Goal: Task Accomplishment & Management: Complete application form

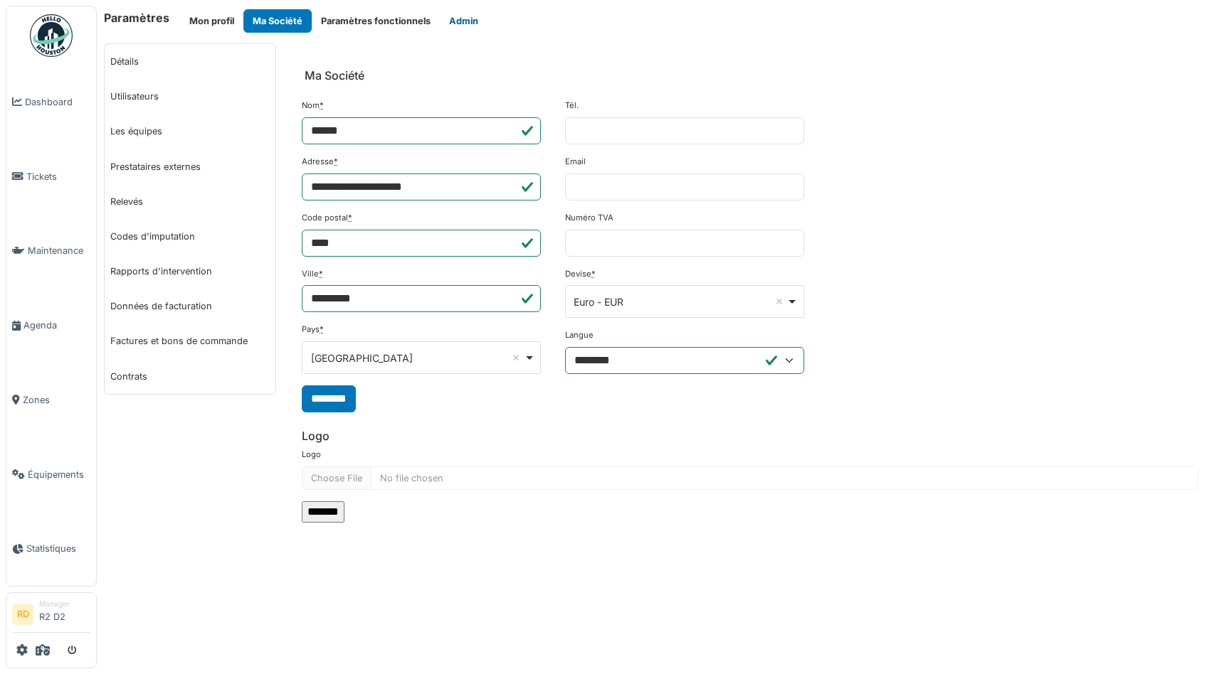
click at [461, 16] on button "Admin" at bounding box center [464, 20] width 48 height 23
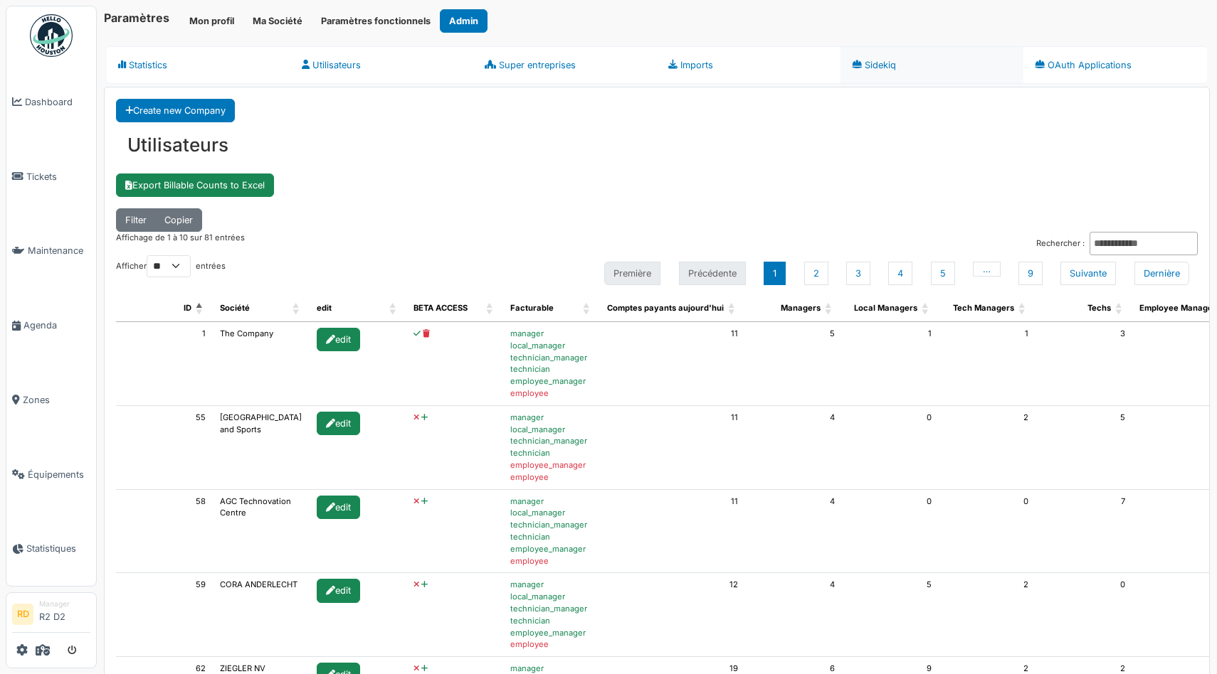
click at [603, 58] on link "Sidekiq" at bounding box center [932, 65] width 184 height 38
click at [412, 190] on div "Create new Company Utilisateurs Export Billable Counts to Excel Filter Copier A…" at bounding box center [657, 649] width 1104 height 1123
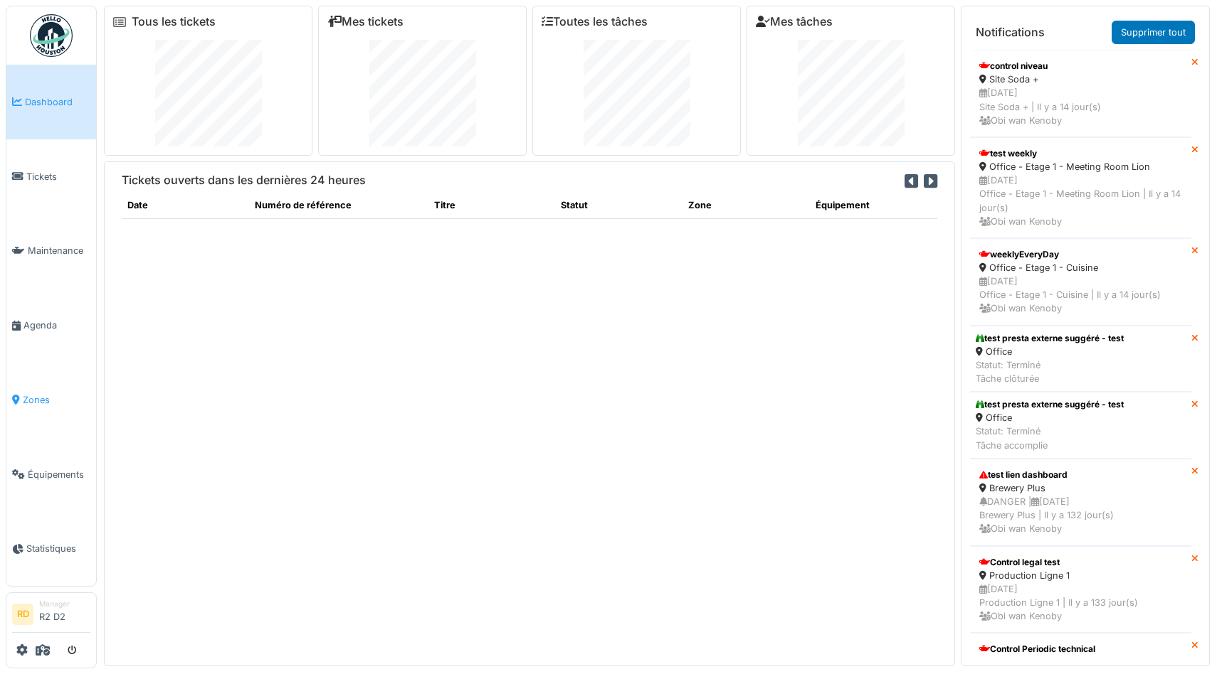
click at [40, 399] on span "Zones" at bounding box center [57, 400] width 68 height 14
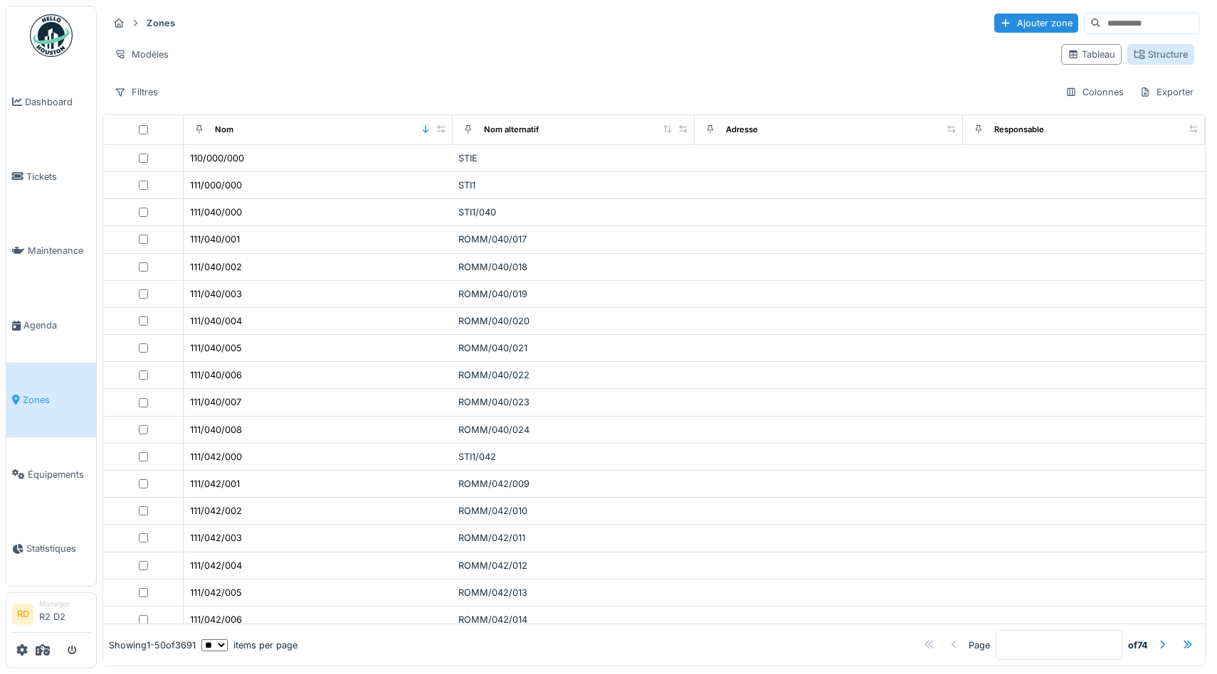
click at [1167, 56] on div "Structure" at bounding box center [1160, 55] width 54 height 14
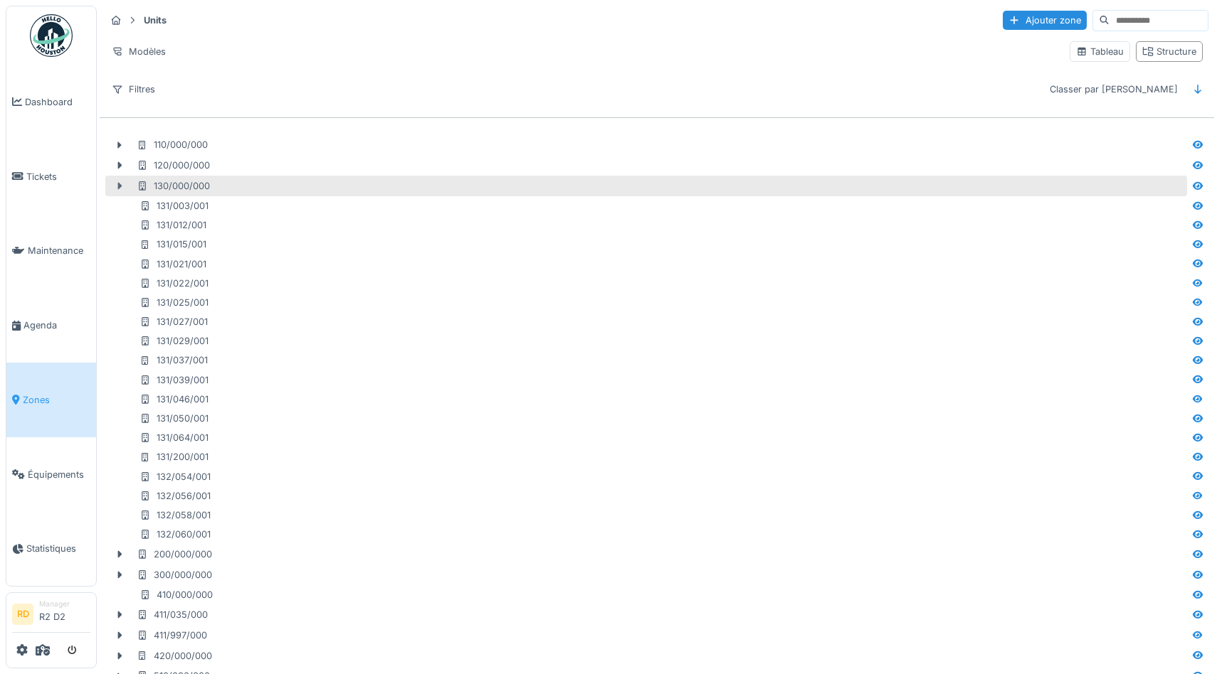
click at [118, 186] on icon at bounding box center [120, 186] width 4 height 7
click at [118, 186] on icon at bounding box center [119, 186] width 7 height 4
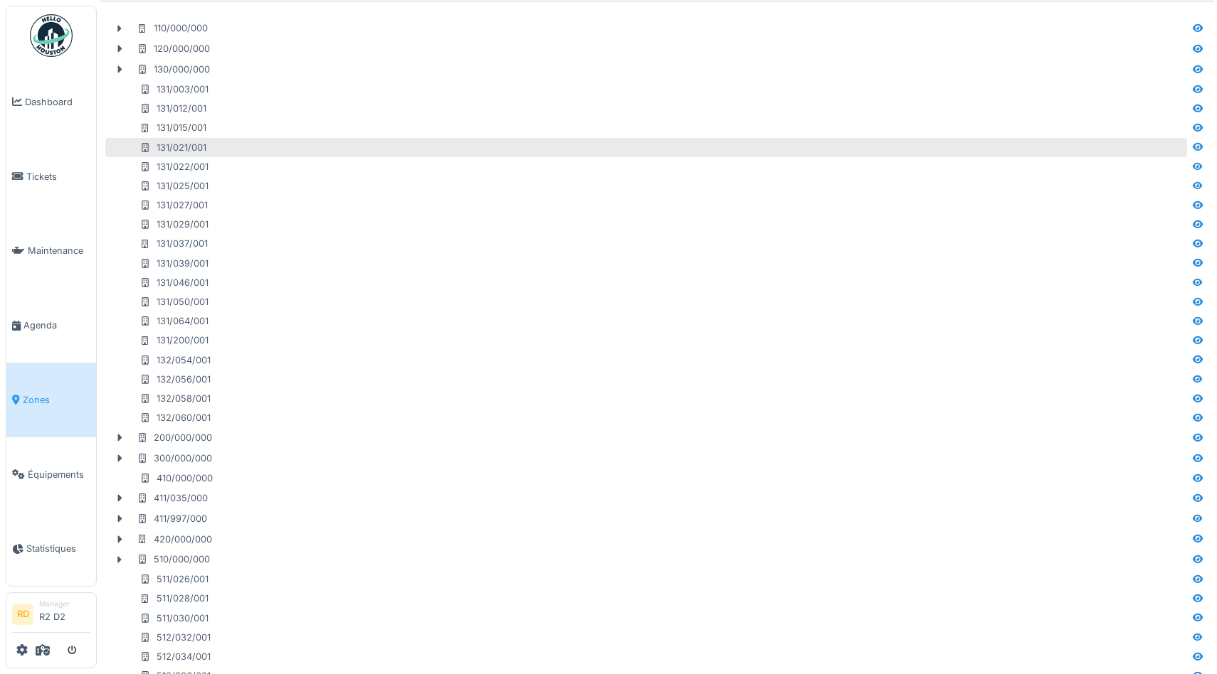
scroll to position [128, 0]
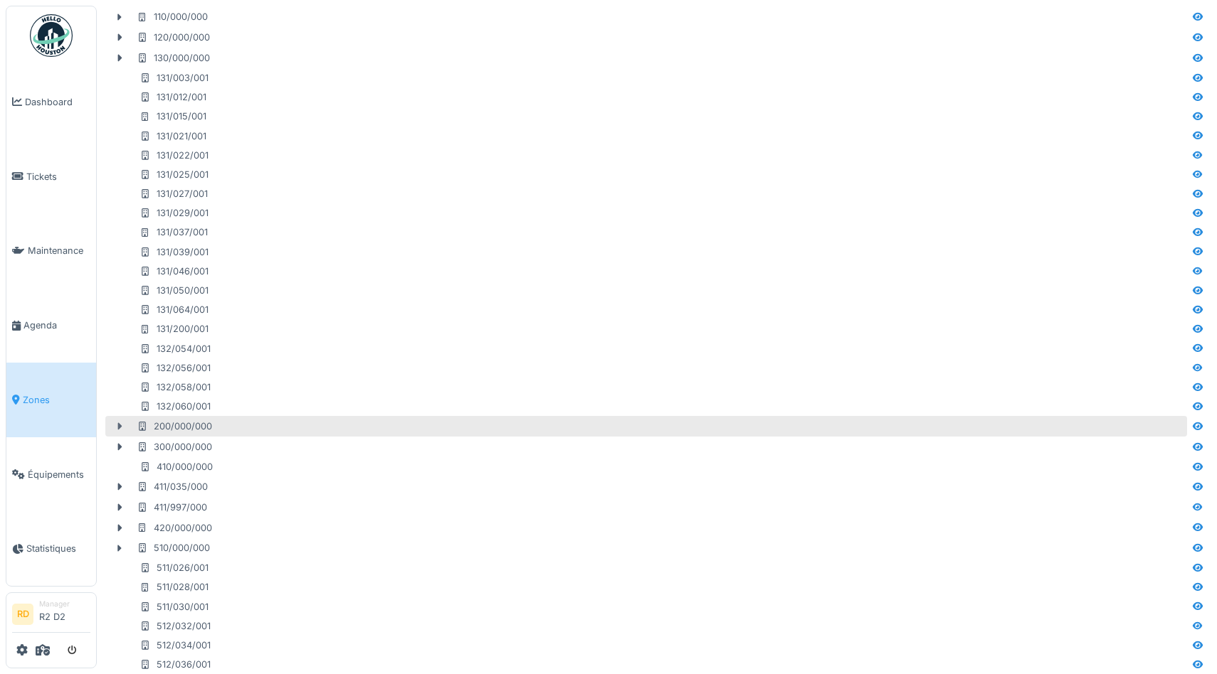
click at [121, 427] on icon at bounding box center [120, 426] width 4 height 7
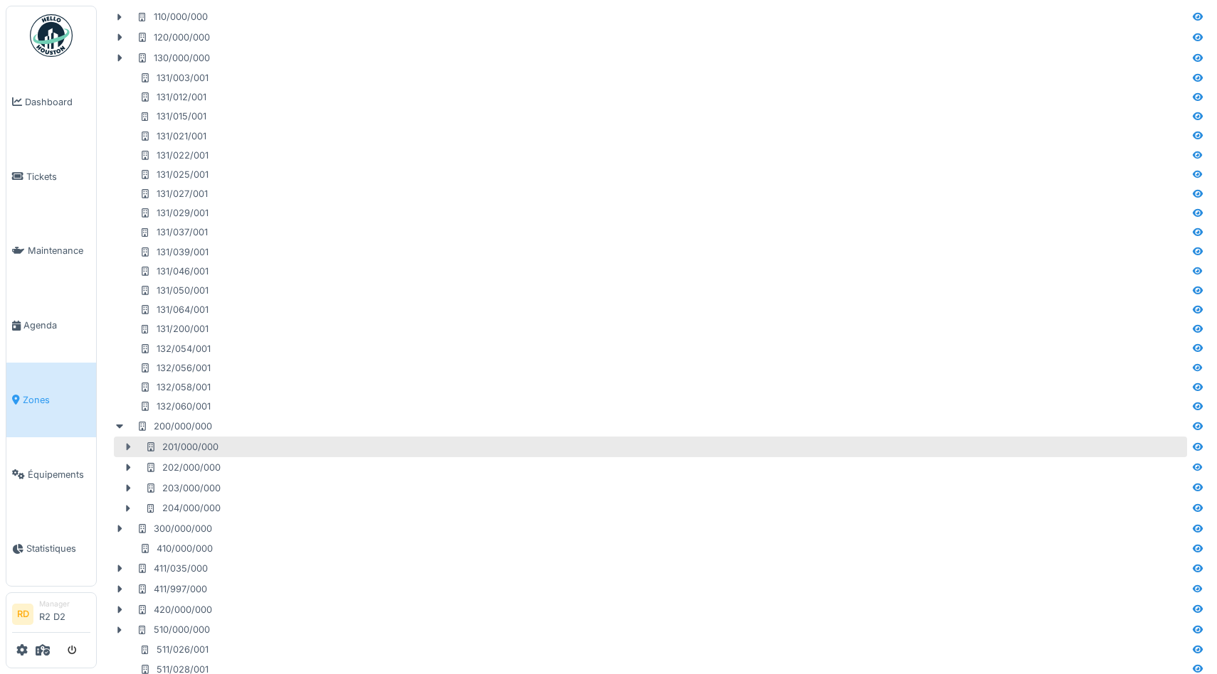
click at [129, 451] on icon at bounding box center [127, 447] width 11 height 9
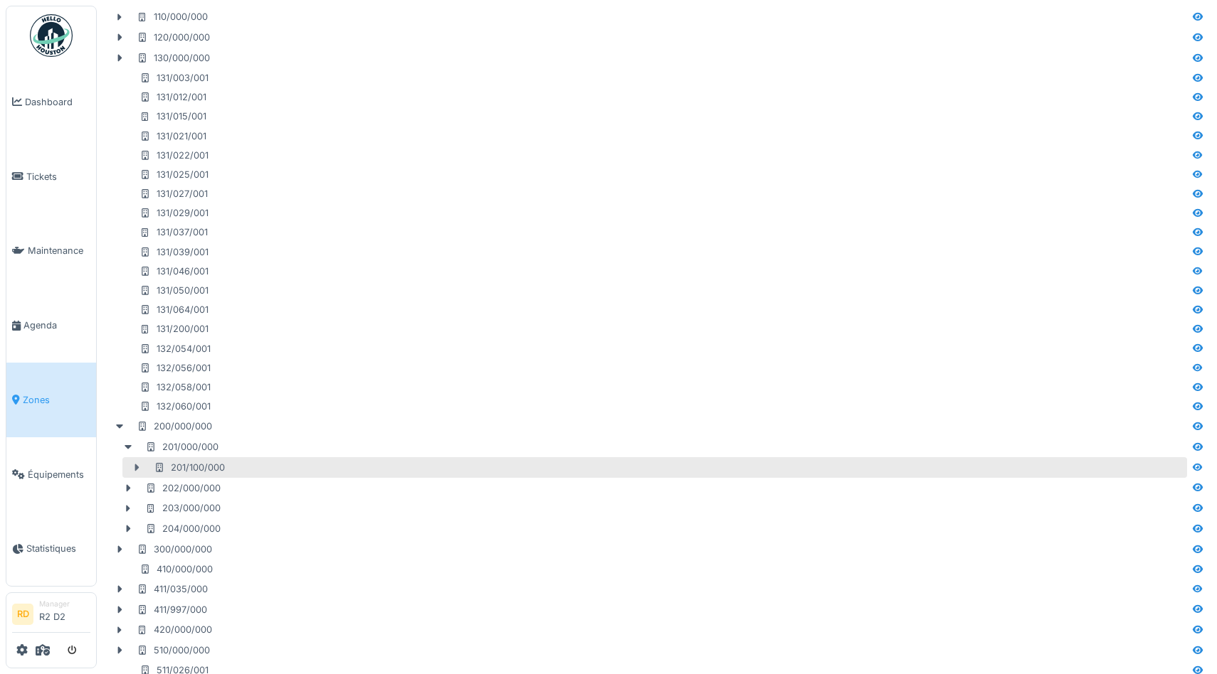
click at [137, 470] on icon at bounding box center [136, 467] width 11 height 9
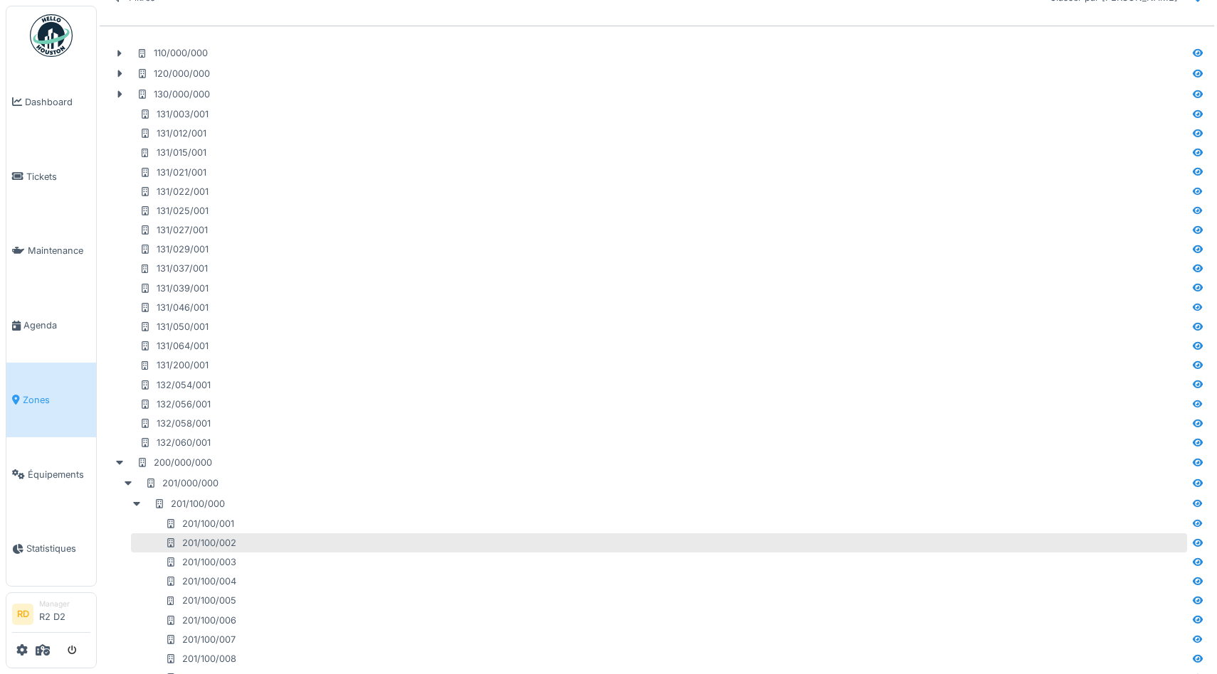
scroll to position [0, 0]
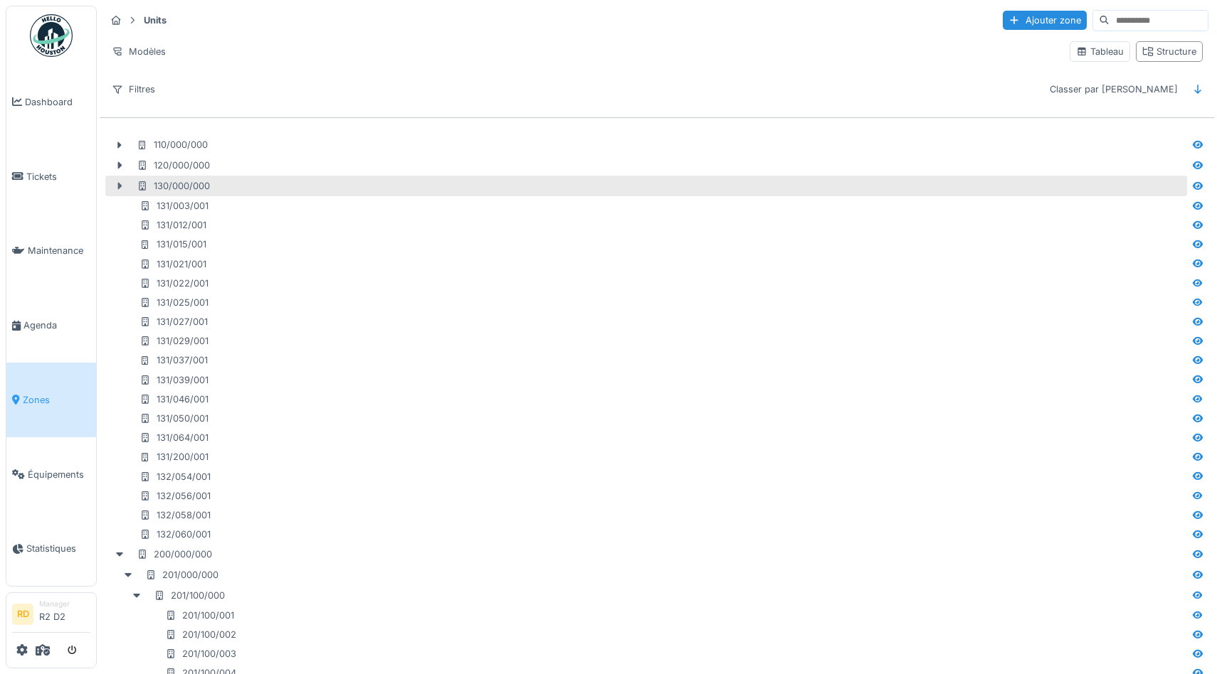
click at [119, 184] on icon at bounding box center [120, 186] width 4 height 7
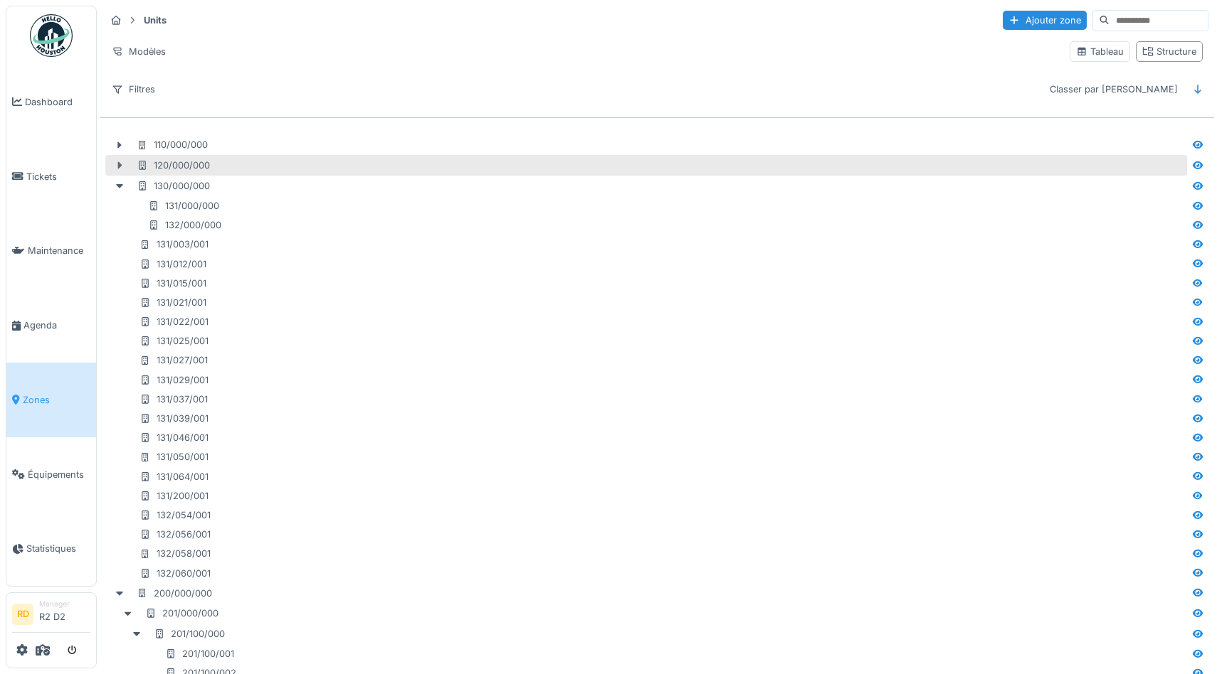
click at [120, 164] on icon at bounding box center [119, 165] width 11 height 9
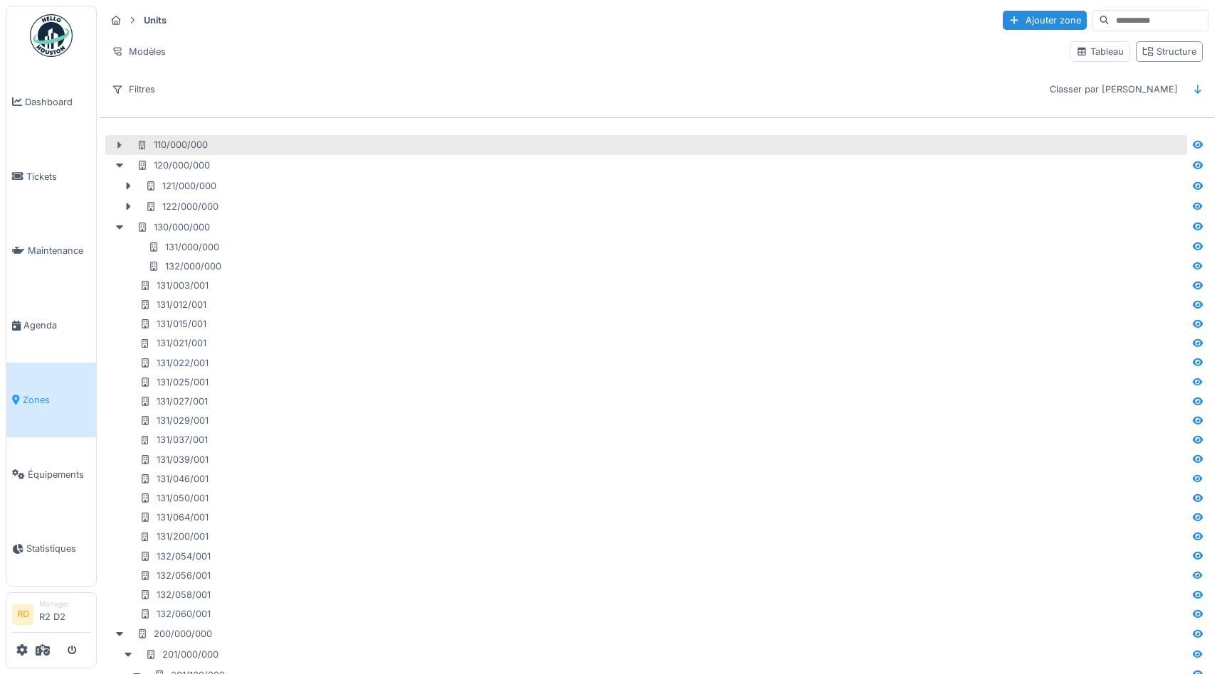
click at [112, 147] on div at bounding box center [119, 145] width 23 height 15
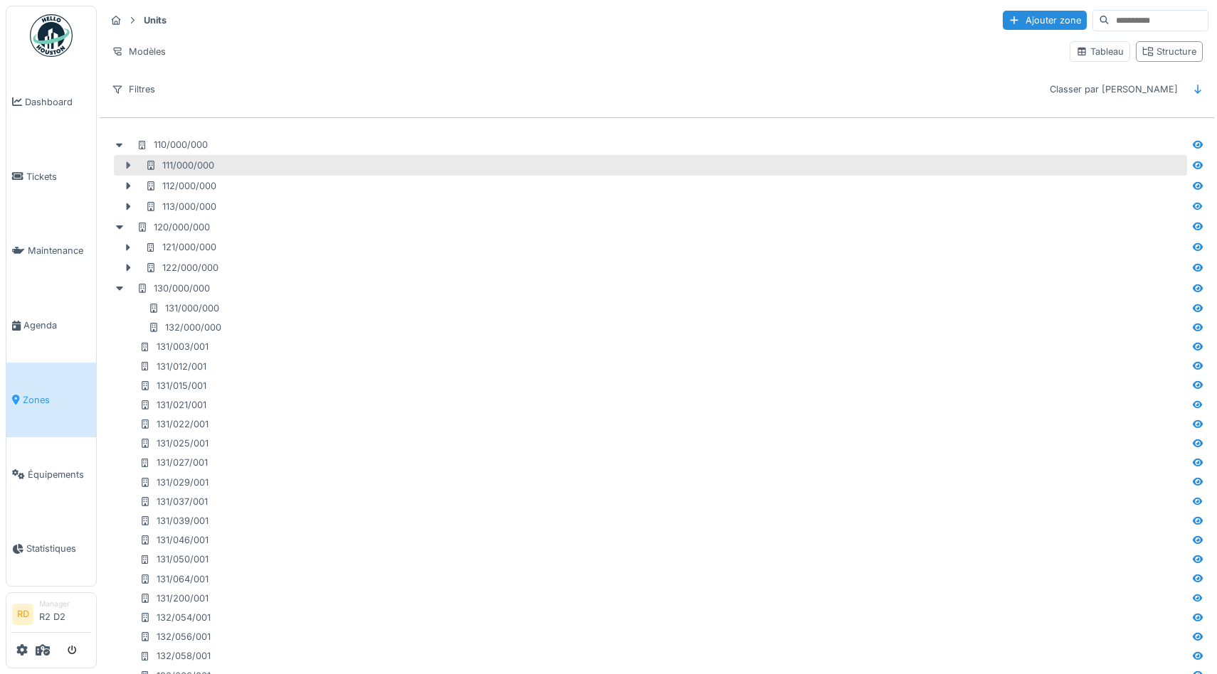
click at [132, 163] on icon at bounding box center [127, 165] width 11 height 9
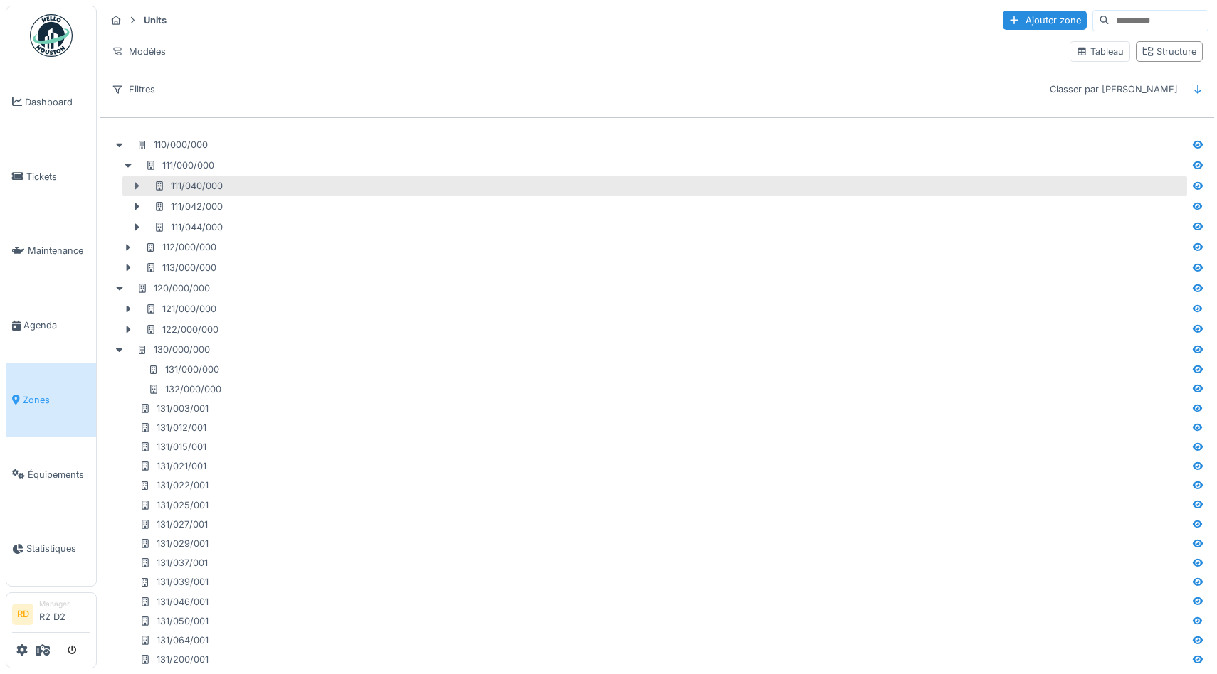
click at [138, 189] on icon at bounding box center [136, 185] width 11 height 9
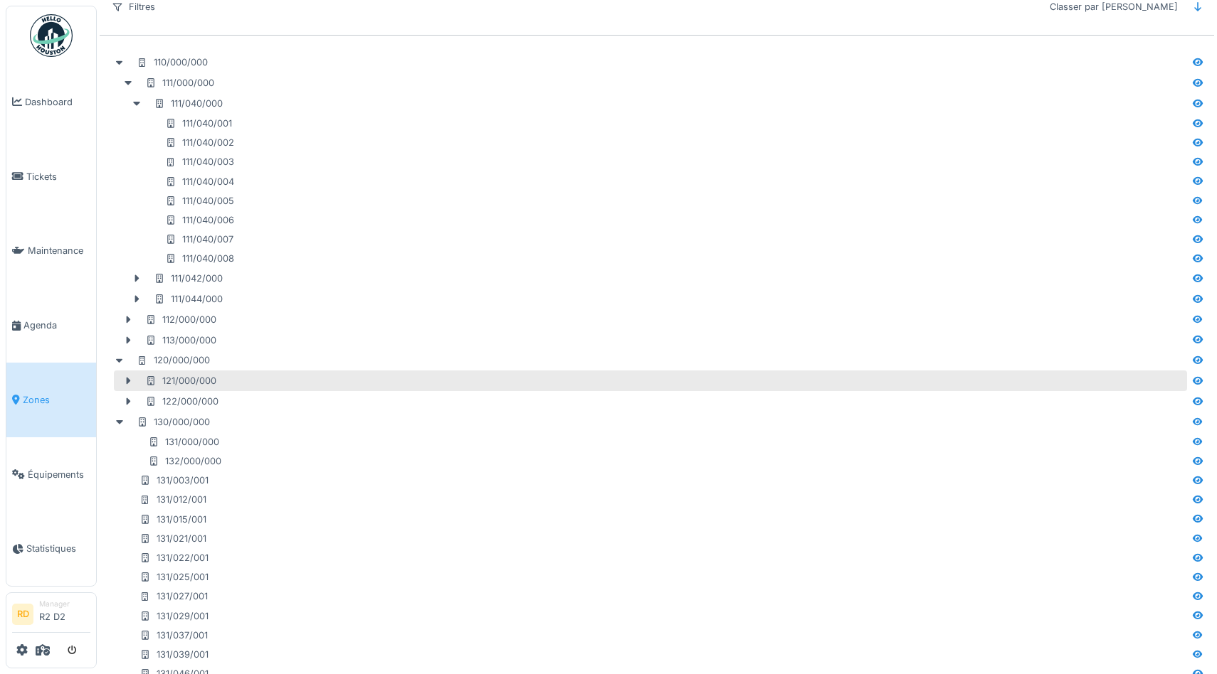
scroll to position [89, 0]
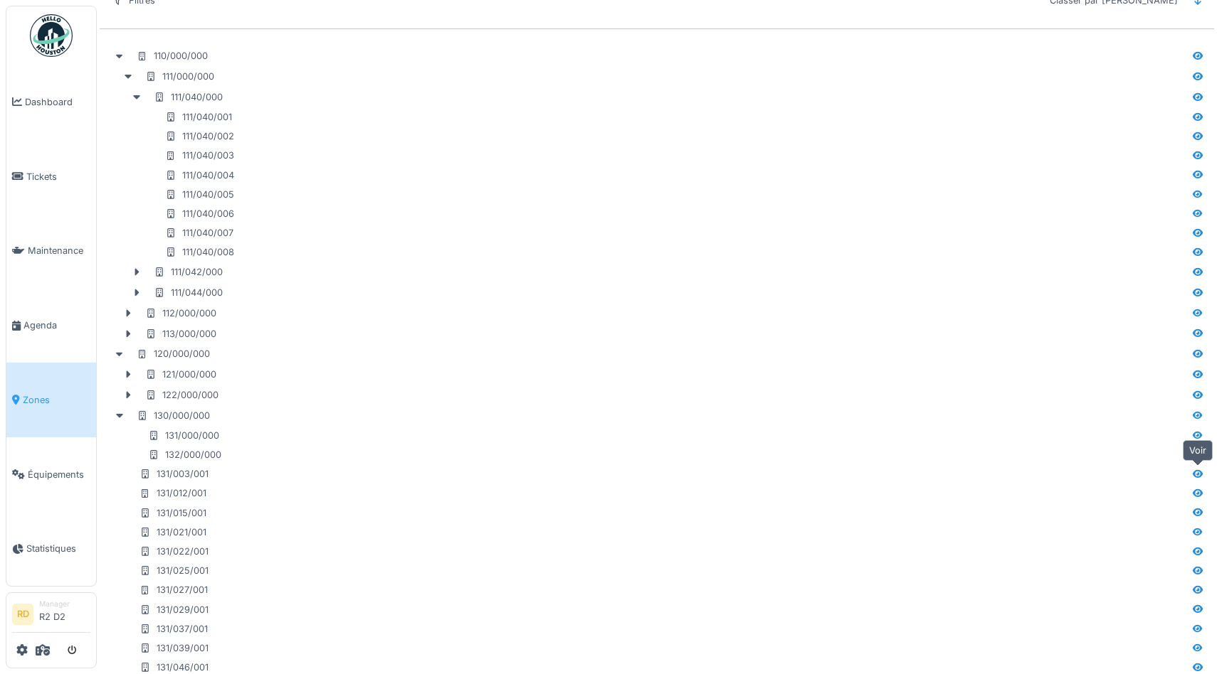
click at [1201, 471] on icon at bounding box center [1197, 474] width 11 height 9
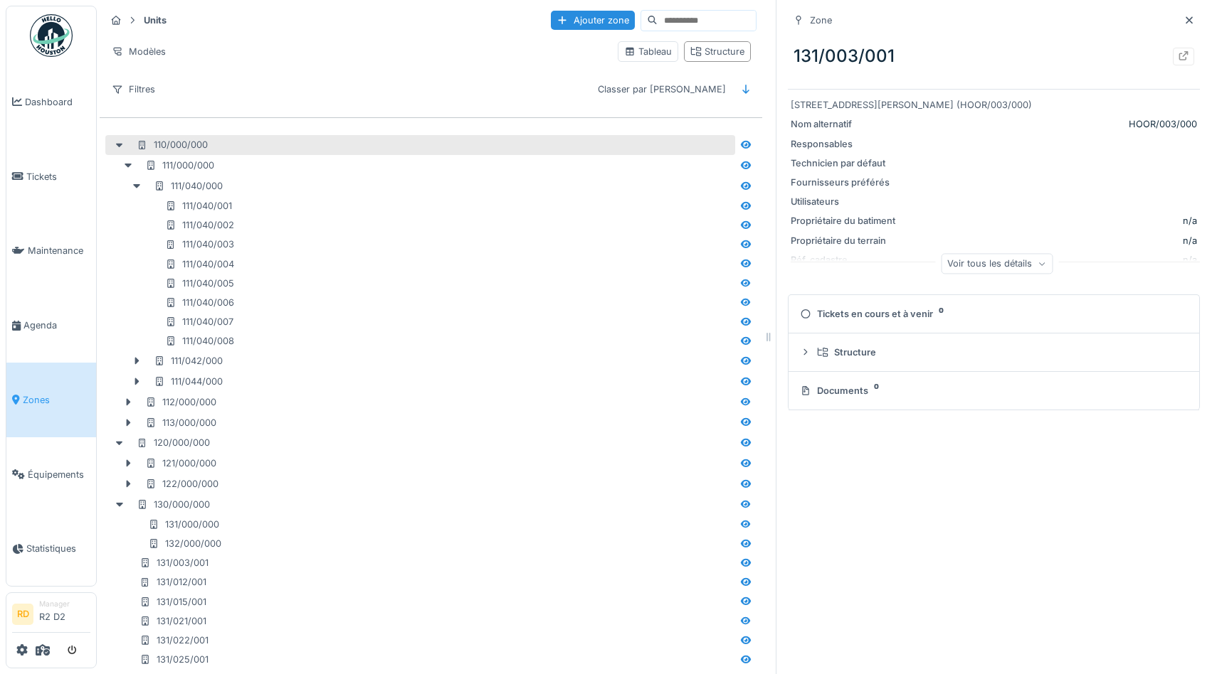
click at [164, 147] on div "110/000/000" at bounding box center [172, 145] width 71 height 14
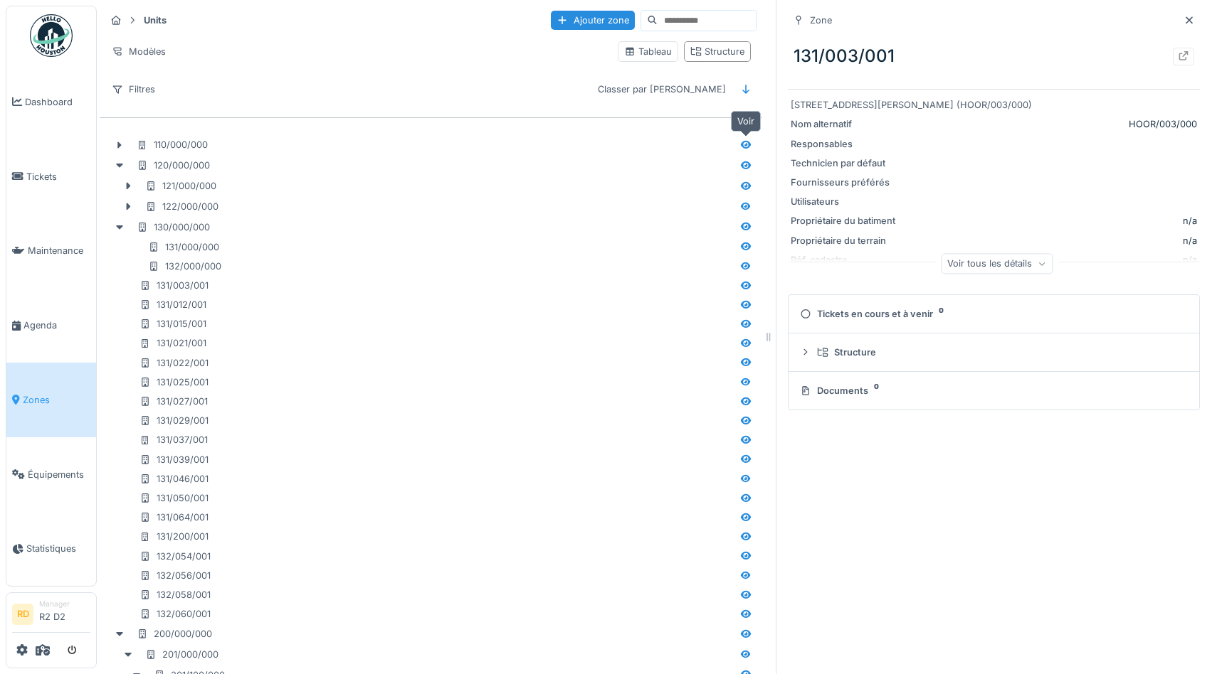
click at [743, 141] on icon at bounding box center [745, 144] width 11 height 9
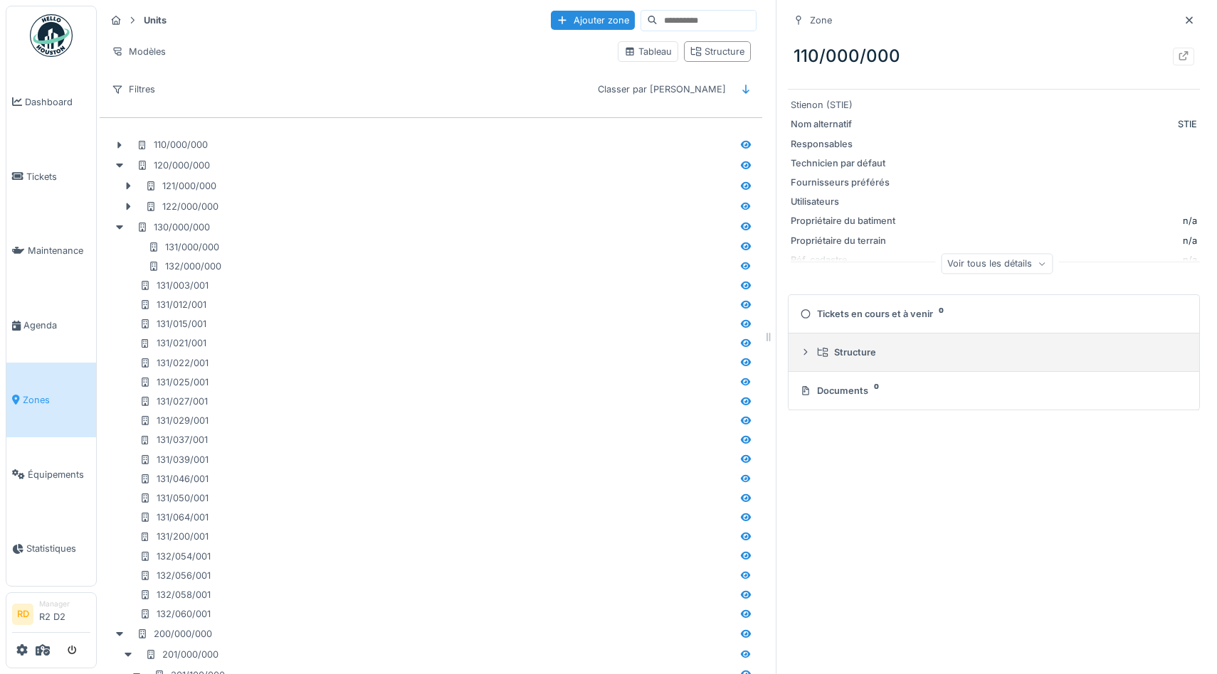
click at [808, 354] on icon at bounding box center [805, 352] width 11 height 9
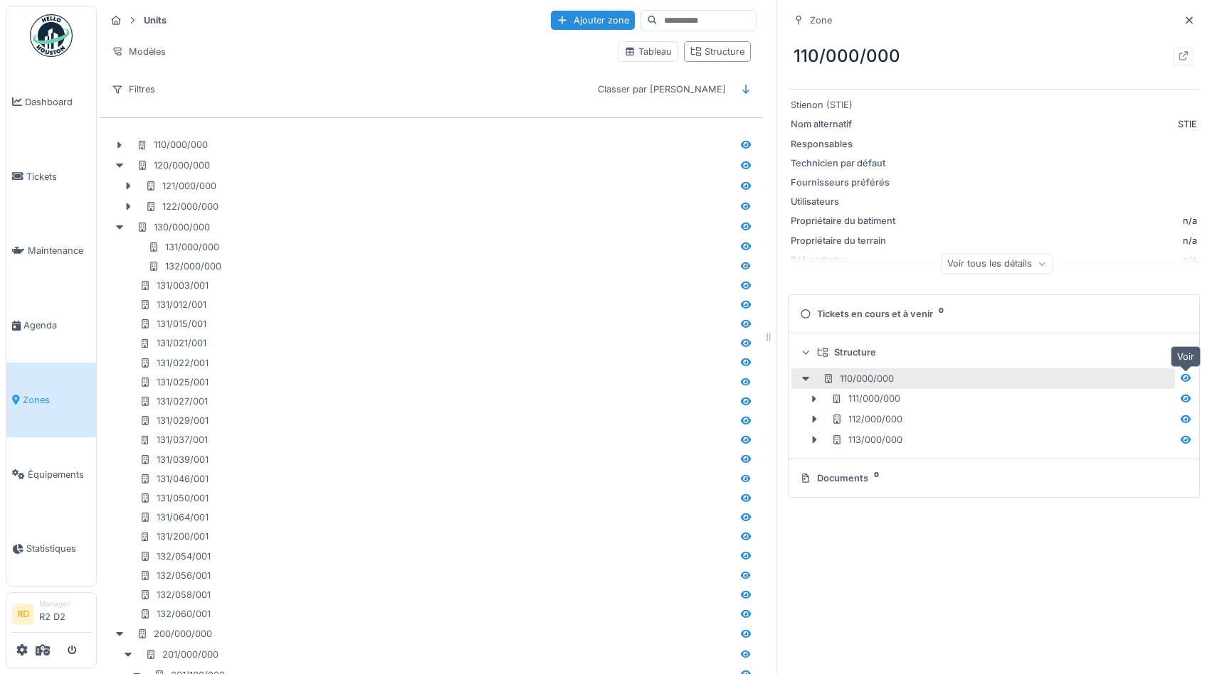
click at [1183, 381] on icon at bounding box center [1185, 378] width 10 height 8
click at [1187, 382] on icon at bounding box center [1185, 378] width 10 height 8
click at [1186, 403] on icon at bounding box center [1185, 398] width 11 height 9
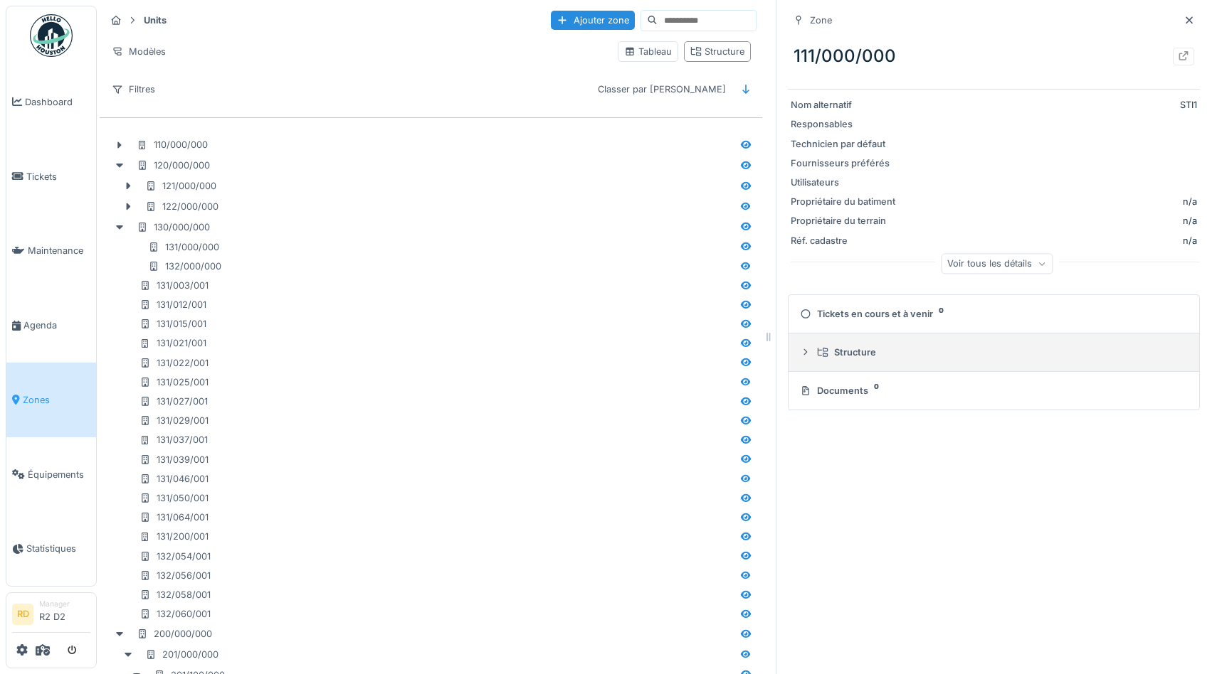
click at [812, 346] on summary "Structure" at bounding box center [993, 352] width 399 height 26
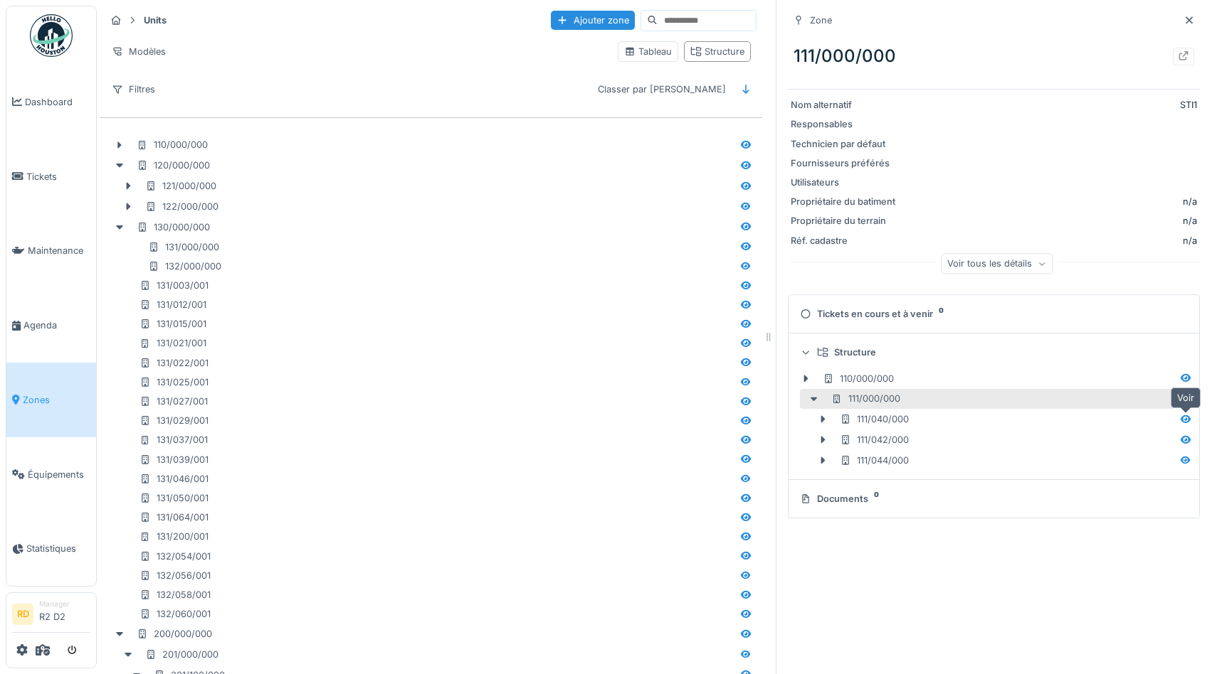
click at [1185, 422] on icon at bounding box center [1185, 419] width 10 height 8
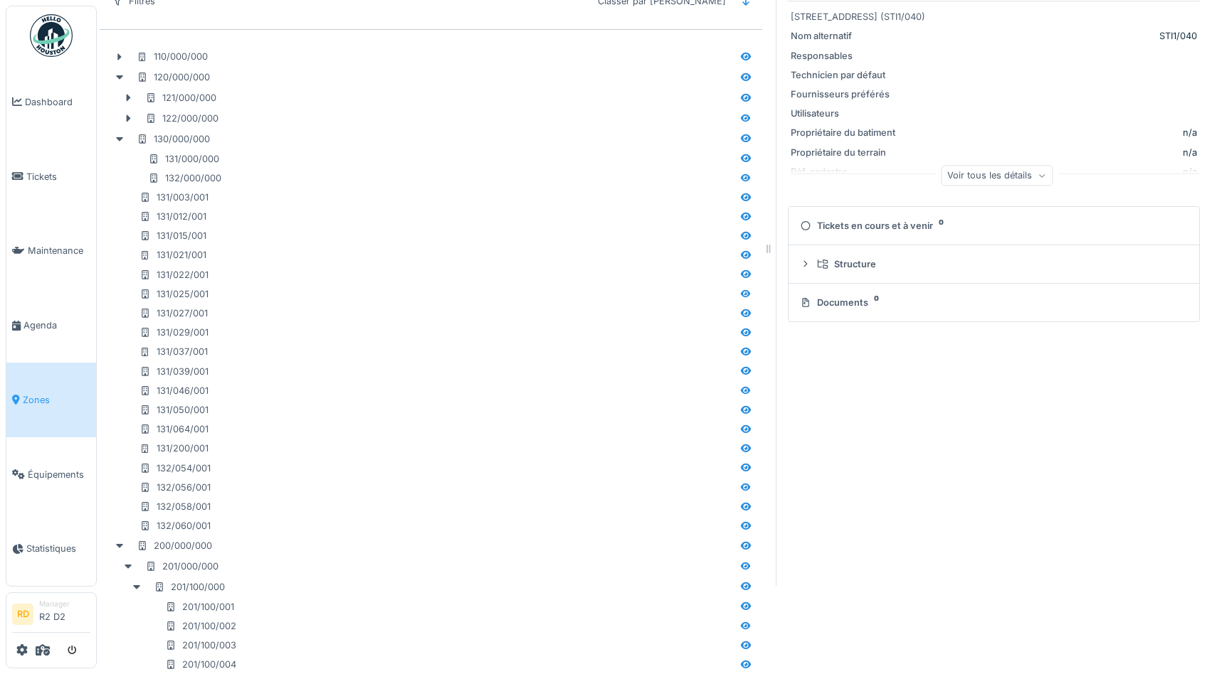
scroll to position [114, 0]
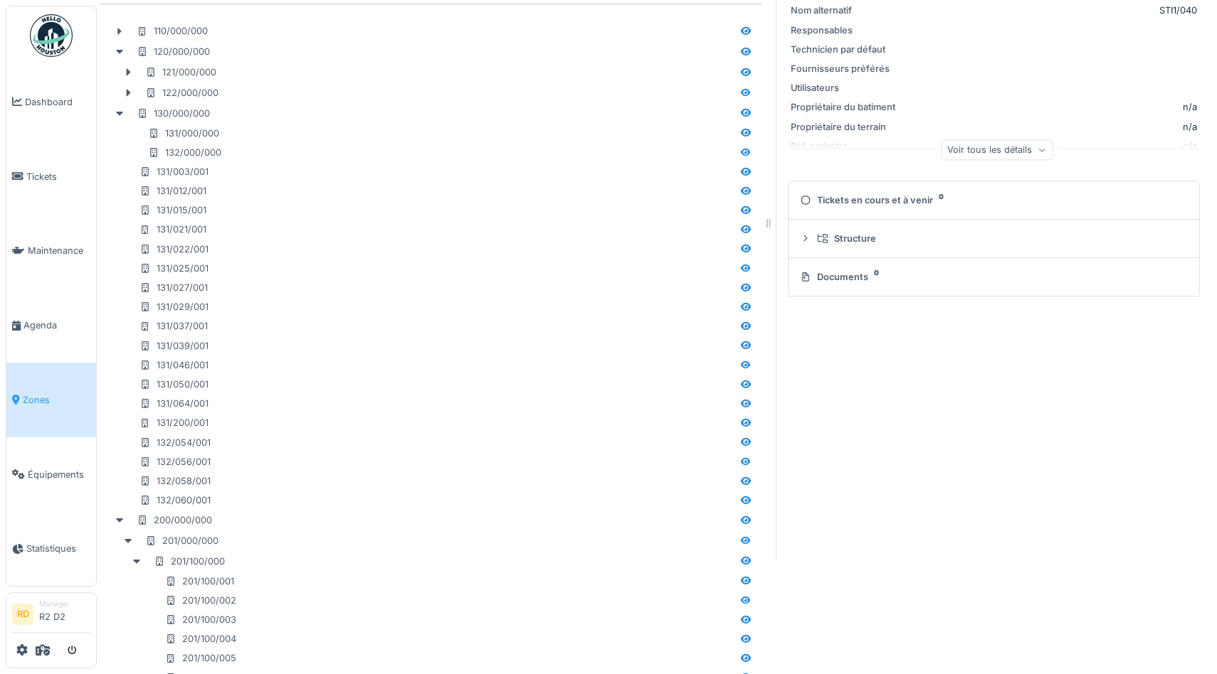
click at [999, 152] on div "Voir tous les détails" at bounding box center [997, 149] width 112 height 21
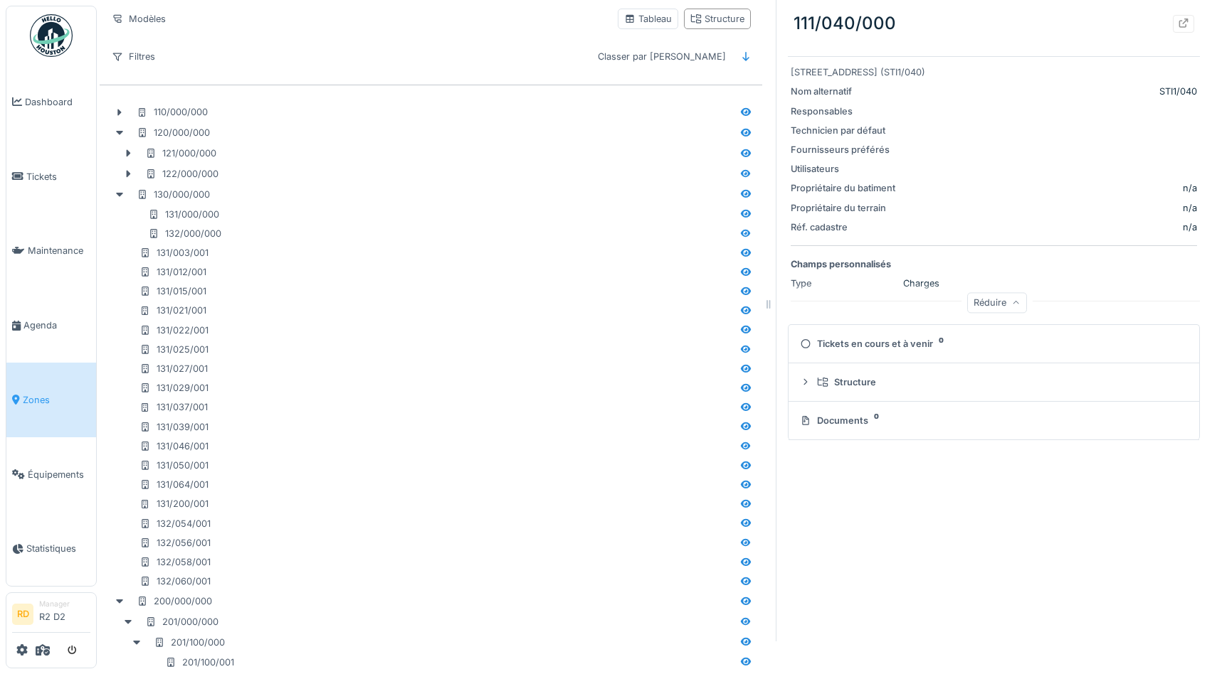
scroll to position [0, 0]
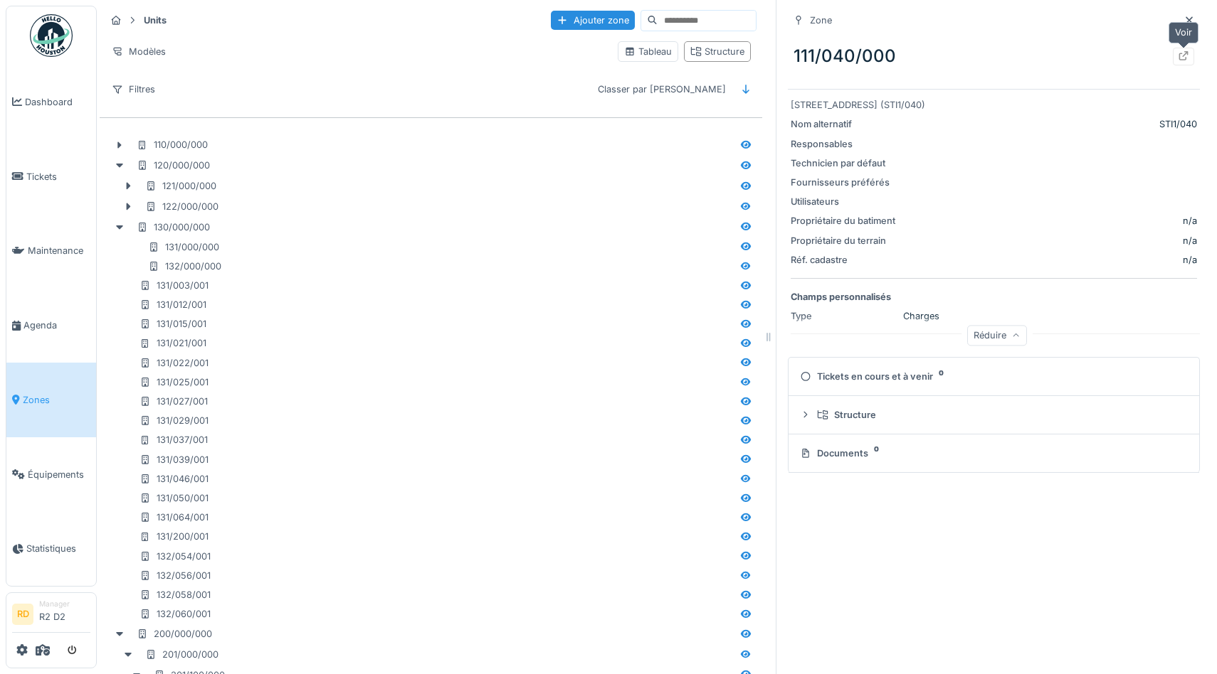
click at [1180, 54] on icon at bounding box center [1183, 55] width 9 height 9
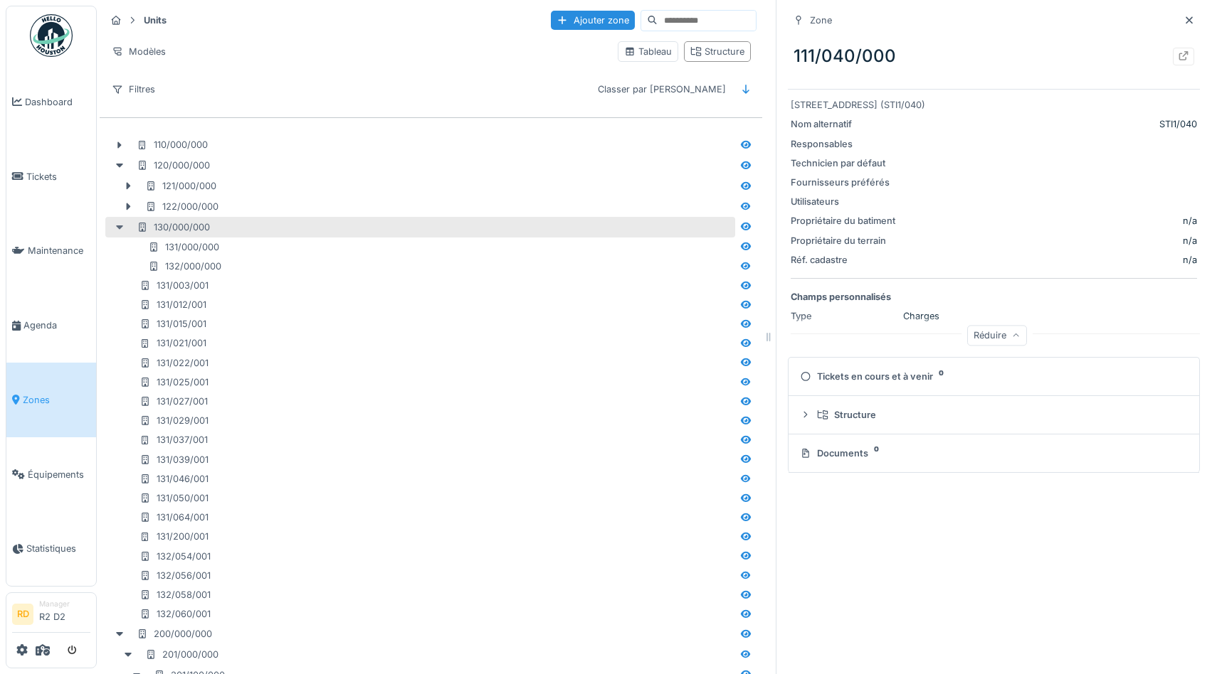
click at [114, 226] on icon at bounding box center [119, 227] width 11 height 9
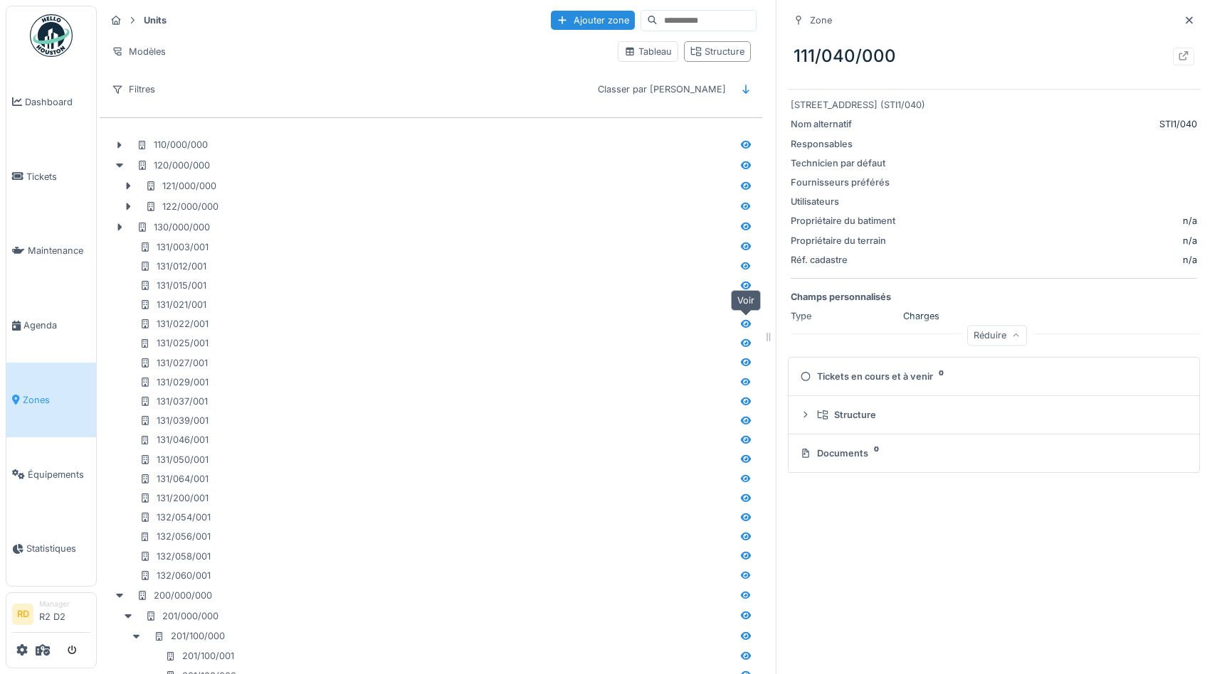
click at [746, 323] on icon at bounding box center [746, 324] width 10 height 8
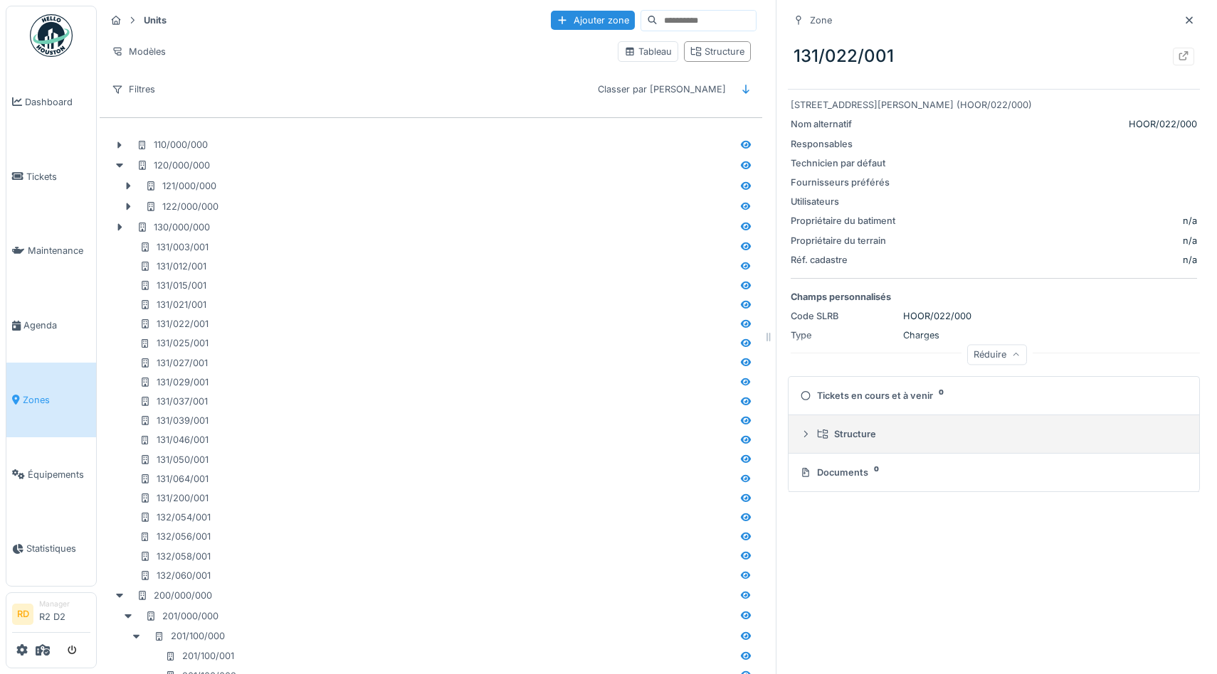
click at [803, 440] on div at bounding box center [805, 435] width 11 height 14
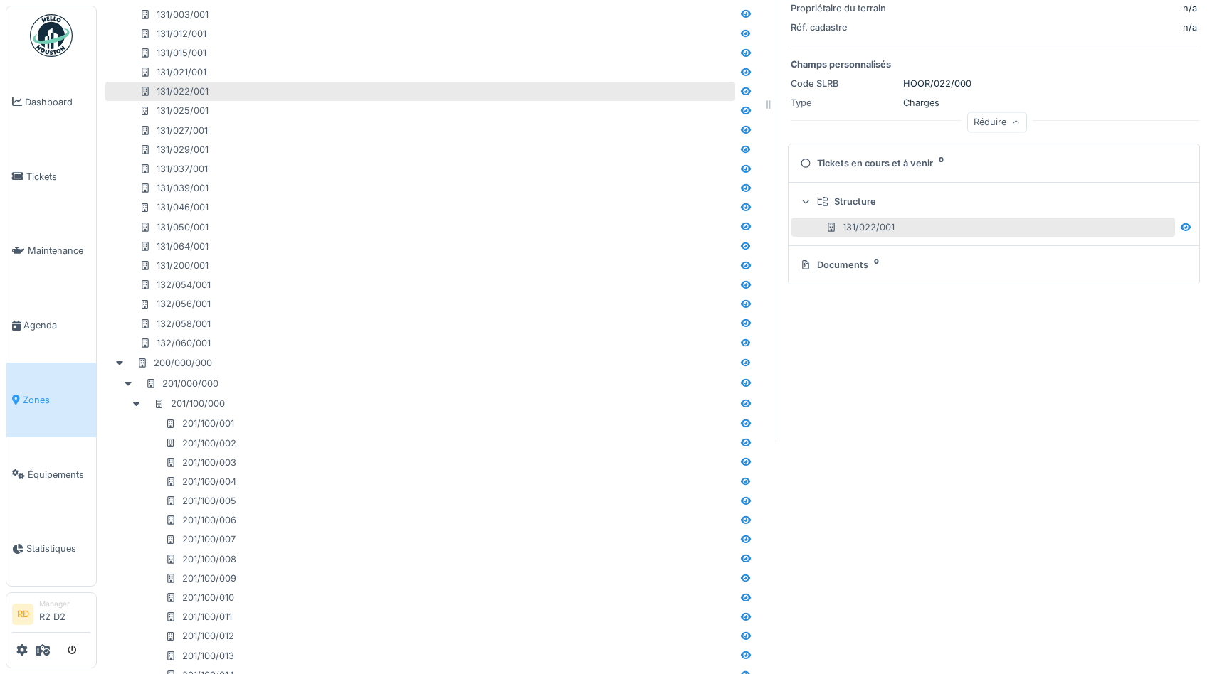
scroll to position [235, 0]
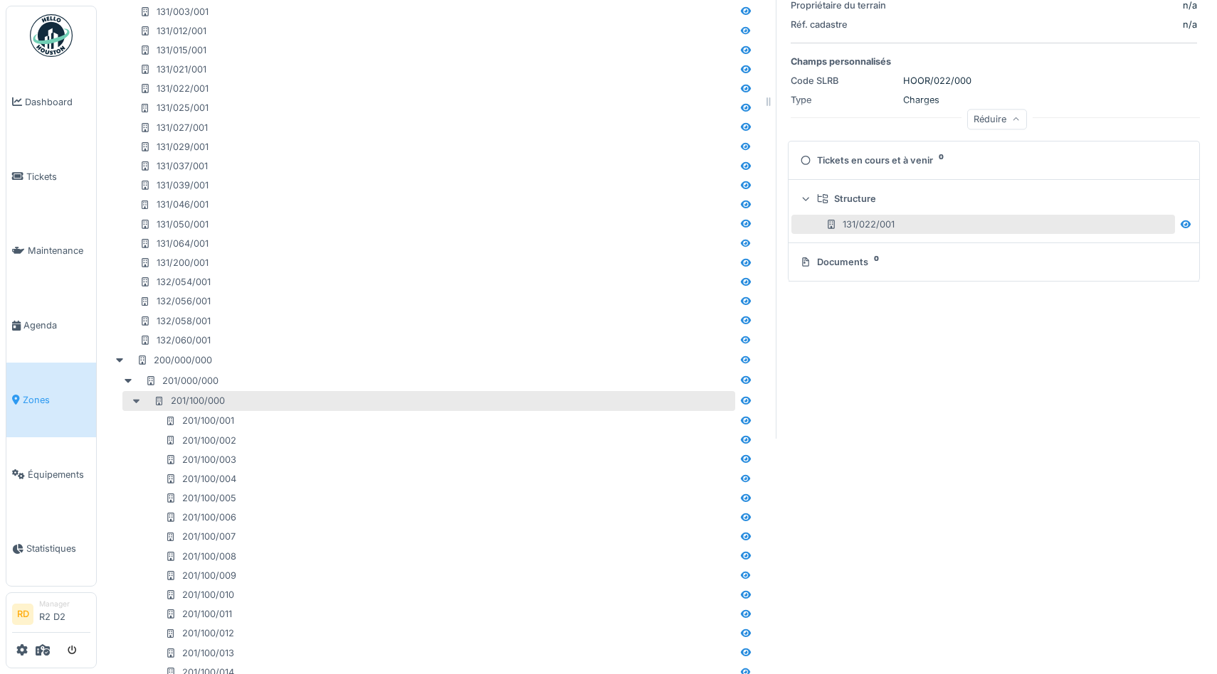
click at [138, 401] on icon at bounding box center [136, 402] width 7 height 4
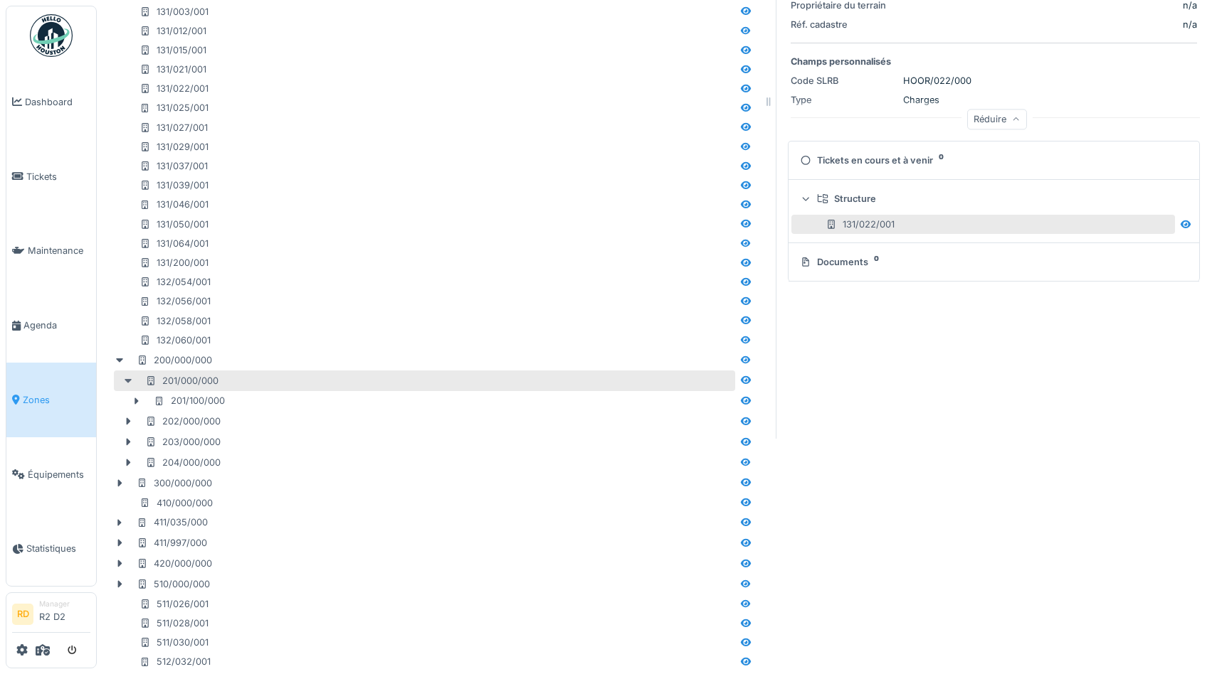
click at [129, 379] on icon at bounding box center [128, 381] width 7 height 4
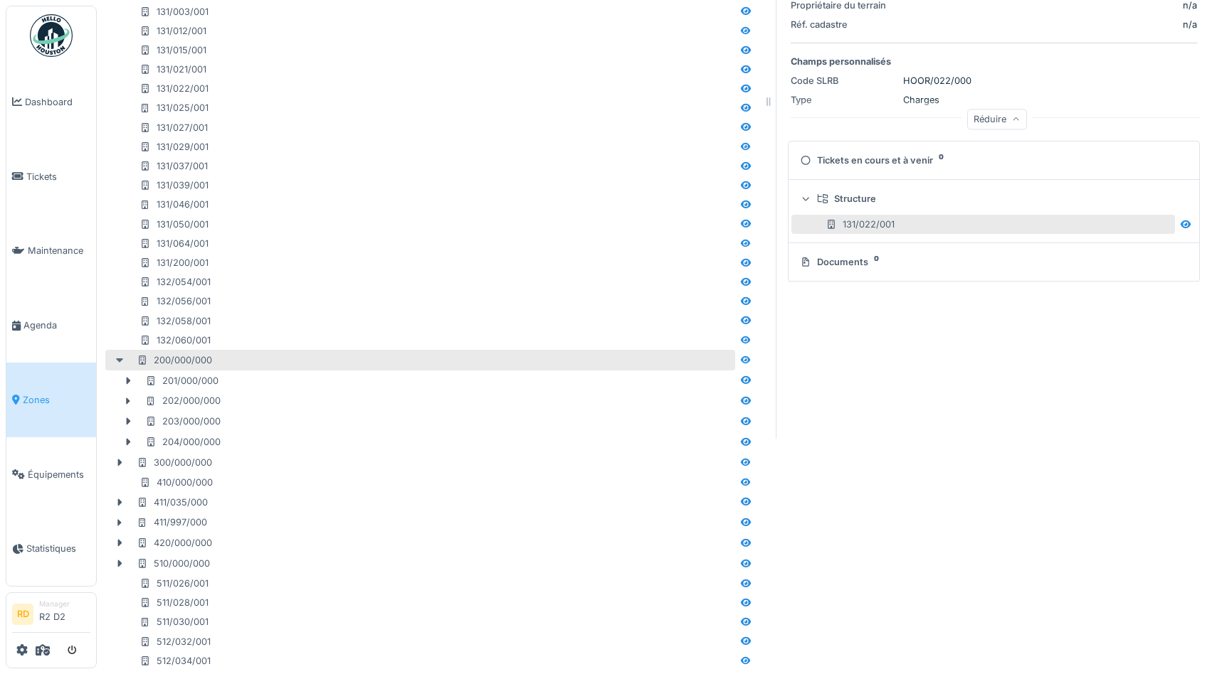
click at [117, 362] on icon at bounding box center [119, 360] width 11 height 9
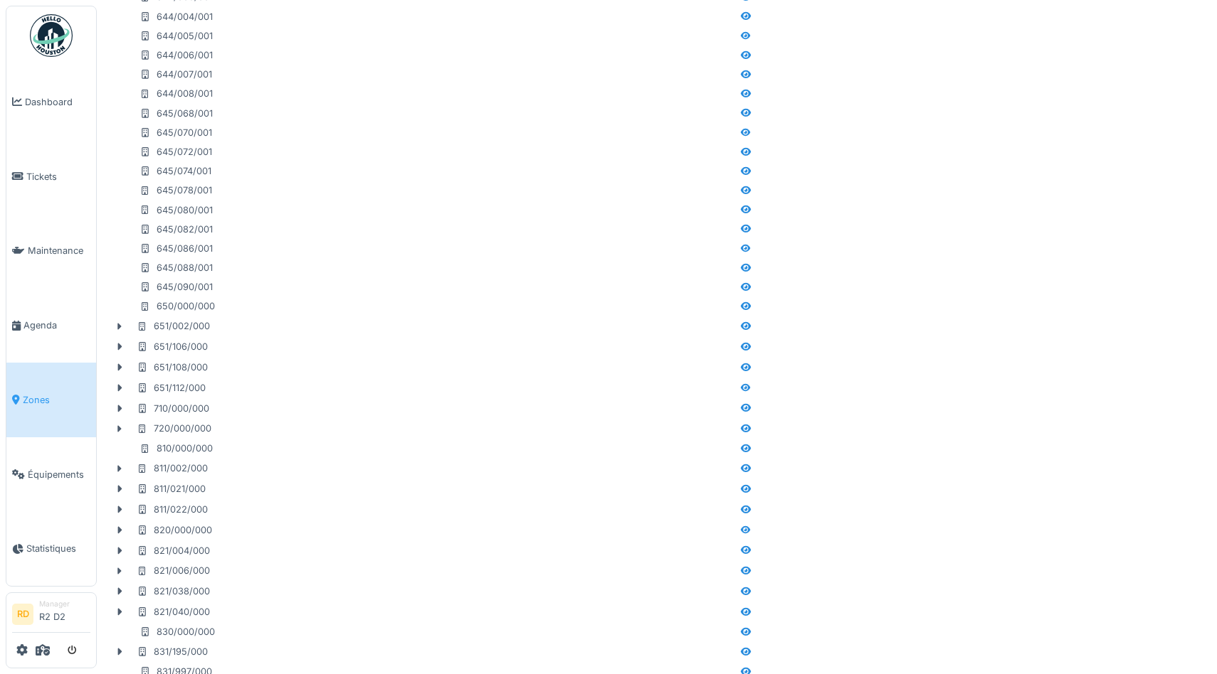
scroll to position [2608, 0]
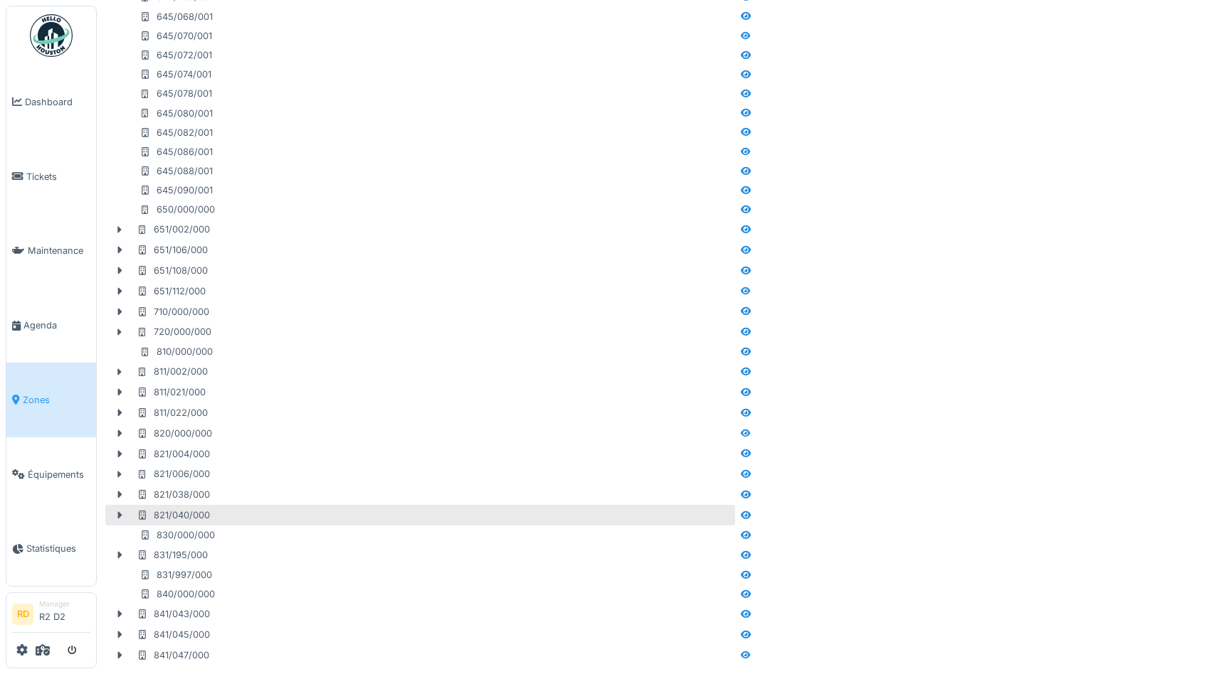
drag, startPoint x: 162, startPoint y: 533, endPoint x: 171, endPoint y: 519, distance: 16.8
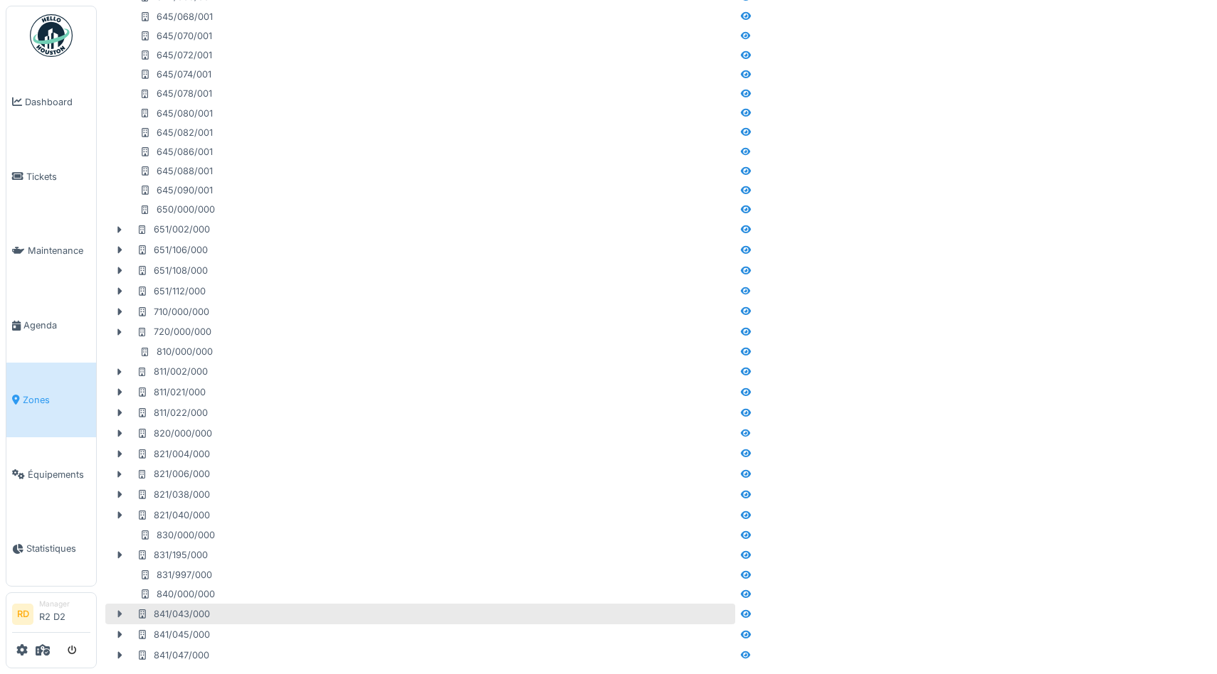
click at [120, 617] on icon at bounding box center [119, 614] width 11 height 9
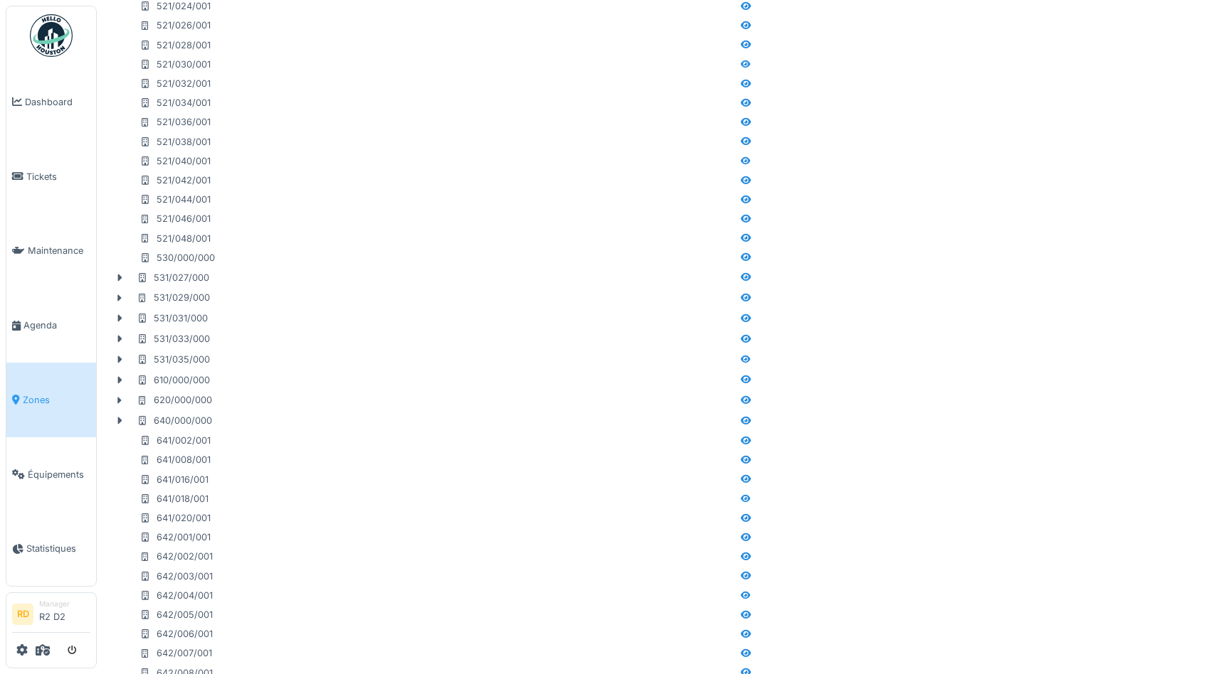
scroll to position [926, 0]
click at [33, 167] on link "Tickets" at bounding box center [51, 176] width 90 height 75
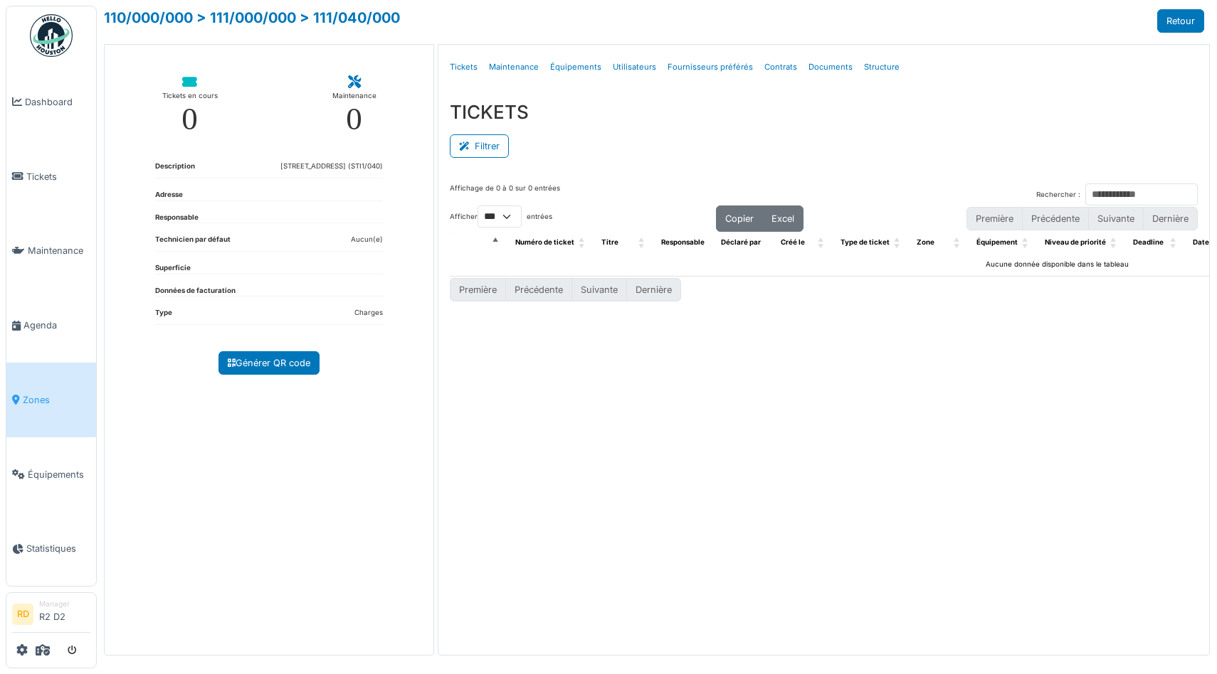
select select "***"
click at [741, 428] on div "Affichage de 0 à 0 sur 0 entrées Rechercher : Afficher ** ** *** *** entrées Co…" at bounding box center [823, 409] width 771 height 475
click at [864, 66] on link "Structure" at bounding box center [881, 67] width 47 height 33
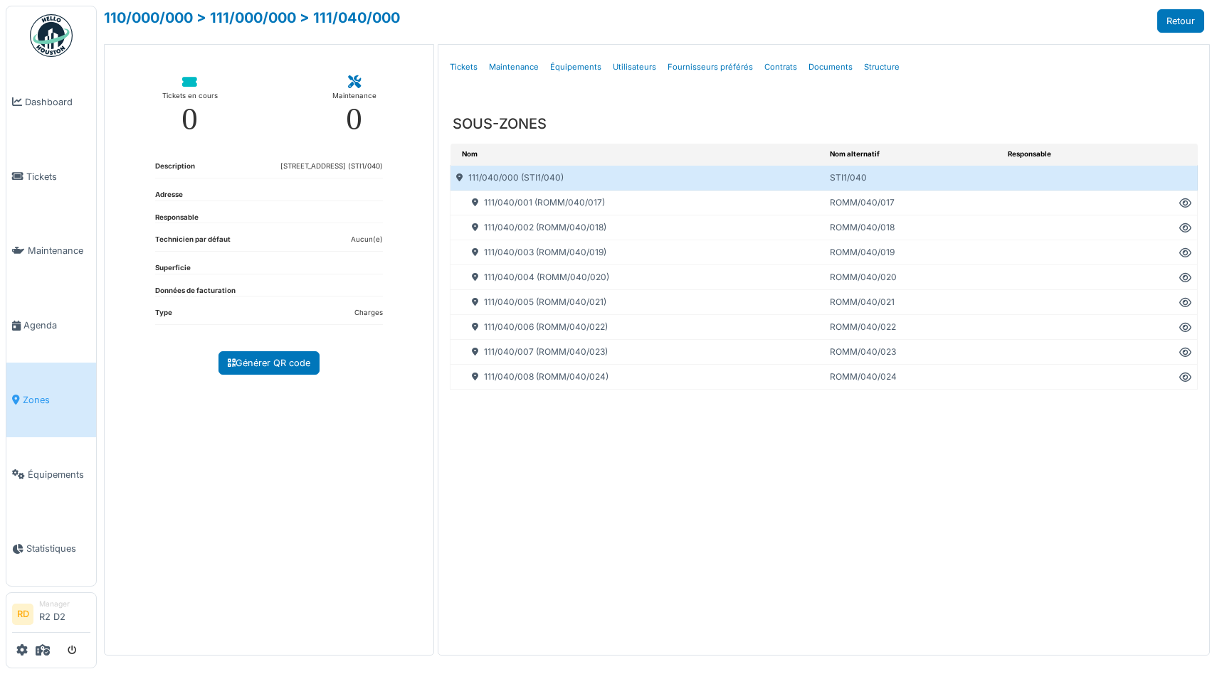
click at [1187, 203] on icon at bounding box center [1185, 203] width 12 height 1
select select "***"
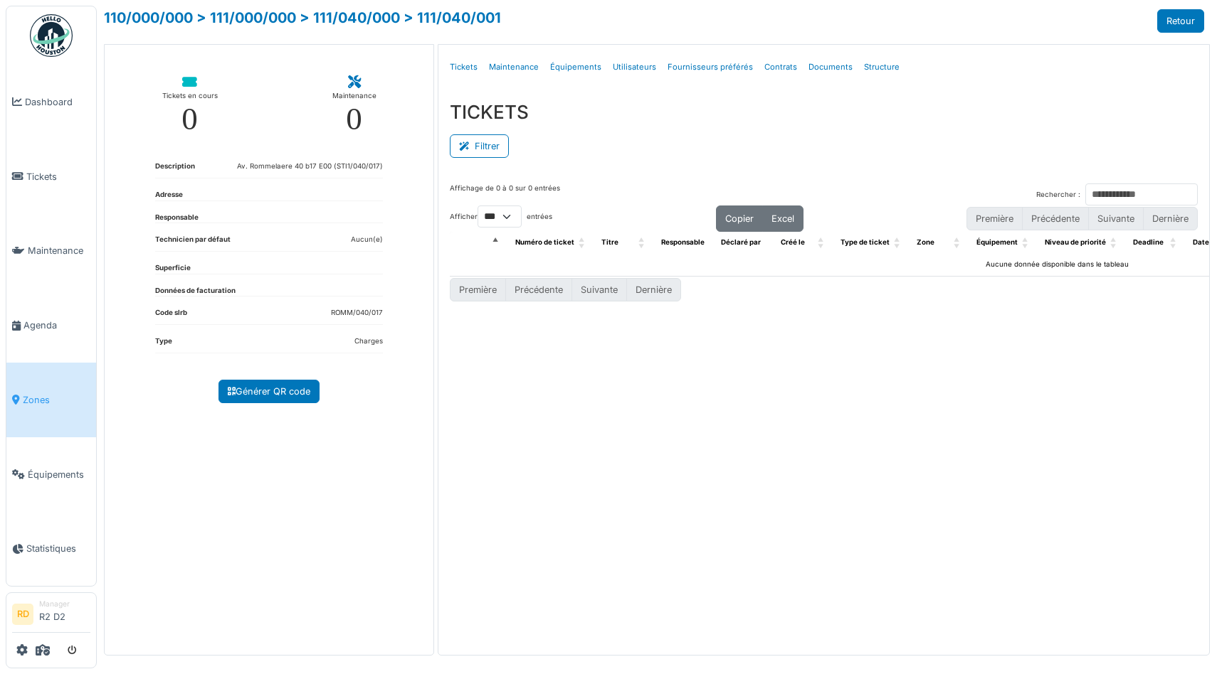
click at [480, 541] on div "Affichage de 0 à 0 sur 0 entrées Rechercher : Afficher ** ** *** *** entrées Co…" at bounding box center [823, 409] width 771 height 475
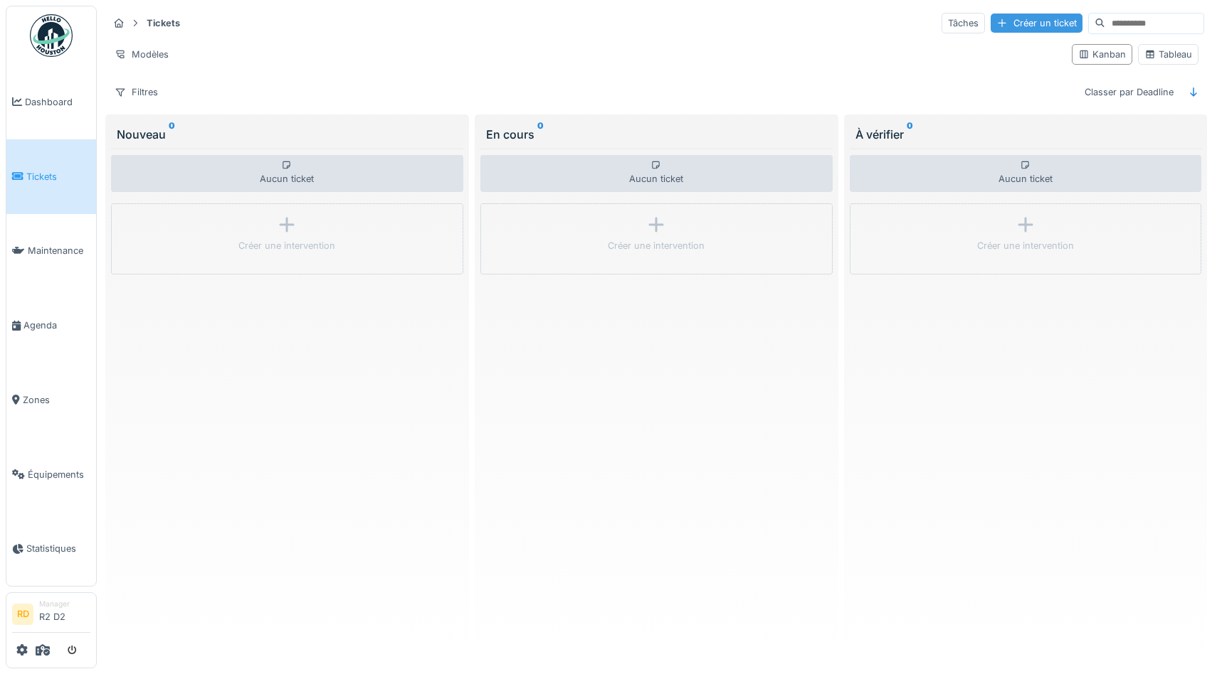
click at [1037, 22] on div "Créer un ticket" at bounding box center [1036, 23] width 92 height 19
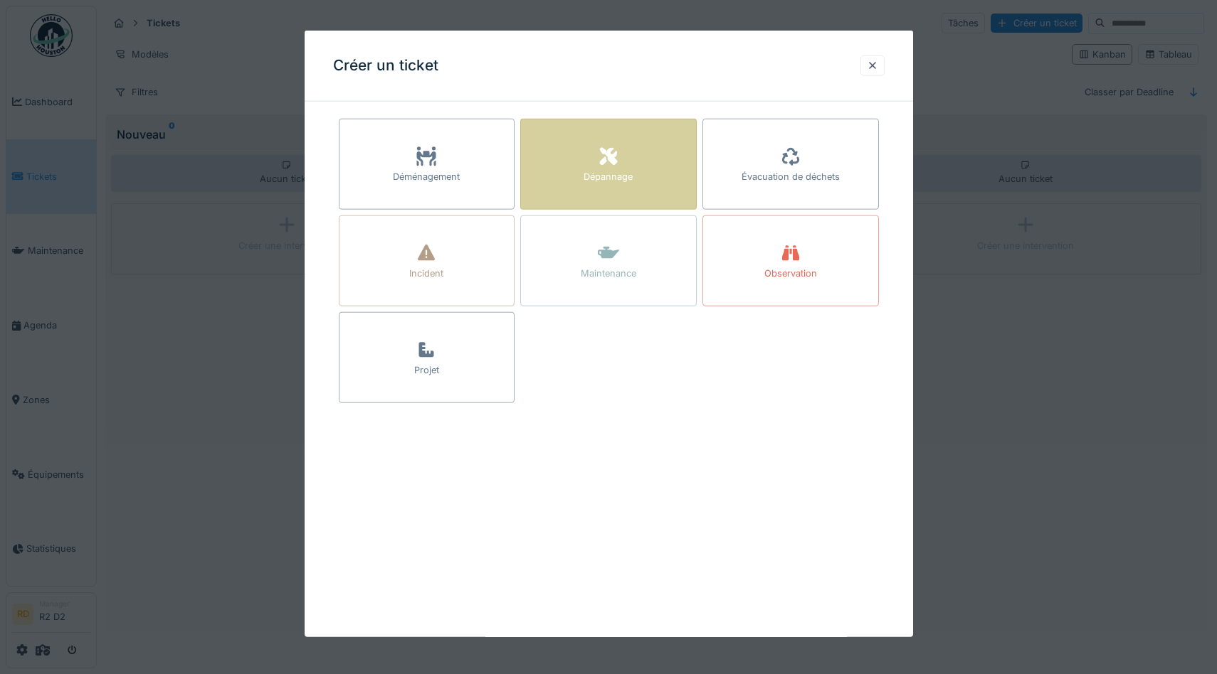
click at [613, 152] on icon at bounding box center [608, 156] width 21 height 17
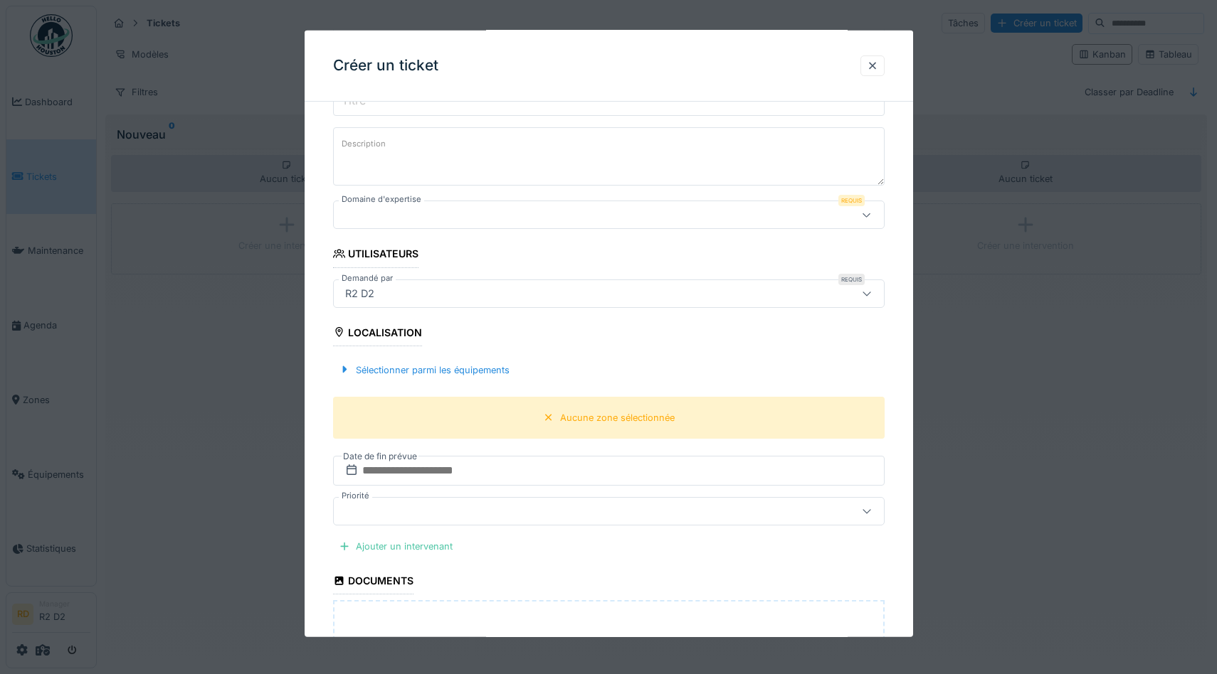
scroll to position [458, 0]
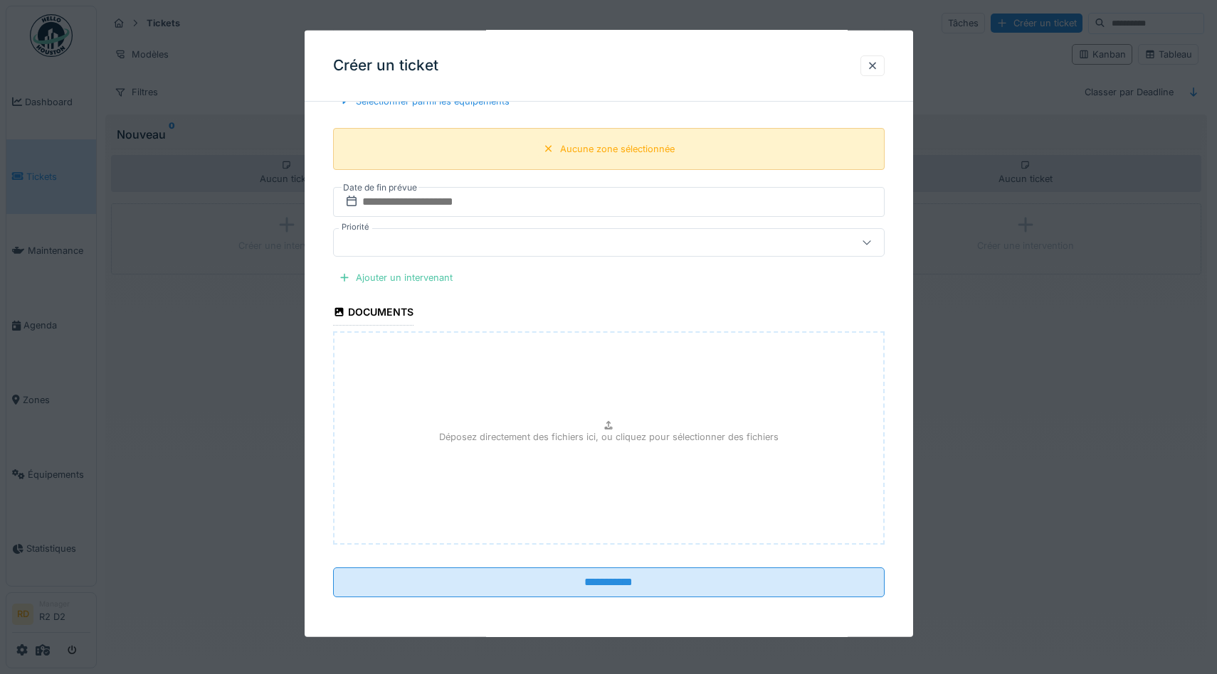
click at [608, 149] on div "Aucune zone sélectionnée" at bounding box center [617, 149] width 115 height 14
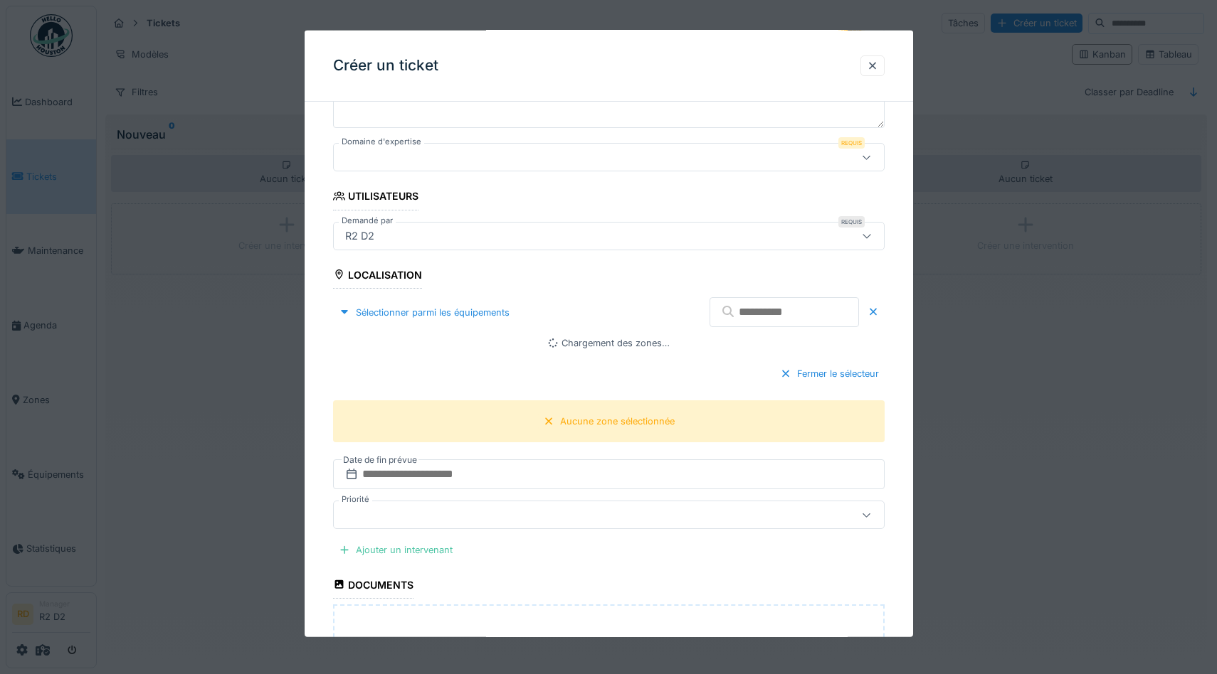
scroll to position [238, 0]
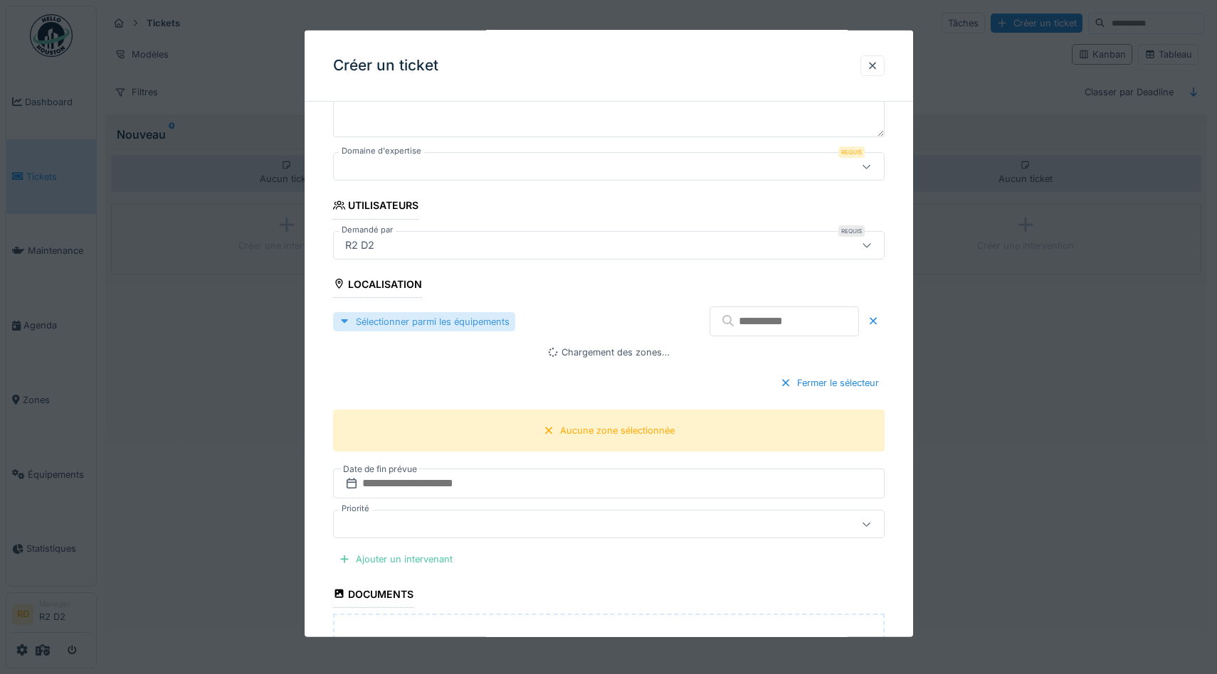
click at [398, 324] on div "Sélectionner parmi les équipements" at bounding box center [424, 321] width 182 height 19
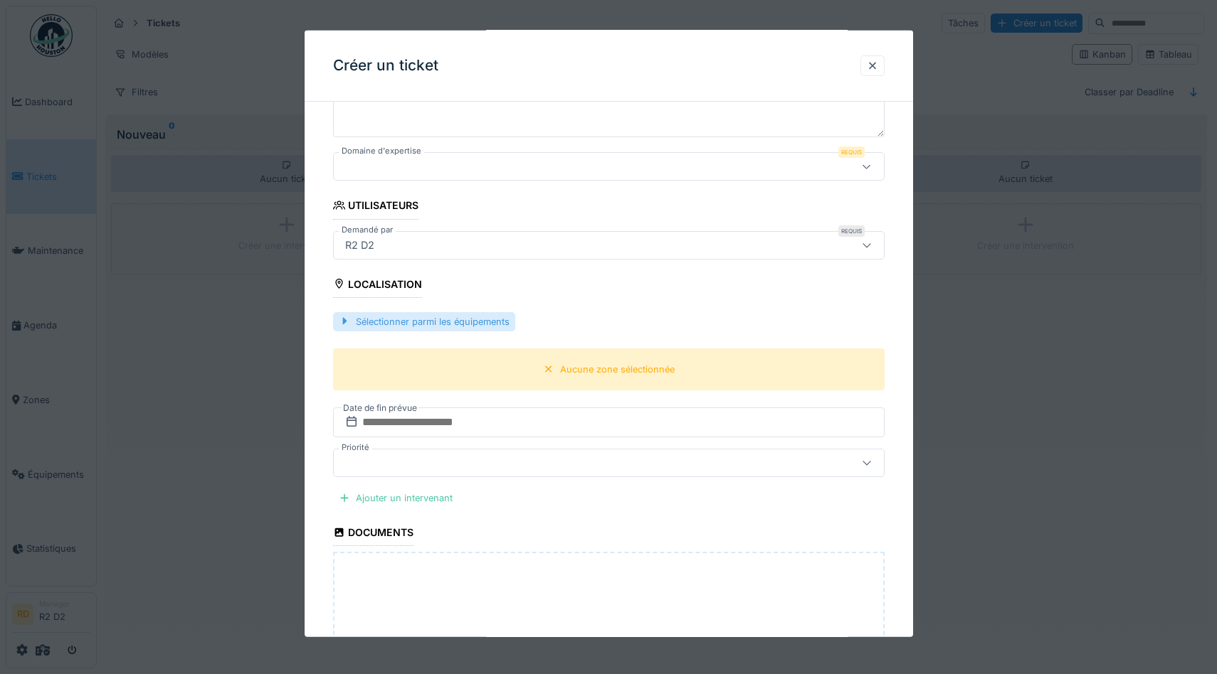
click at [398, 324] on div "Sélectionner parmi les équipements" at bounding box center [424, 321] width 182 height 19
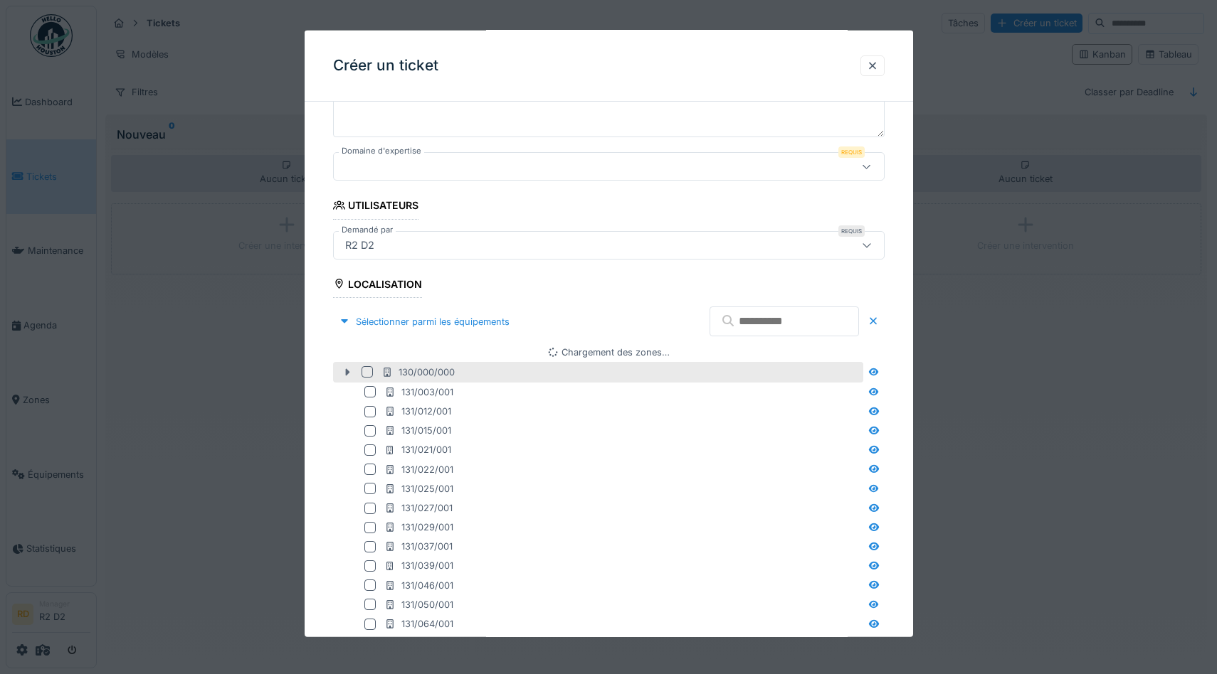
click at [346, 371] on icon at bounding box center [347, 372] width 4 height 7
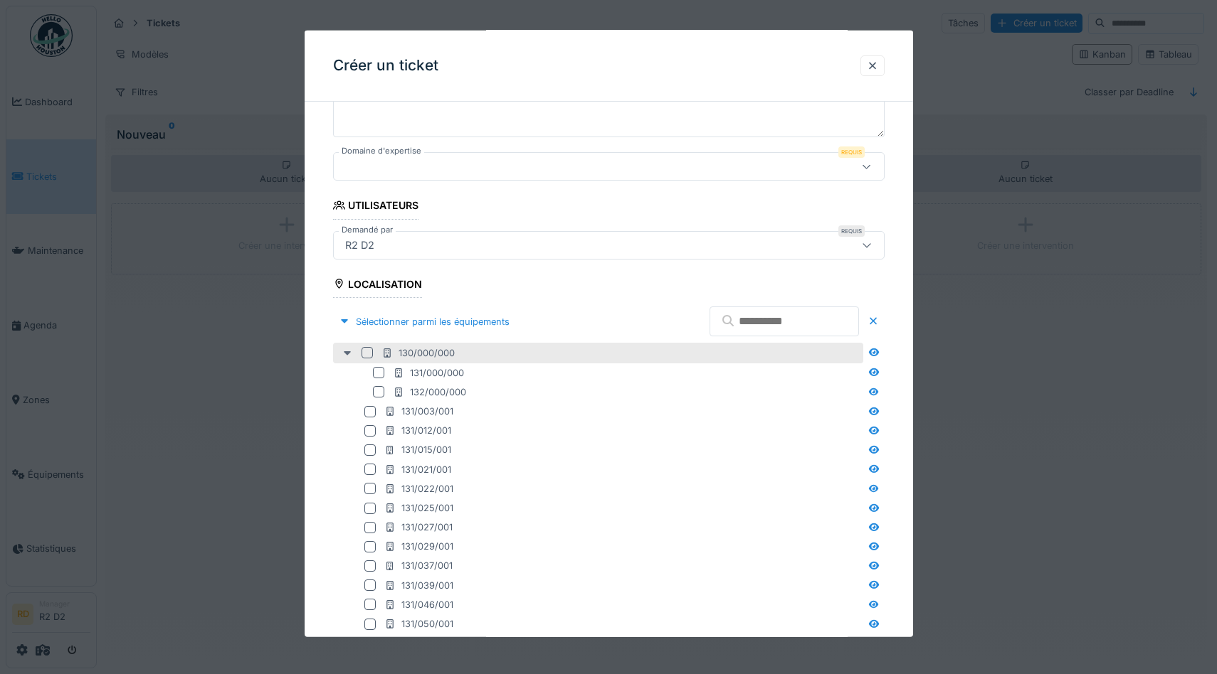
click at [346, 351] on icon at bounding box center [347, 353] width 7 height 4
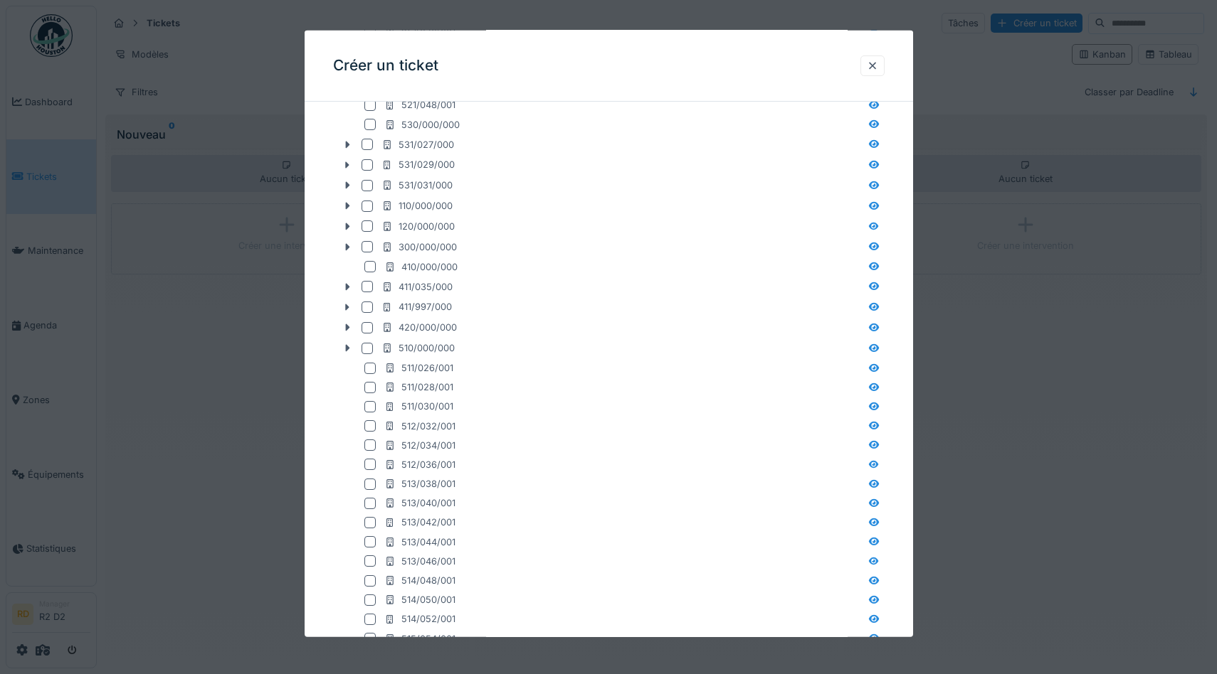
scroll to position [1159, 0]
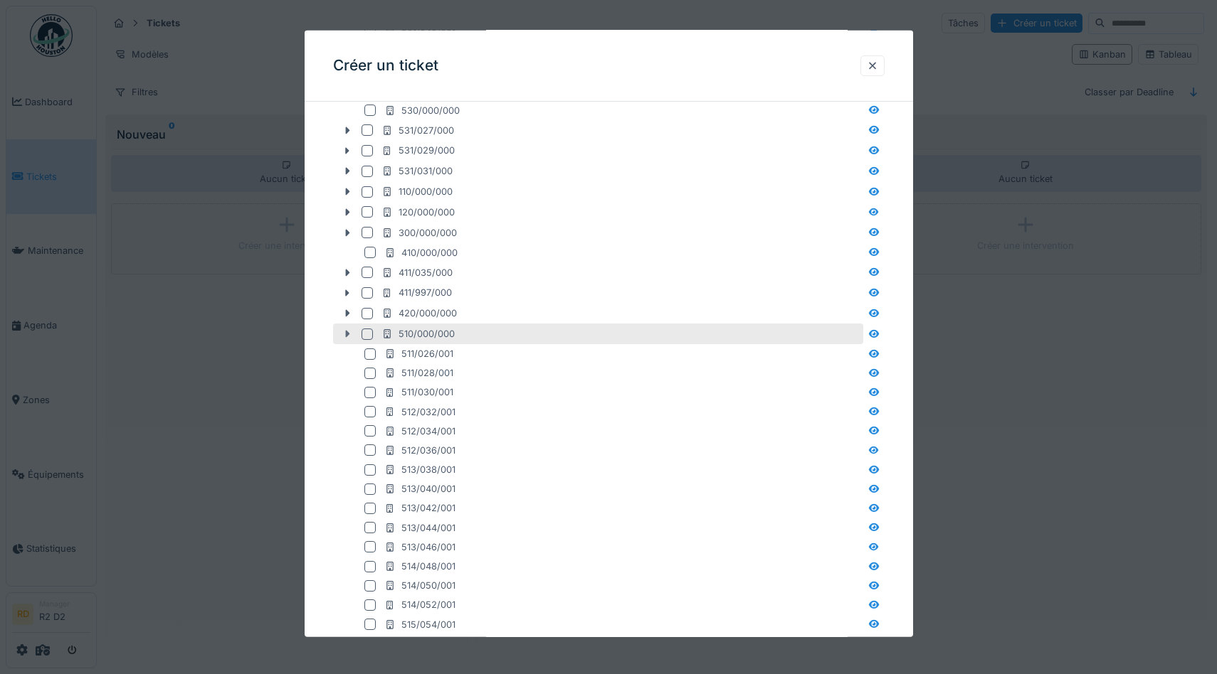
click at [343, 334] on icon at bounding box center [347, 333] width 11 height 9
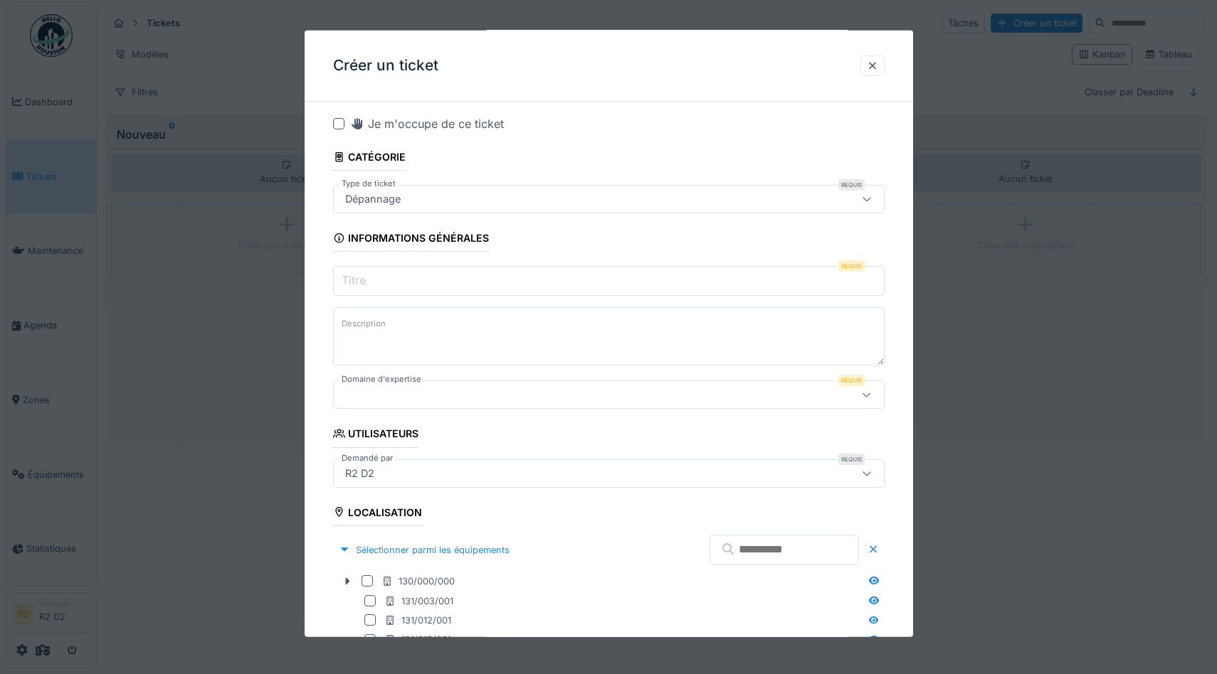
scroll to position [0, 0]
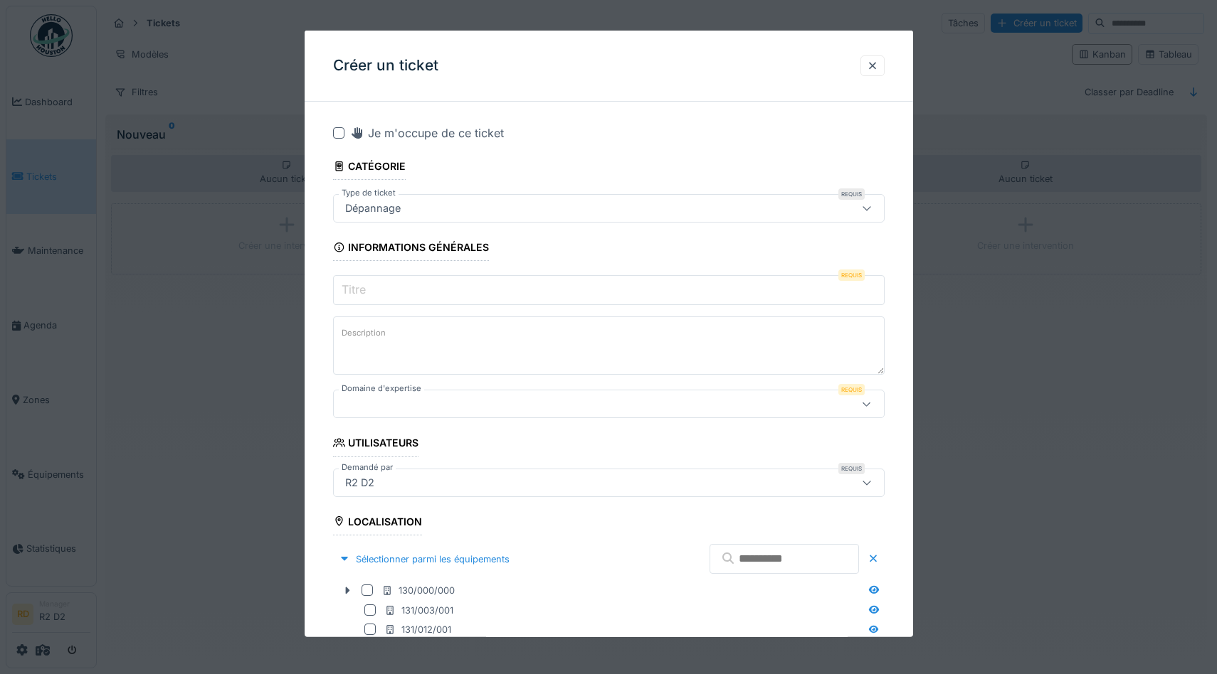
click at [589, 51] on div "Créer un ticket" at bounding box center [609, 66] width 608 height 71
click at [870, 65] on div at bounding box center [872, 66] width 11 height 14
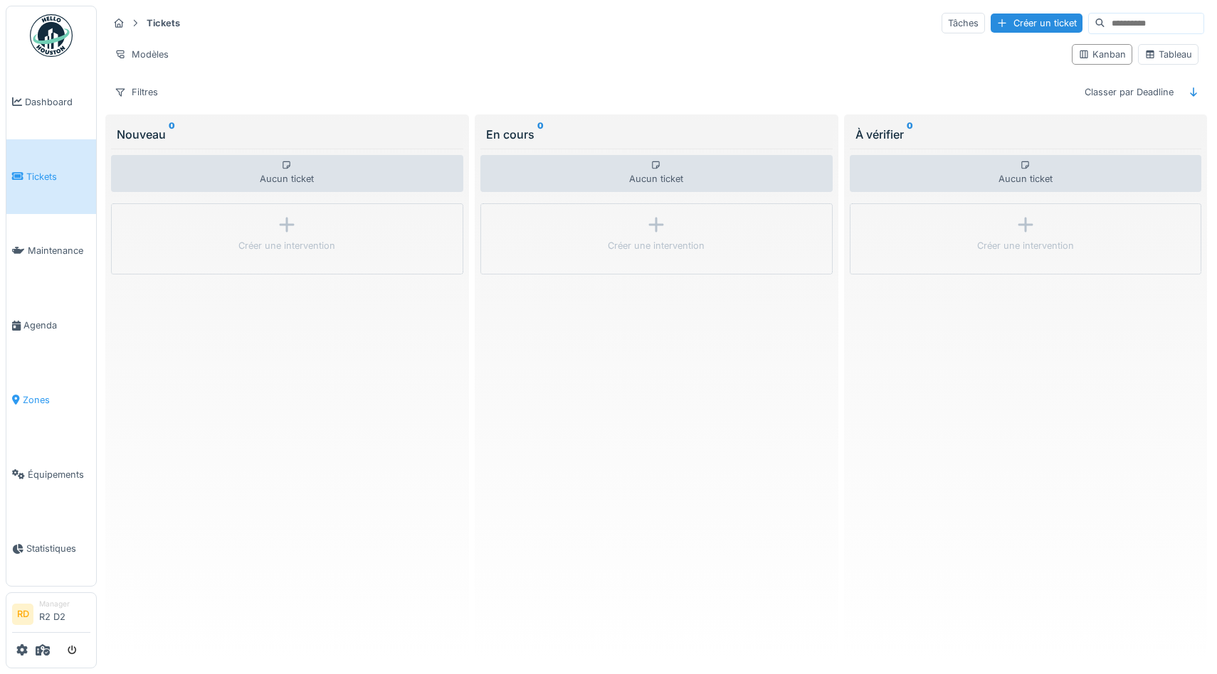
click at [34, 418] on link "Zones" at bounding box center [51, 400] width 90 height 75
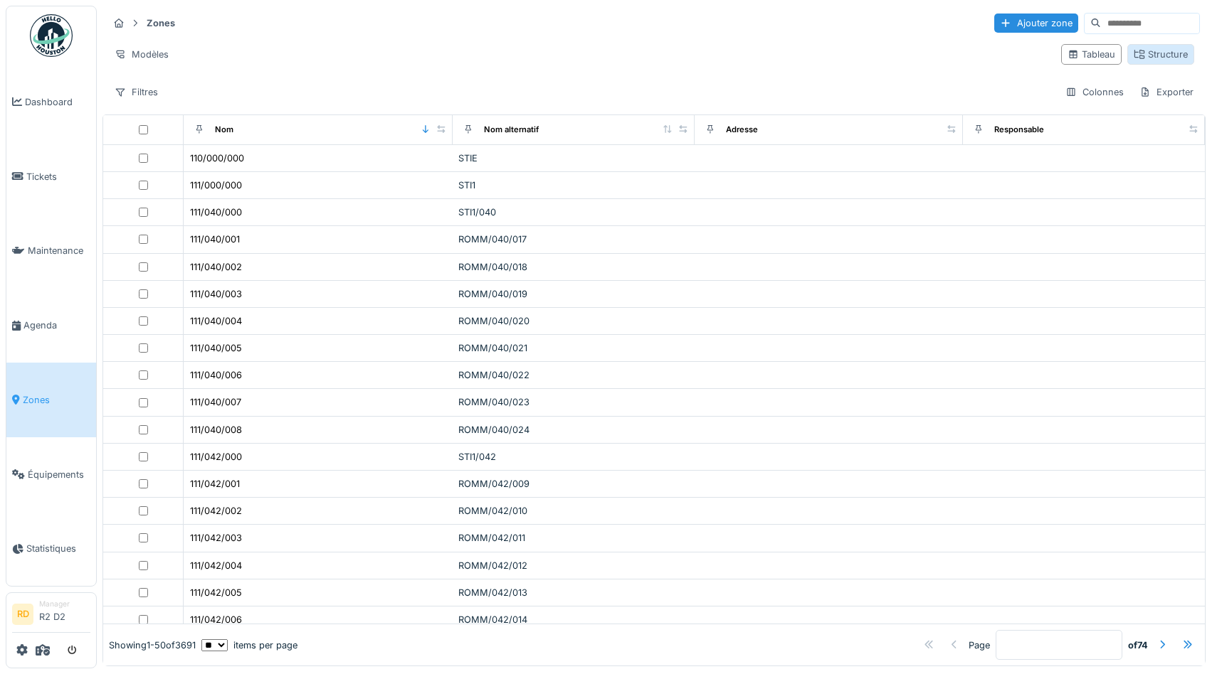
click at [1167, 52] on div "Structure" at bounding box center [1160, 55] width 54 height 14
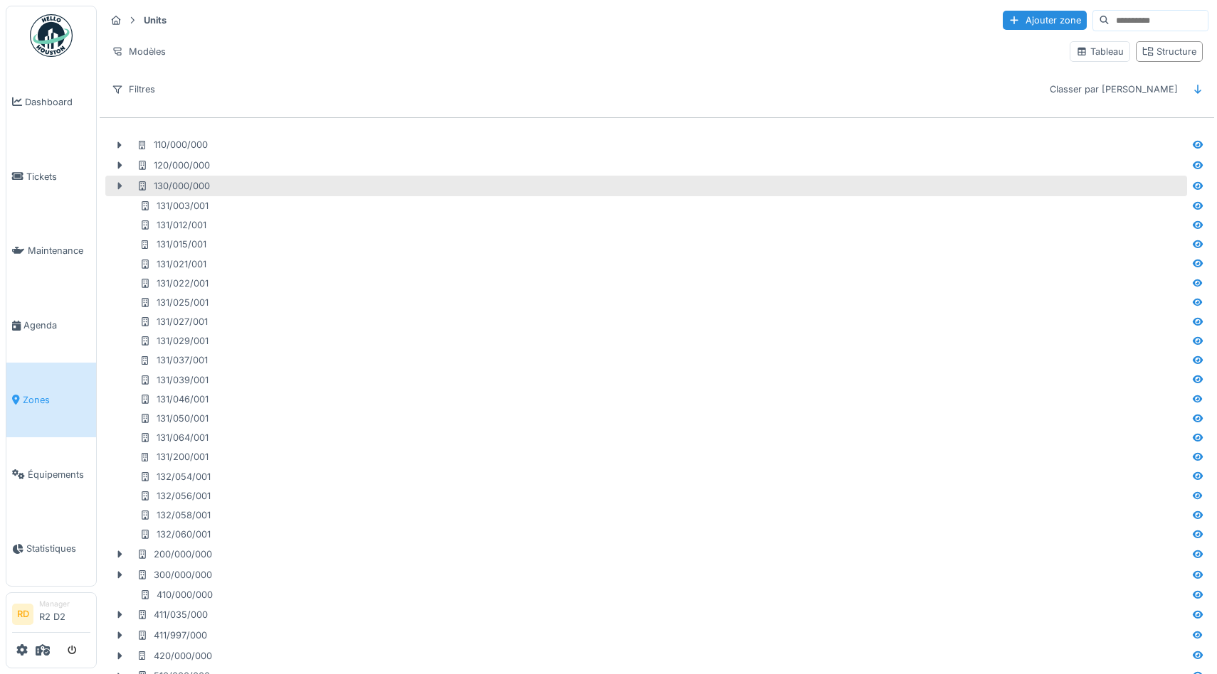
click at [120, 187] on icon at bounding box center [120, 186] width 4 height 7
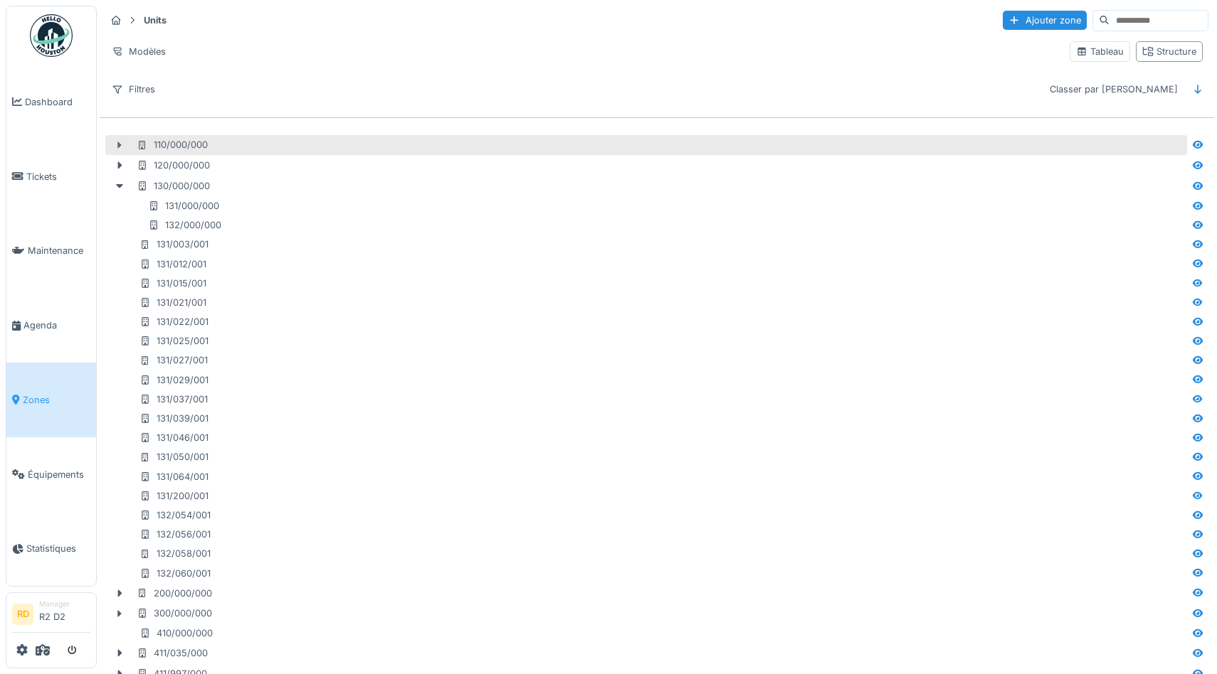
click at [122, 147] on icon at bounding box center [119, 145] width 11 height 9
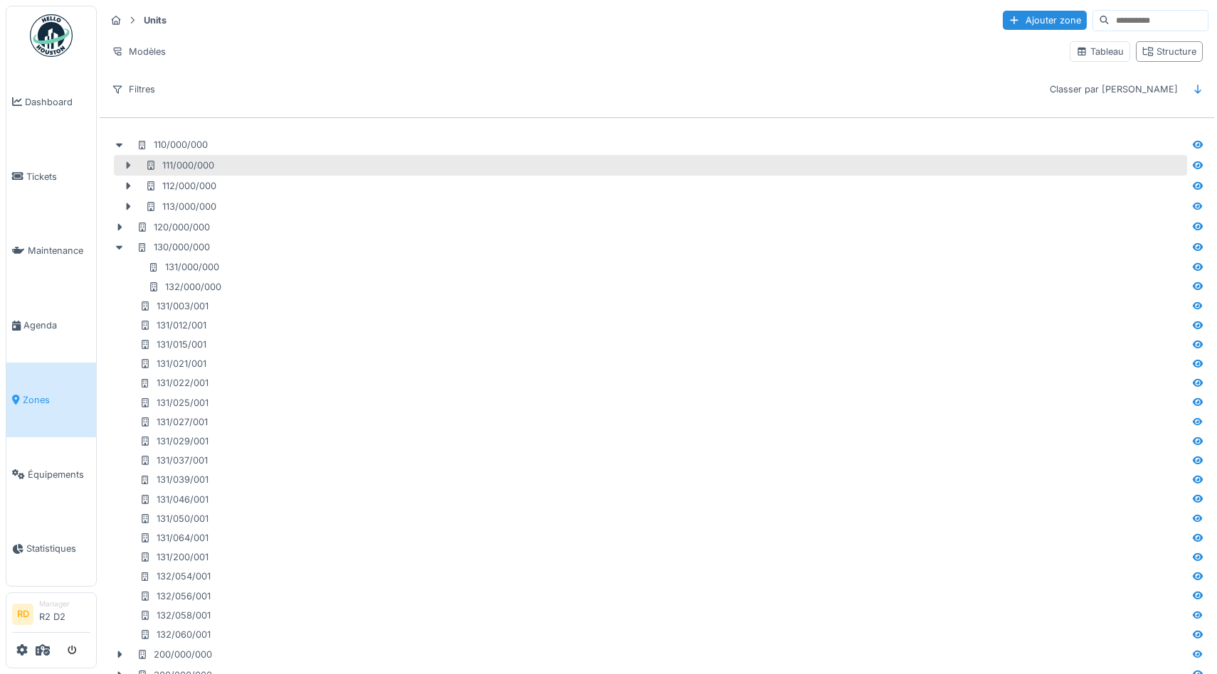
click at [127, 165] on icon at bounding box center [129, 165] width 4 height 7
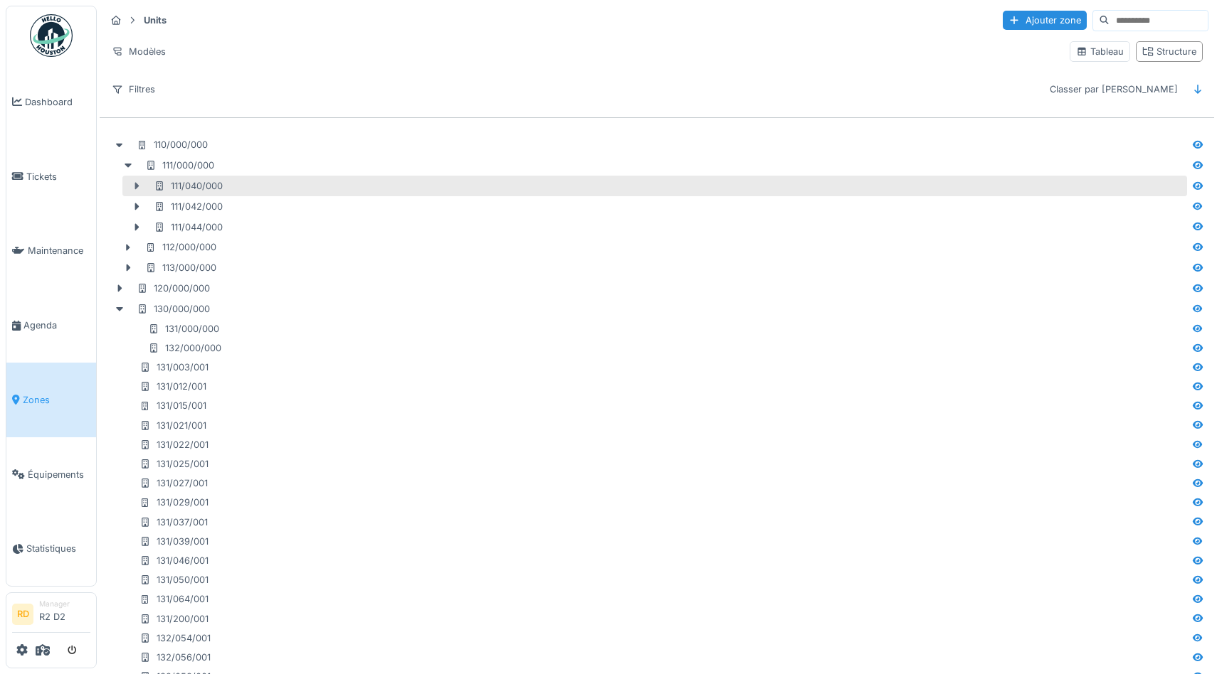
click at [136, 184] on icon at bounding box center [137, 186] width 4 height 7
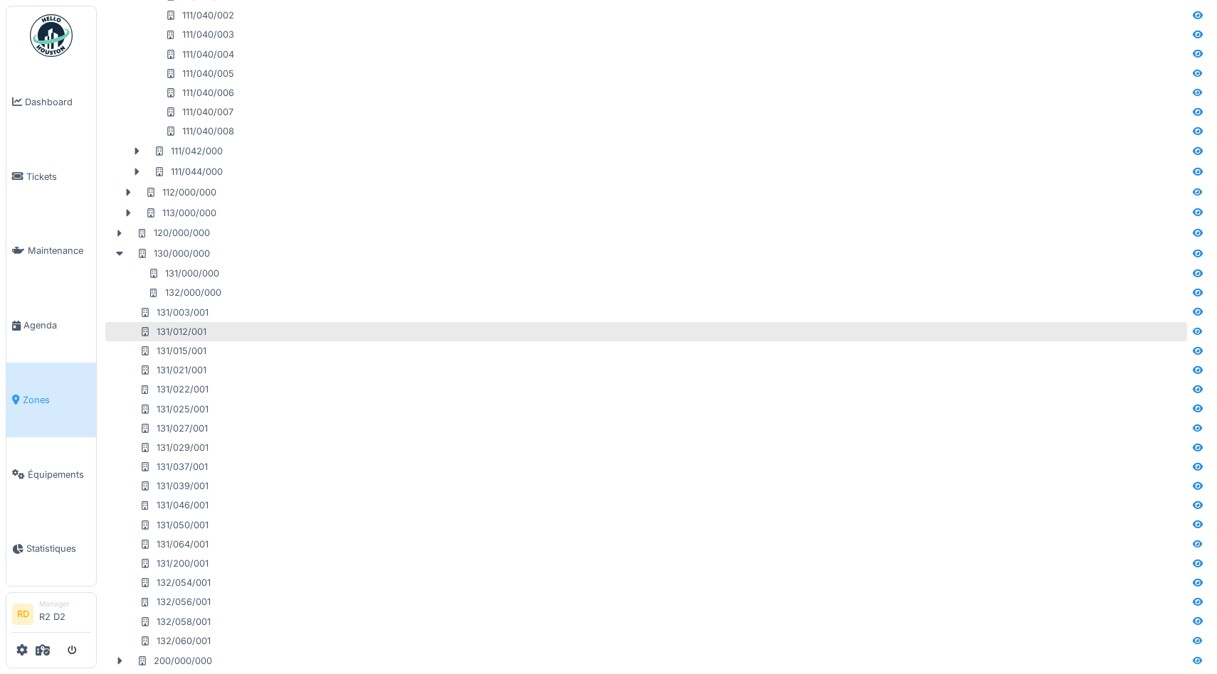
scroll to position [211, 0]
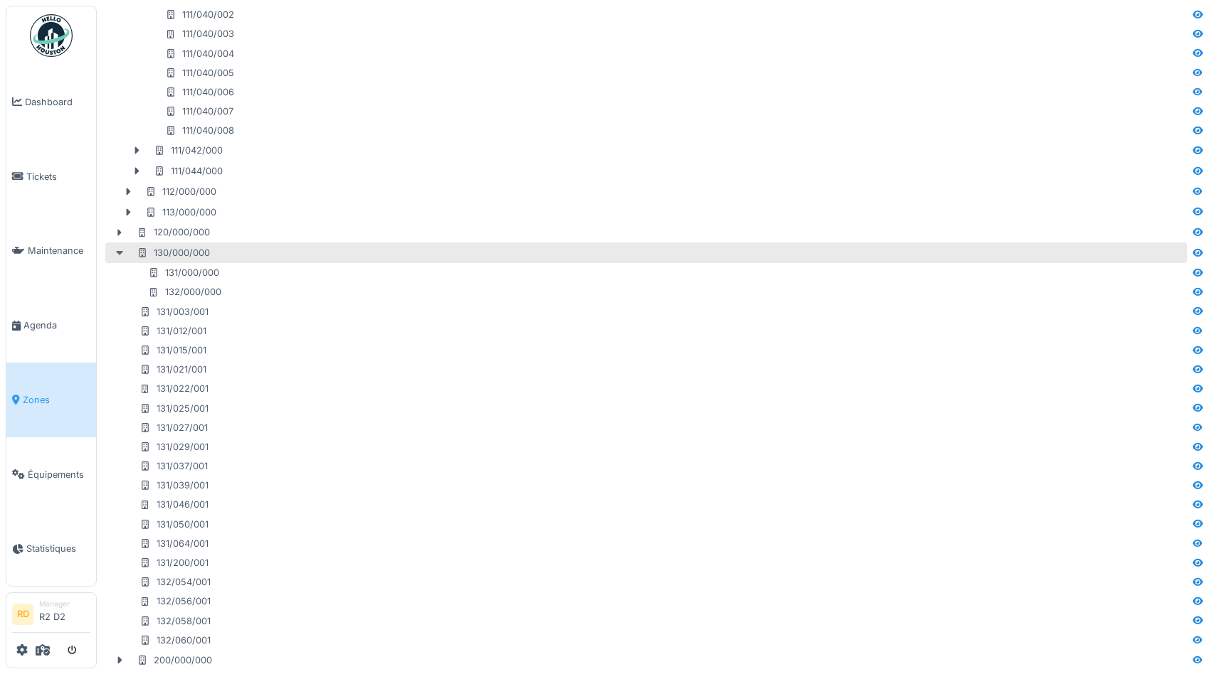
click at [117, 255] on icon at bounding box center [119, 252] width 11 height 9
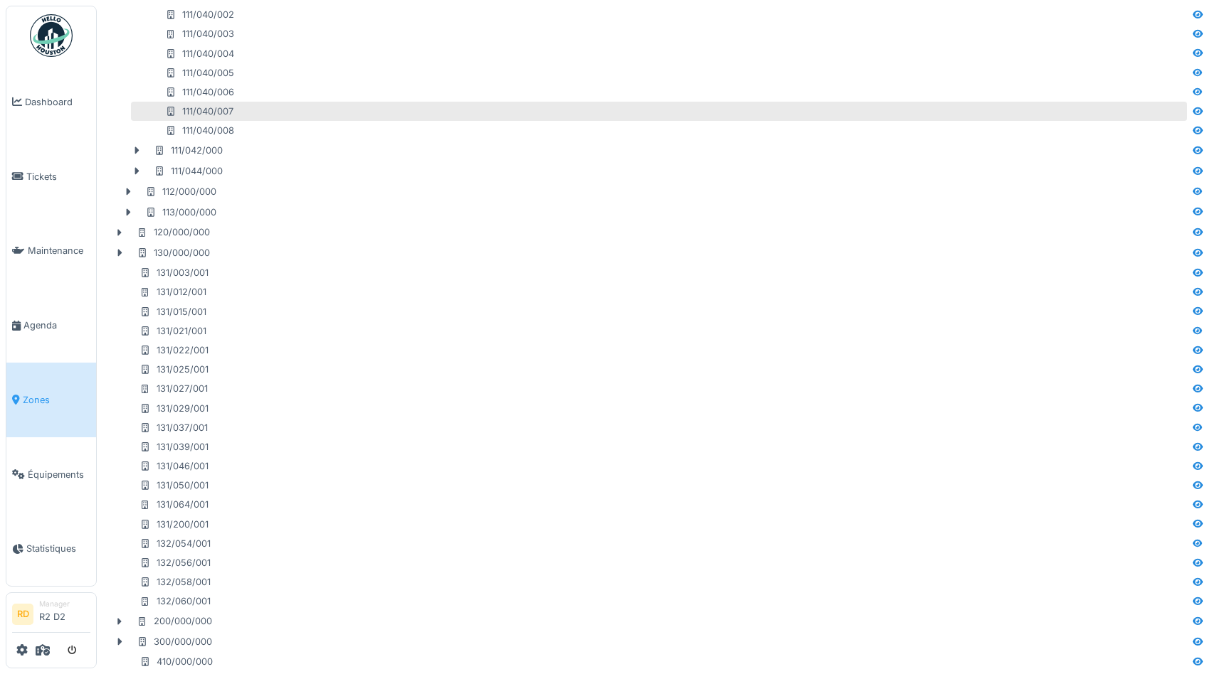
scroll to position [0, 0]
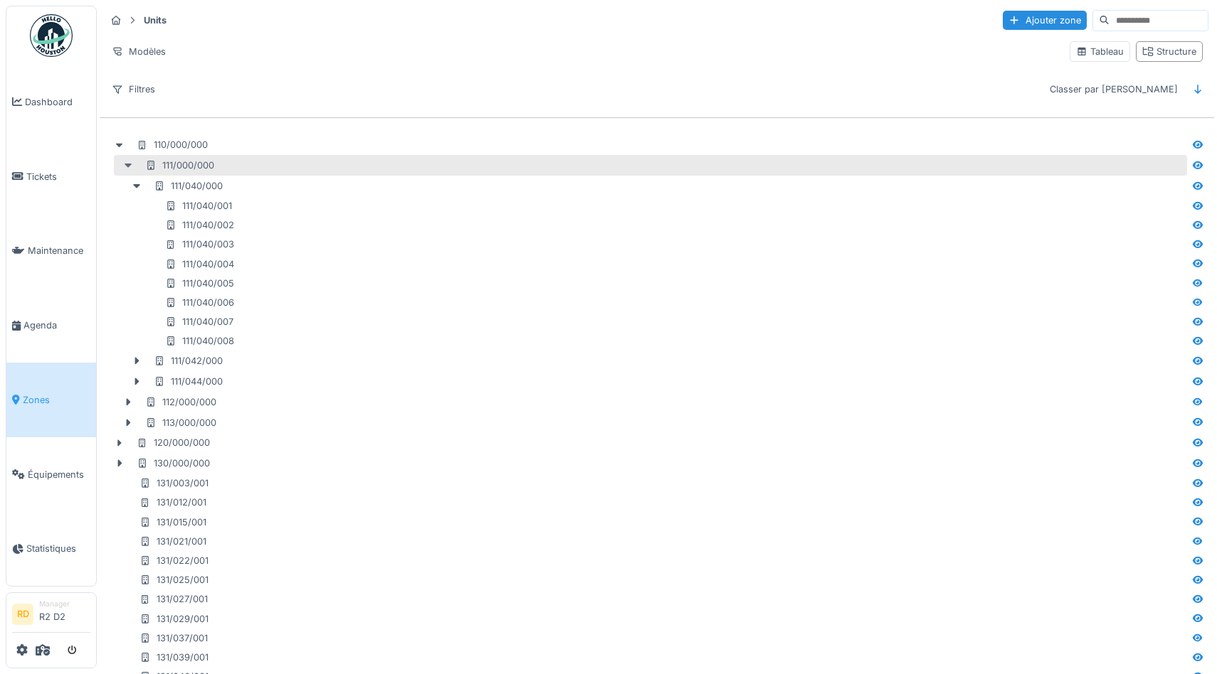
click at [128, 162] on icon at bounding box center [127, 165] width 11 height 9
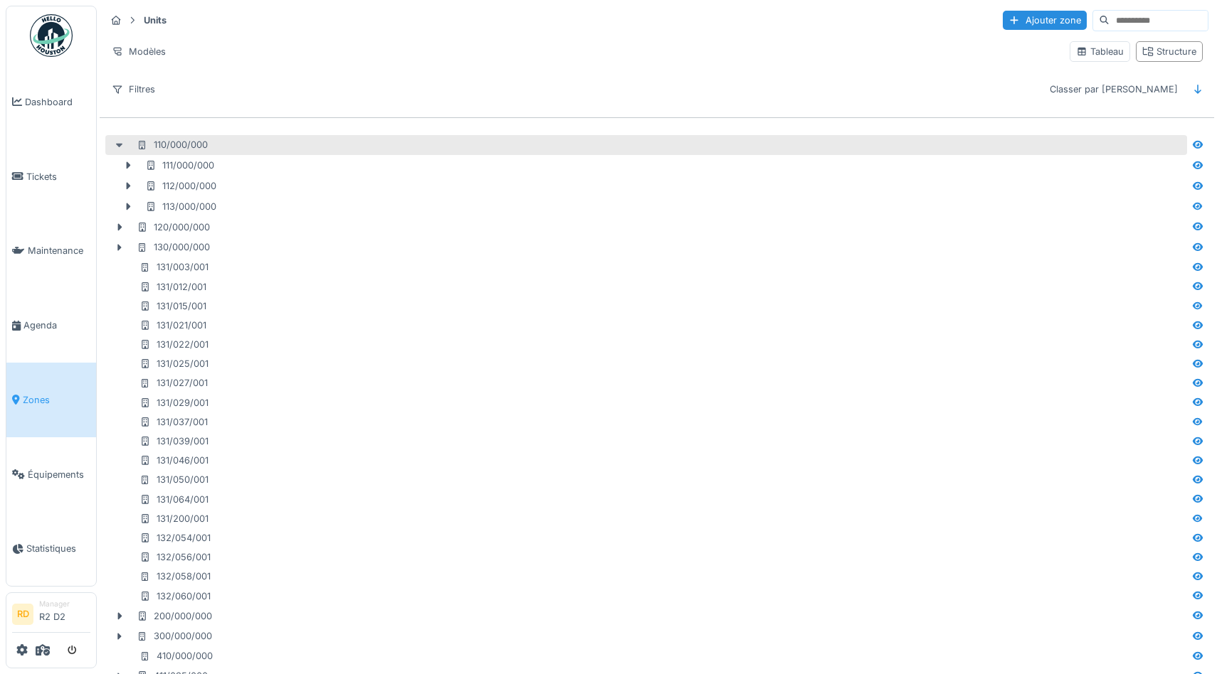
click at [117, 147] on icon at bounding box center [119, 145] width 11 height 9
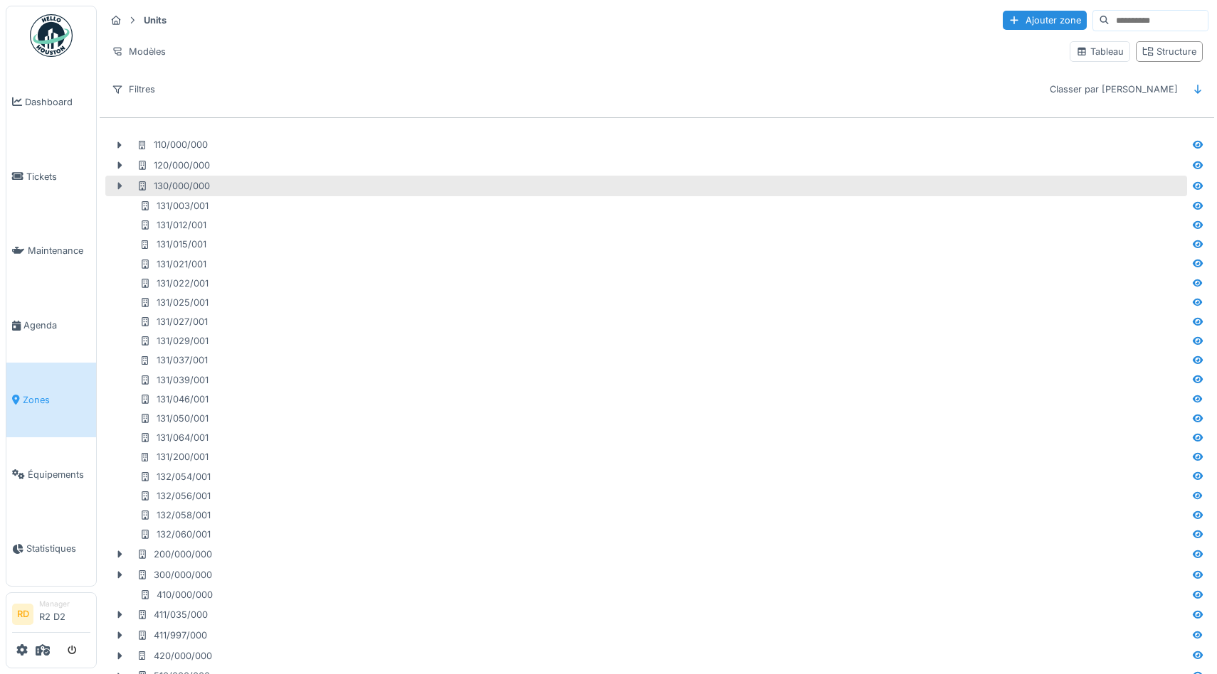
click at [114, 183] on icon at bounding box center [119, 185] width 11 height 9
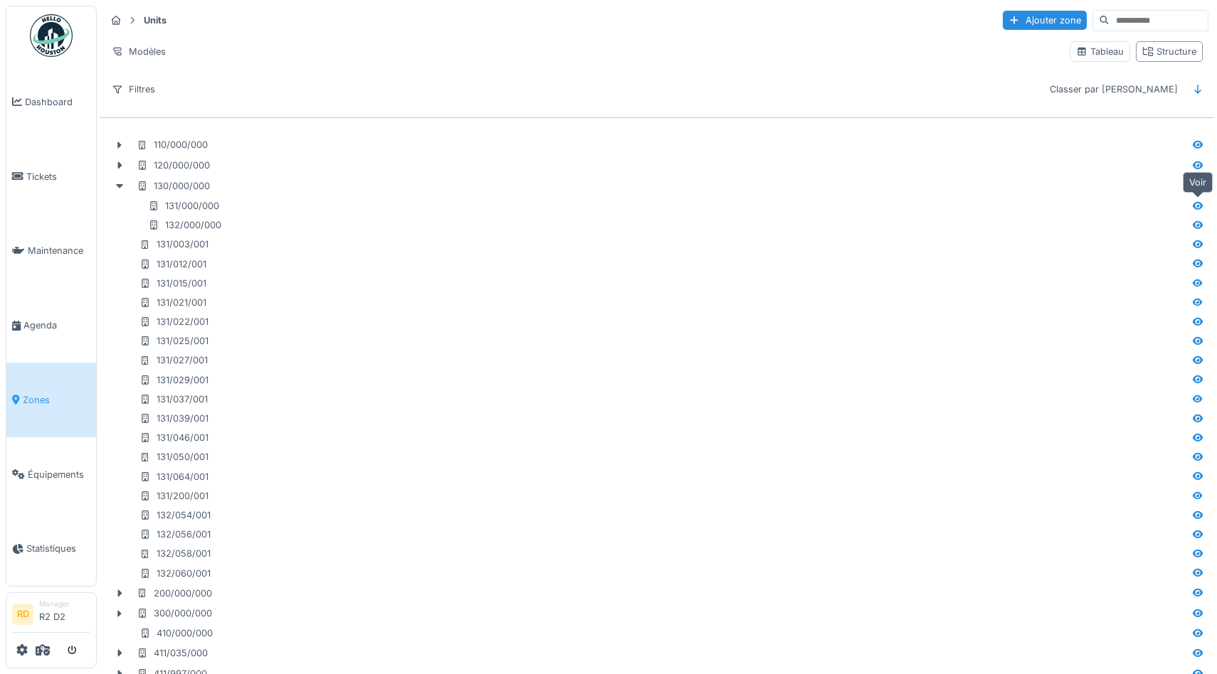
click at [1197, 203] on icon at bounding box center [1197, 206] width 10 height 8
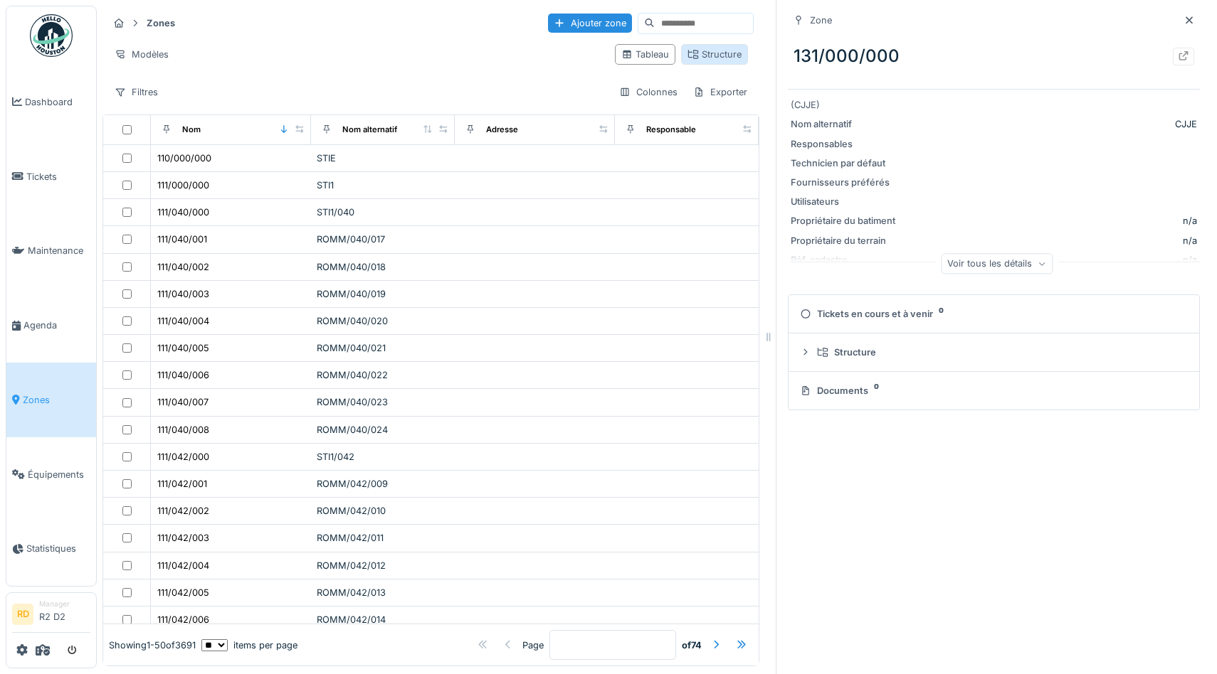
click at [709, 55] on div "Structure" at bounding box center [714, 55] width 54 height 14
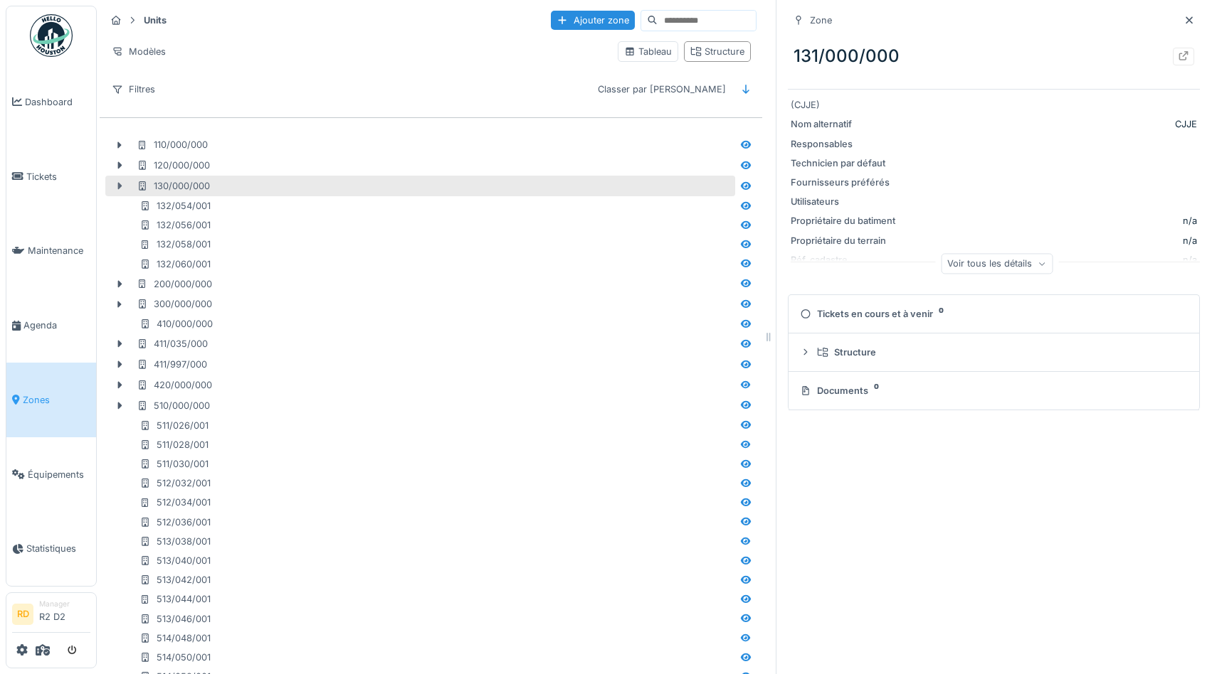
click at [115, 186] on icon at bounding box center [119, 185] width 11 height 9
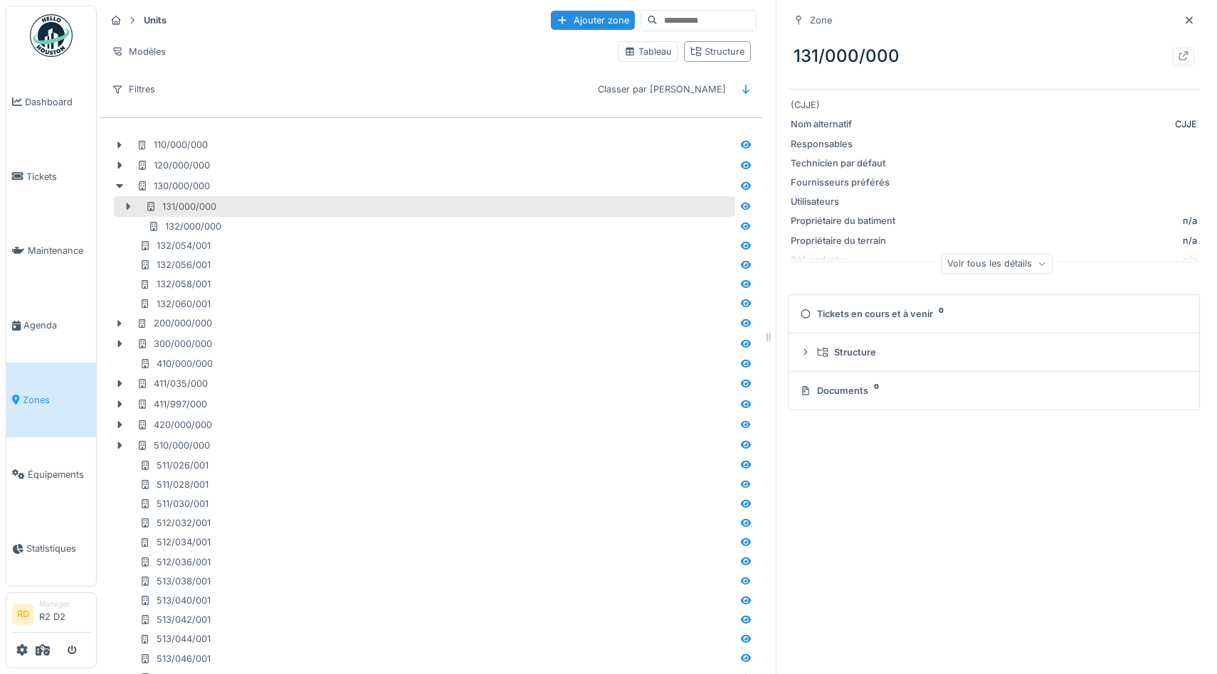
click at [128, 204] on icon at bounding box center [129, 206] width 4 height 7
click at [126, 206] on icon at bounding box center [128, 207] width 7 height 4
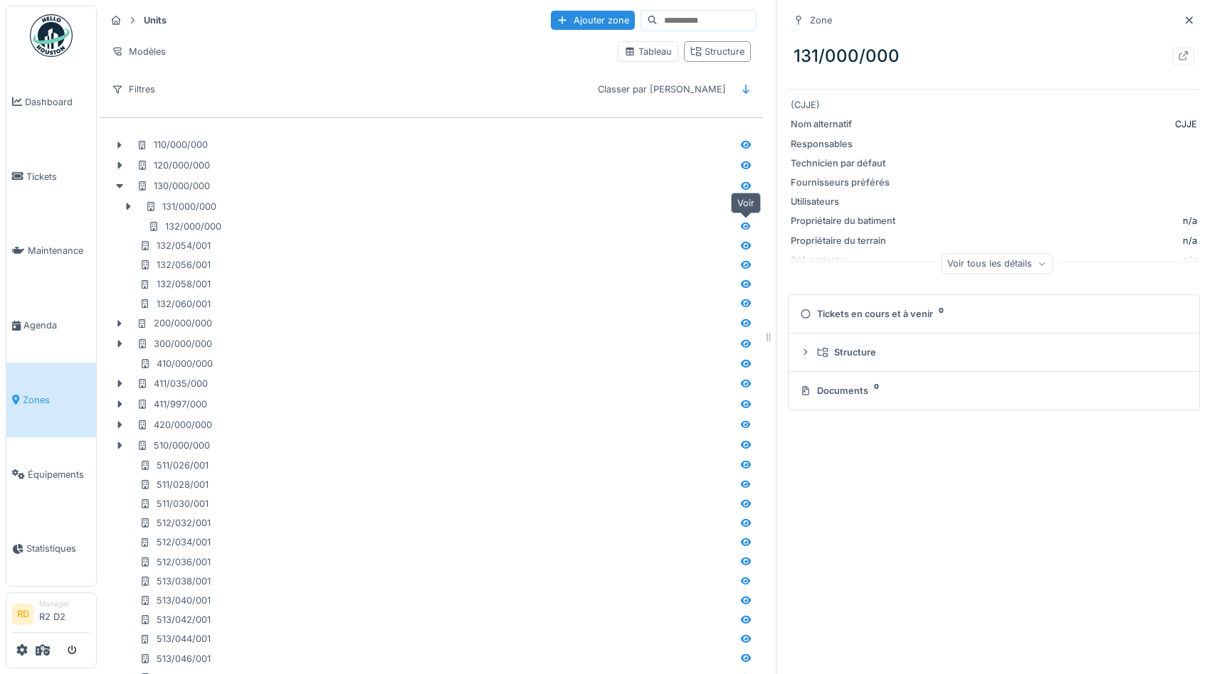
click at [743, 224] on icon at bounding box center [746, 226] width 10 height 8
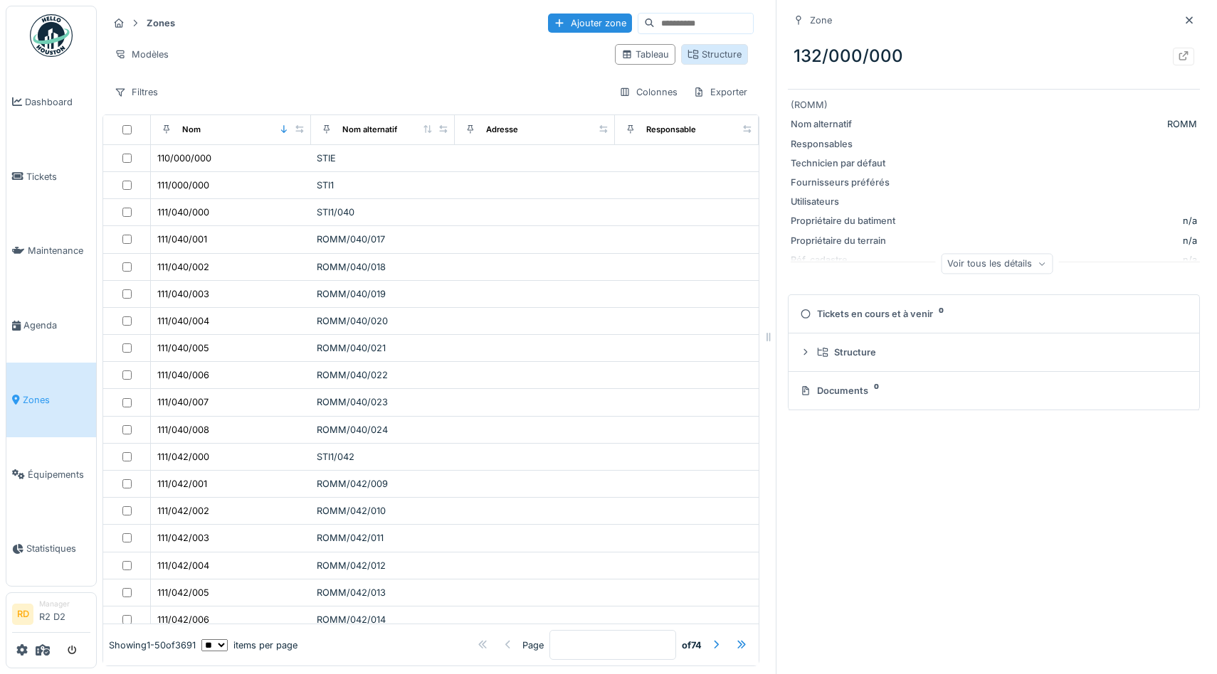
click at [711, 61] on div "Structure" at bounding box center [714, 55] width 54 height 14
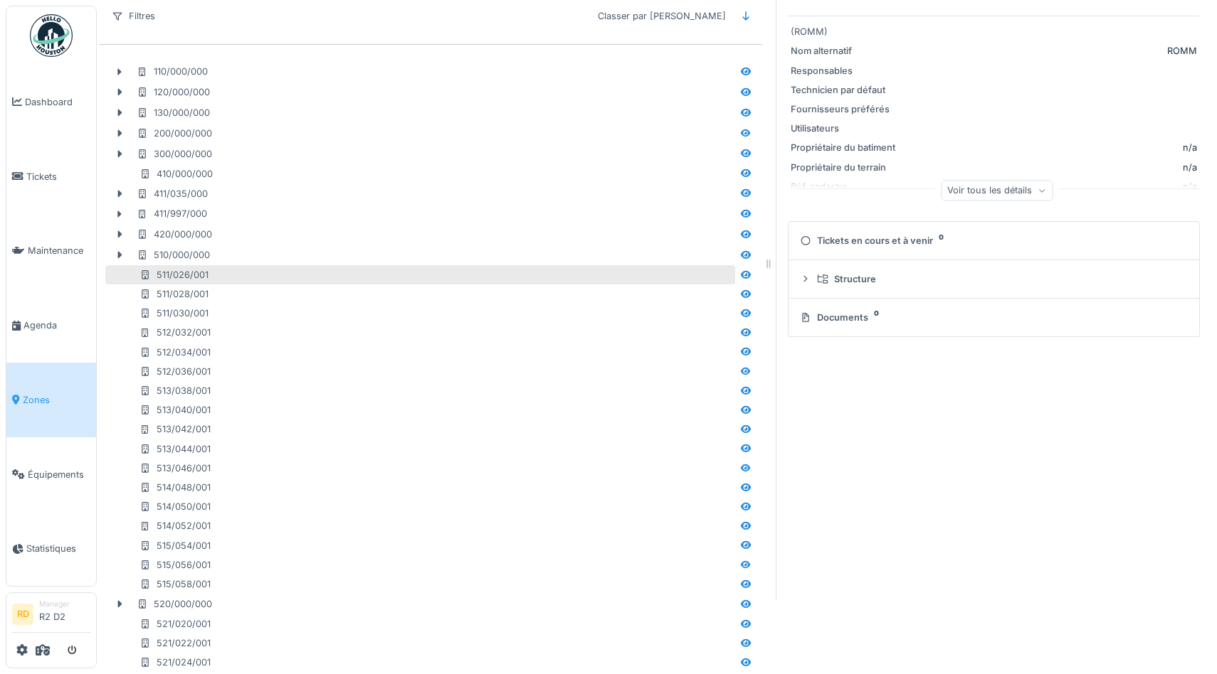
scroll to position [82, 0]
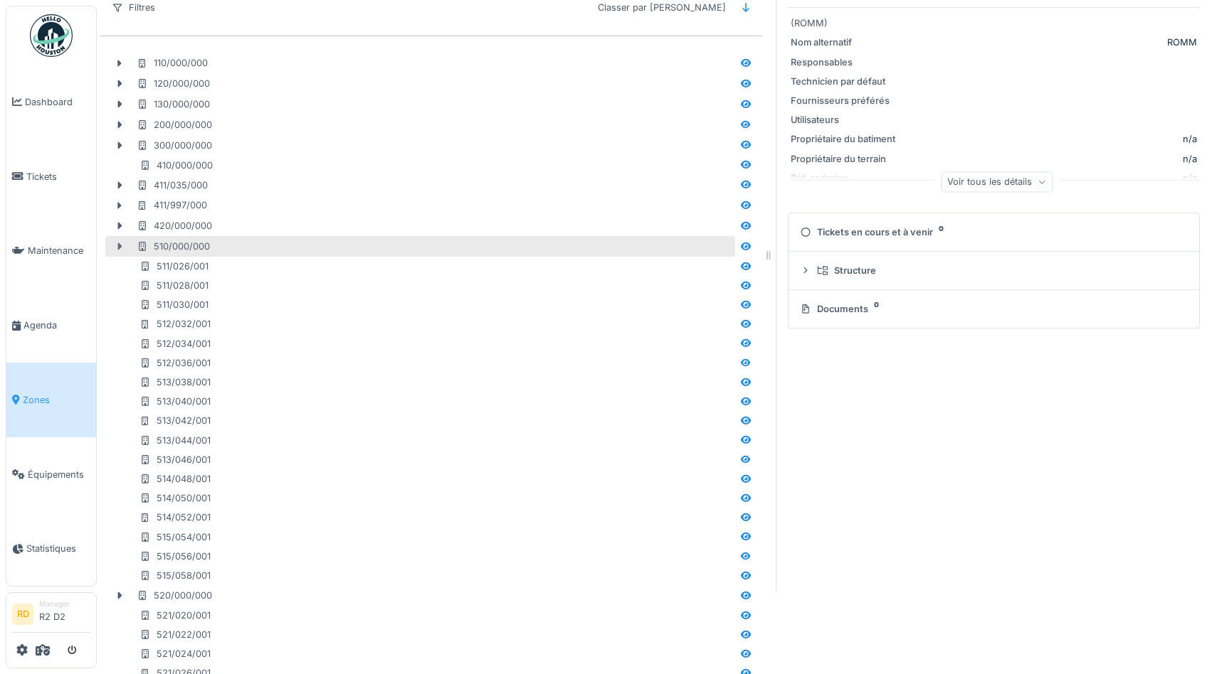
click at [120, 245] on icon at bounding box center [120, 246] width 4 height 7
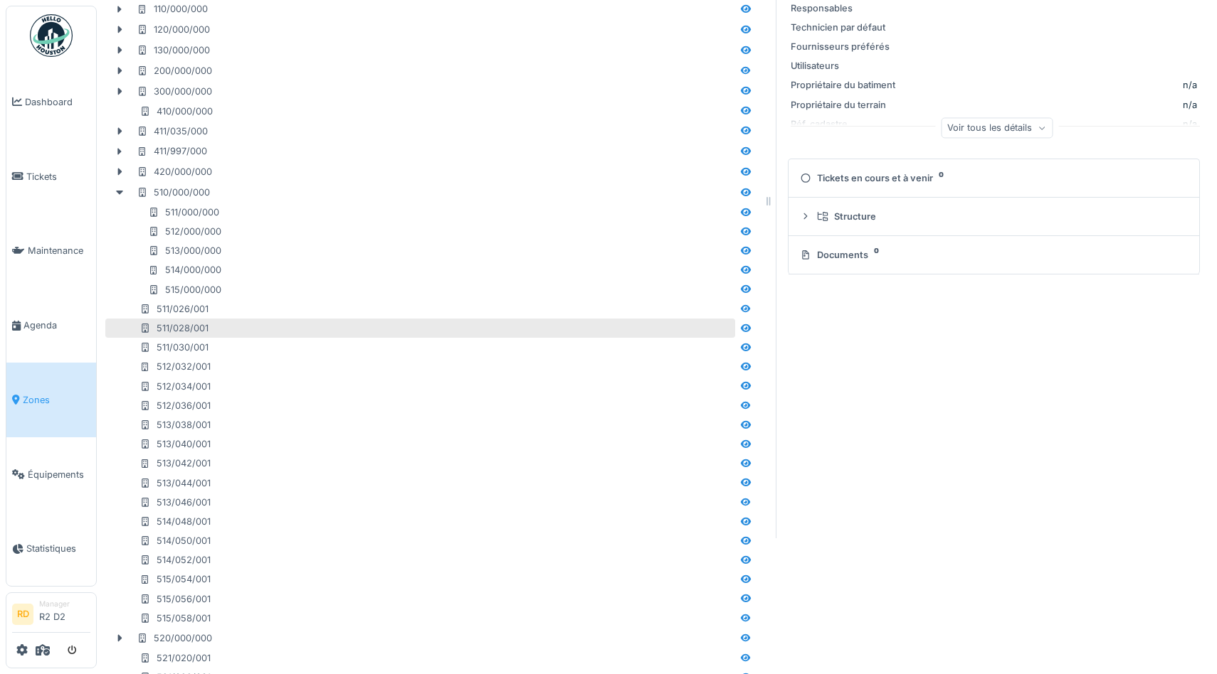
scroll to position [151, 0]
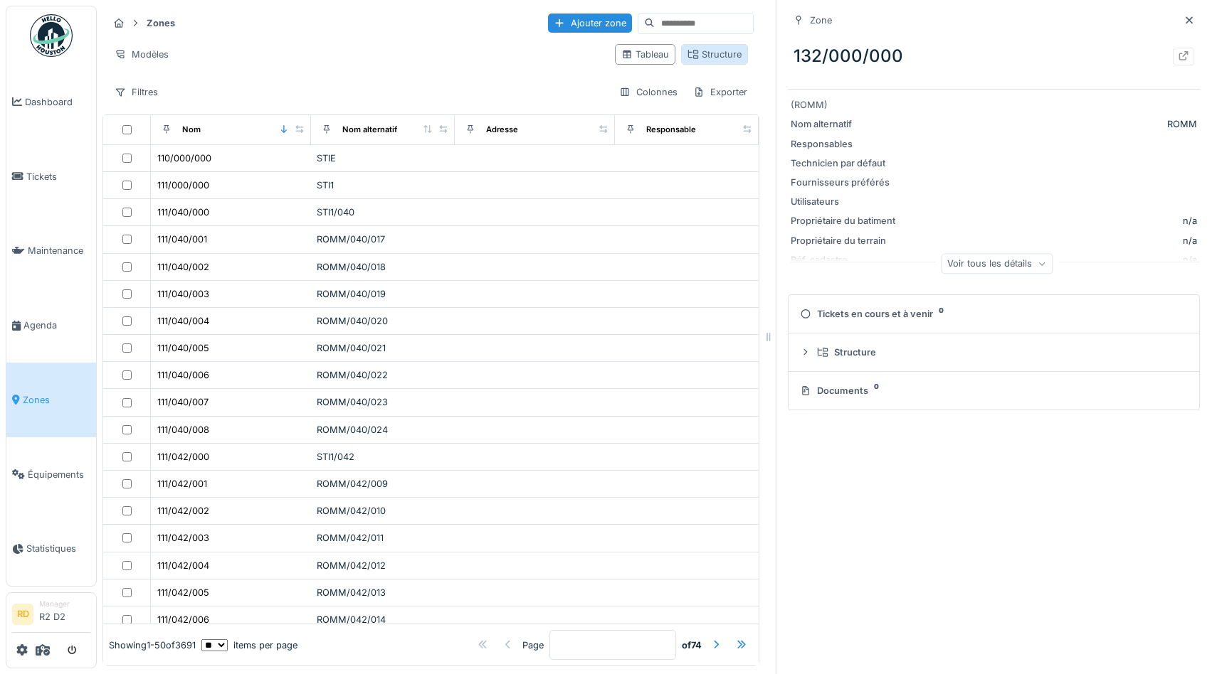
click at [686, 62] on div "Structure" at bounding box center [714, 54] width 67 height 21
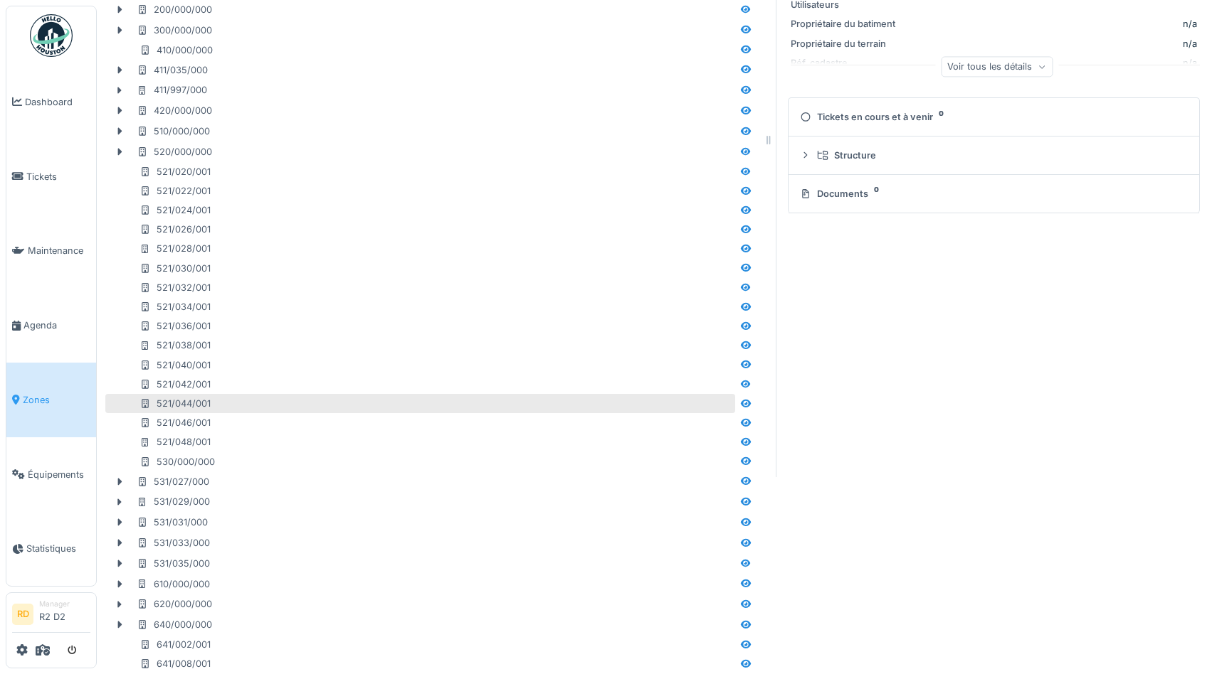
scroll to position [198, 0]
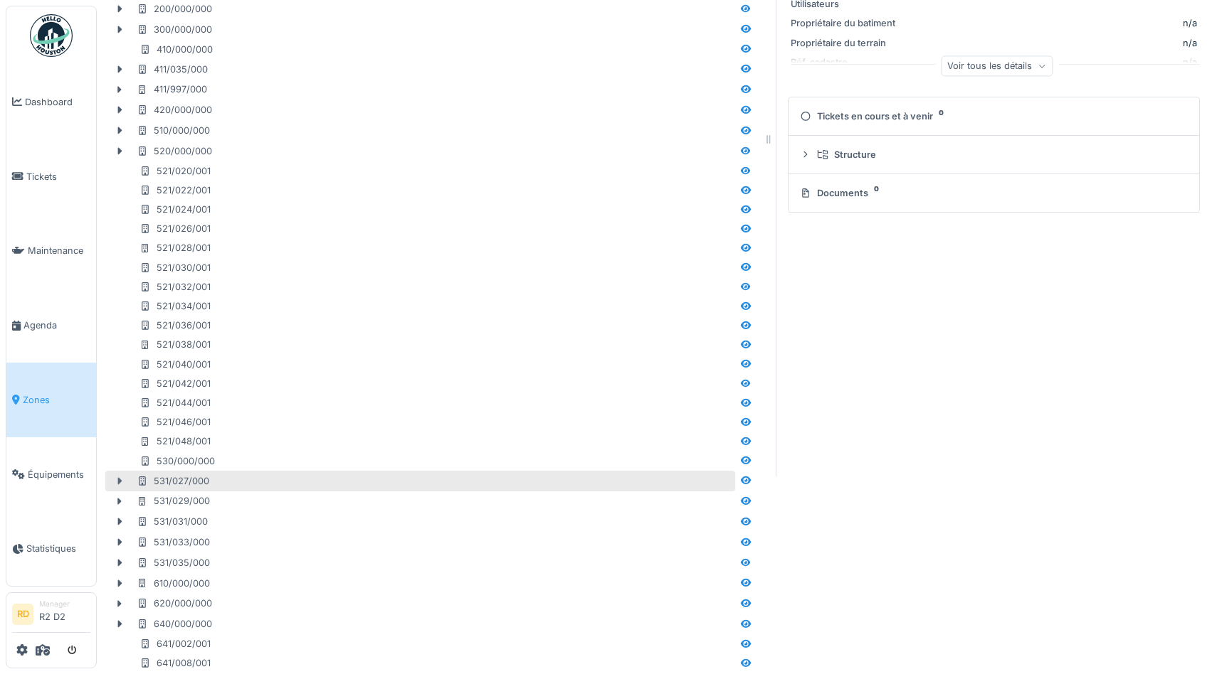
click at [118, 484] on icon at bounding box center [120, 480] width 4 height 7
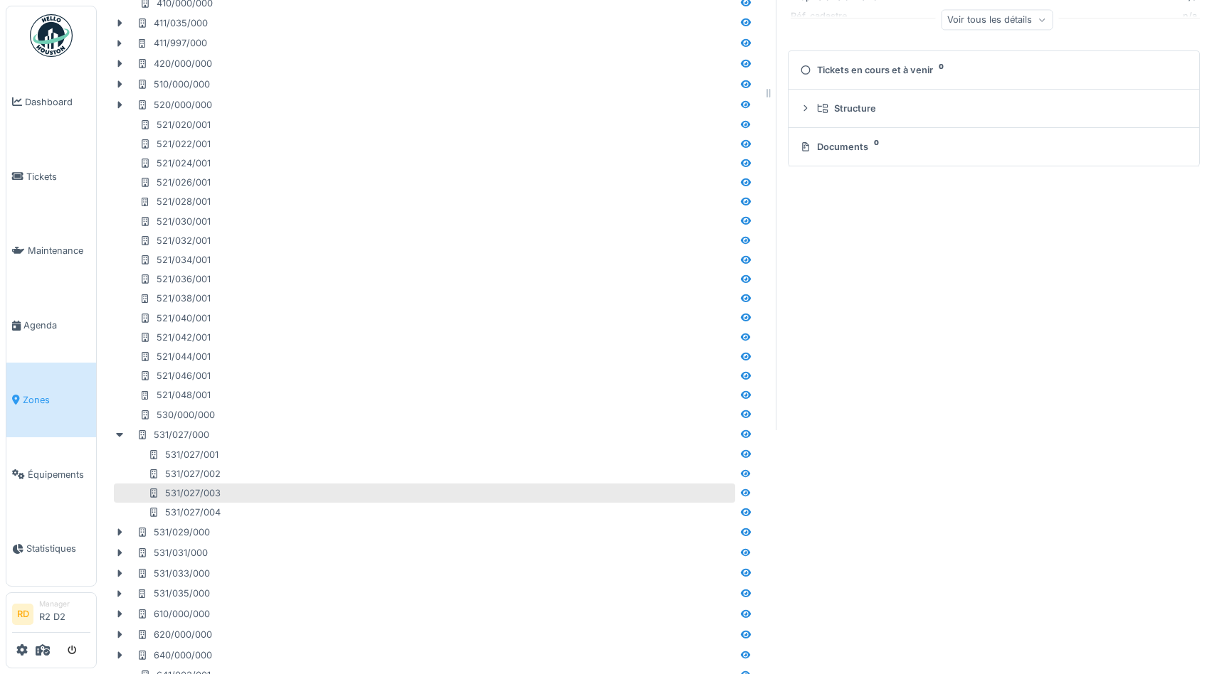
scroll to position [253, 0]
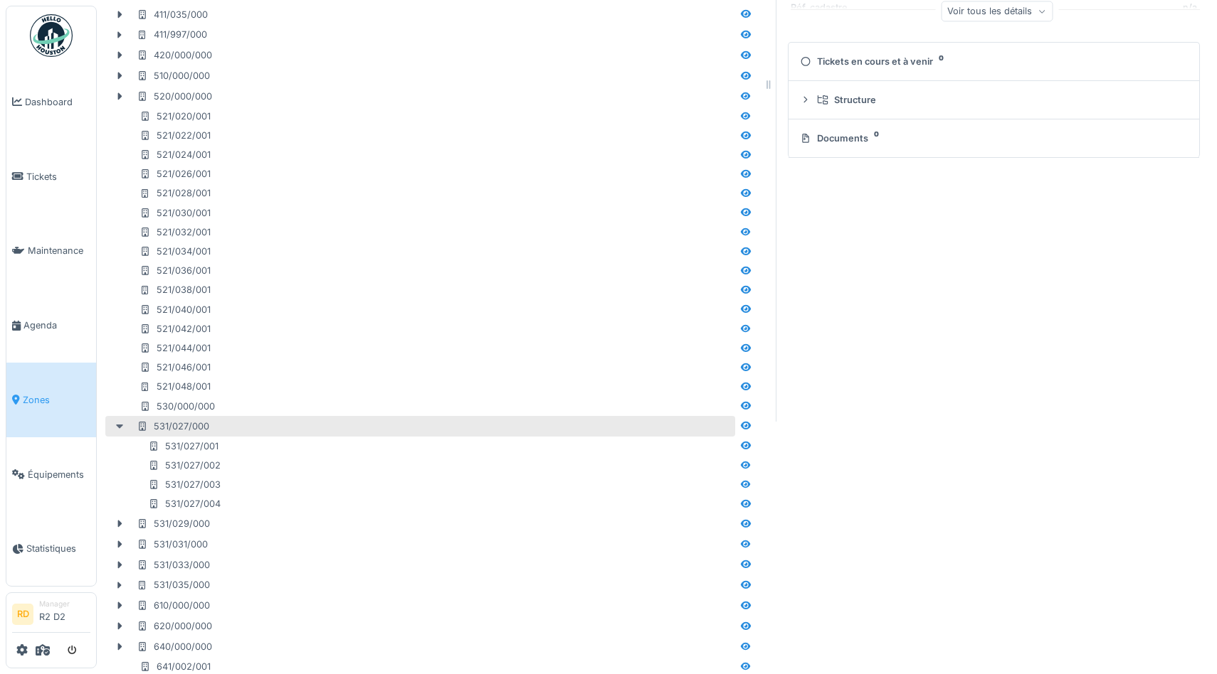
click at [118, 424] on icon at bounding box center [119, 426] width 11 height 9
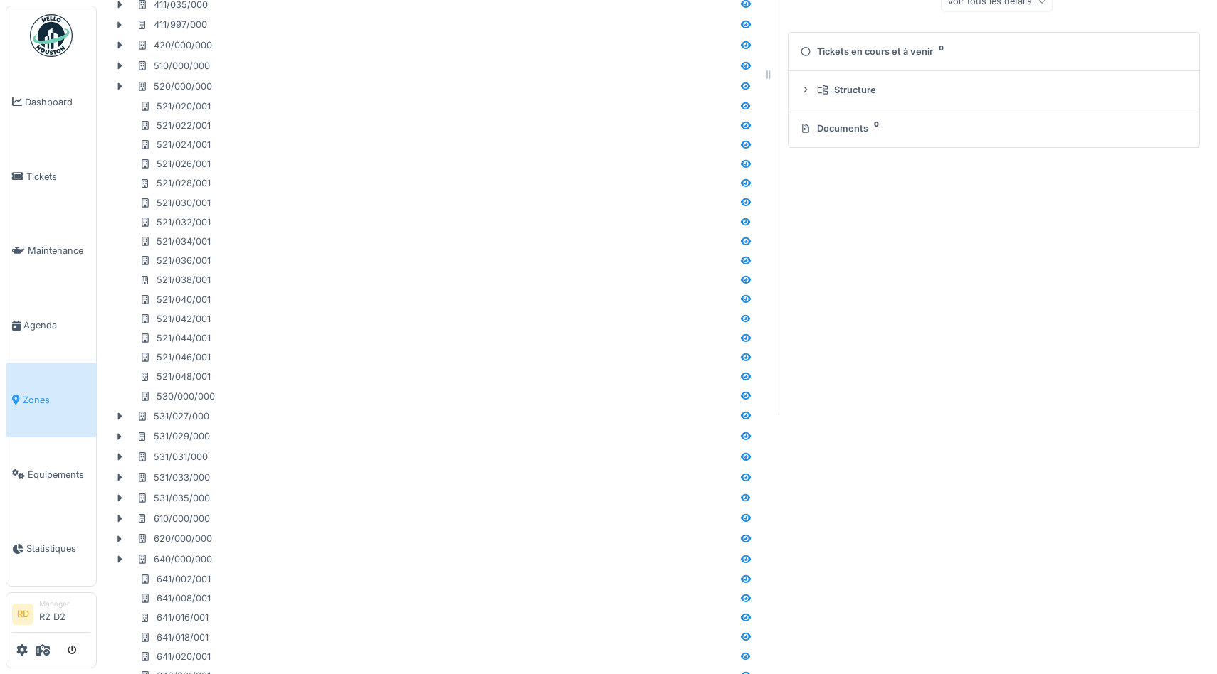
scroll to position [228, 0]
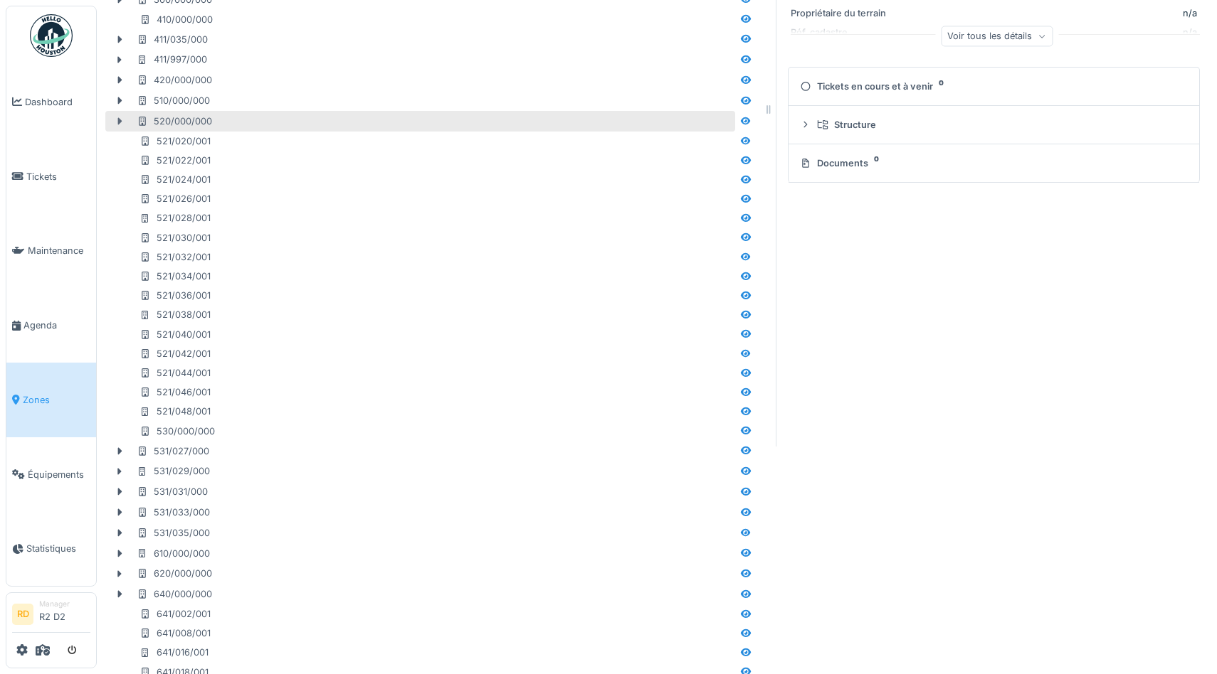
click at [118, 123] on icon at bounding box center [120, 121] width 4 height 7
click at [117, 122] on icon at bounding box center [119, 121] width 11 height 9
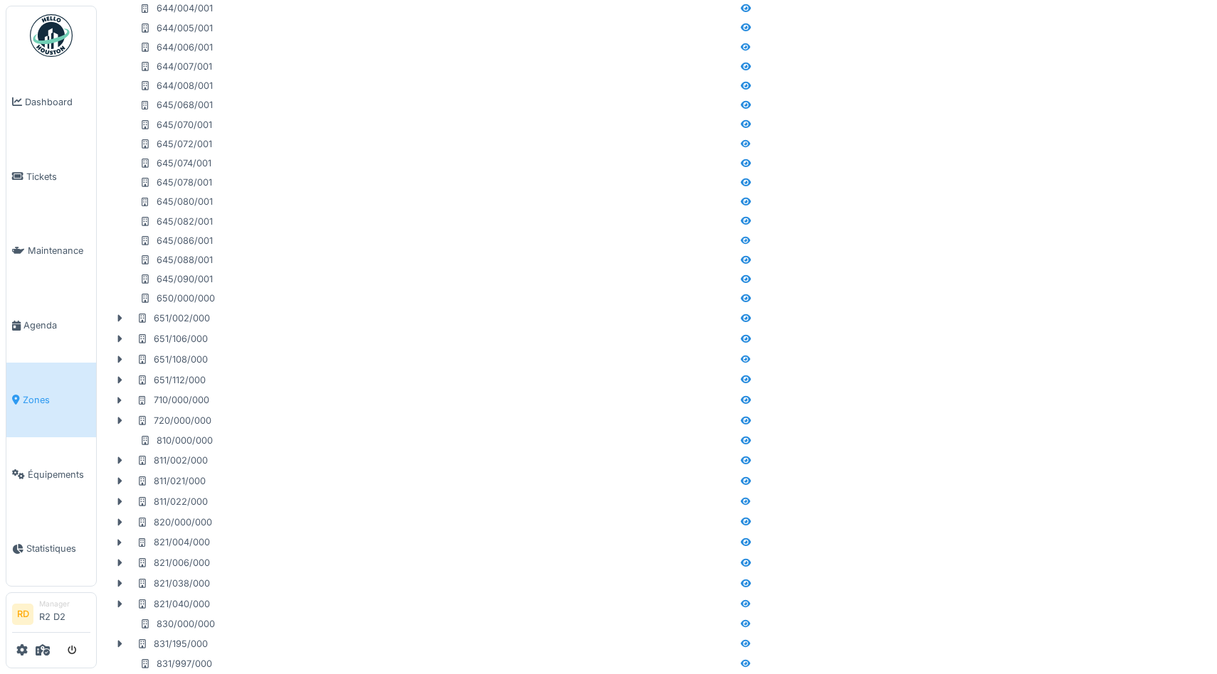
scroll to position [1798, 0]
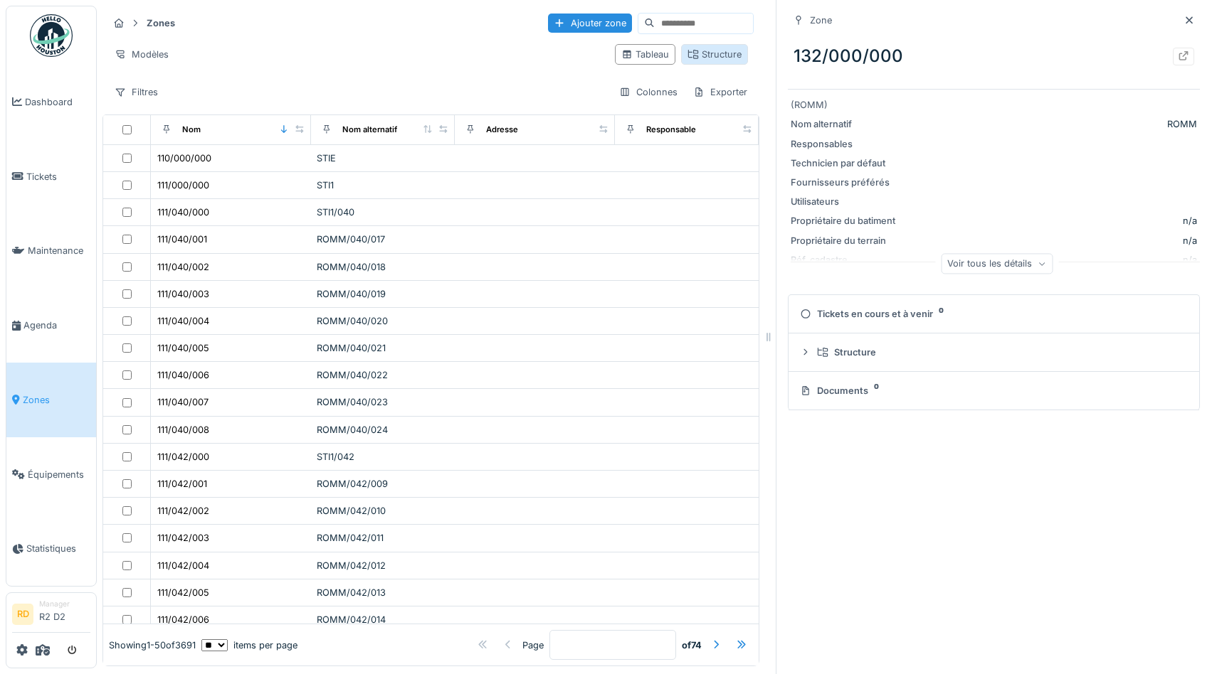
click at [723, 60] on div "Structure" at bounding box center [714, 55] width 54 height 14
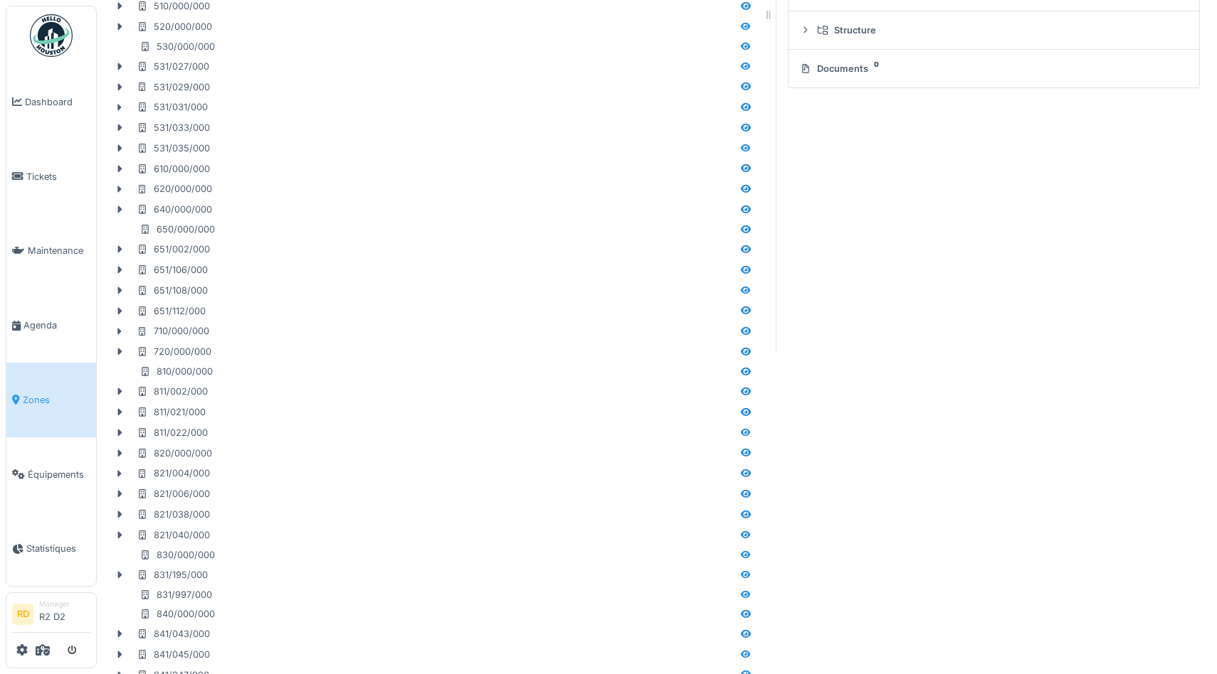
scroll to position [342, 0]
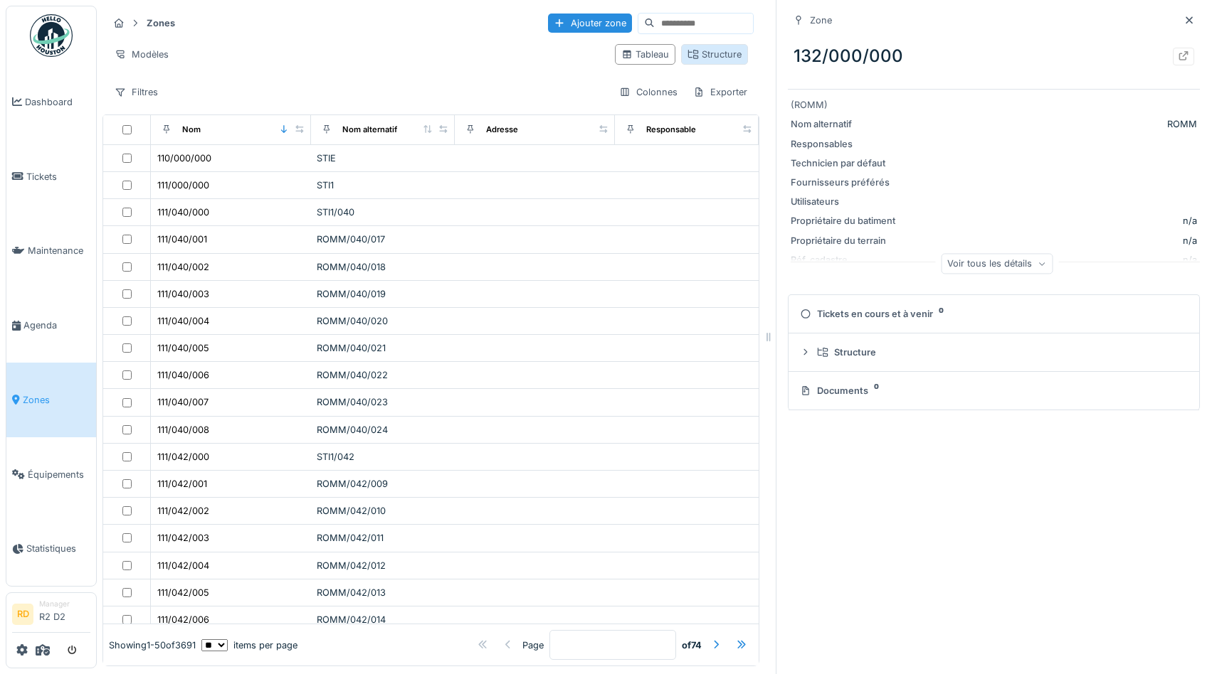
click at [716, 55] on div "Structure" at bounding box center [714, 55] width 54 height 14
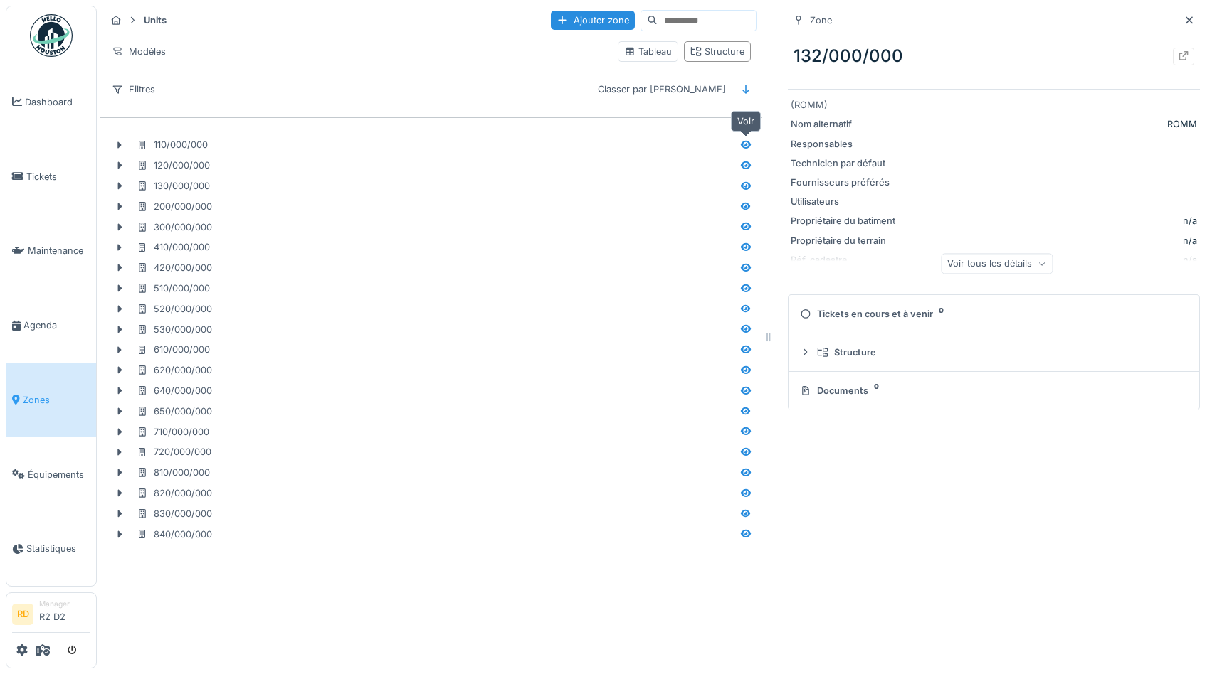
click at [746, 149] on icon at bounding box center [745, 144] width 11 height 9
click at [748, 164] on icon at bounding box center [746, 166] width 10 height 8
click at [746, 188] on icon at bounding box center [745, 185] width 11 height 9
click at [745, 209] on icon at bounding box center [746, 206] width 10 height 8
click at [746, 225] on icon at bounding box center [745, 226] width 11 height 9
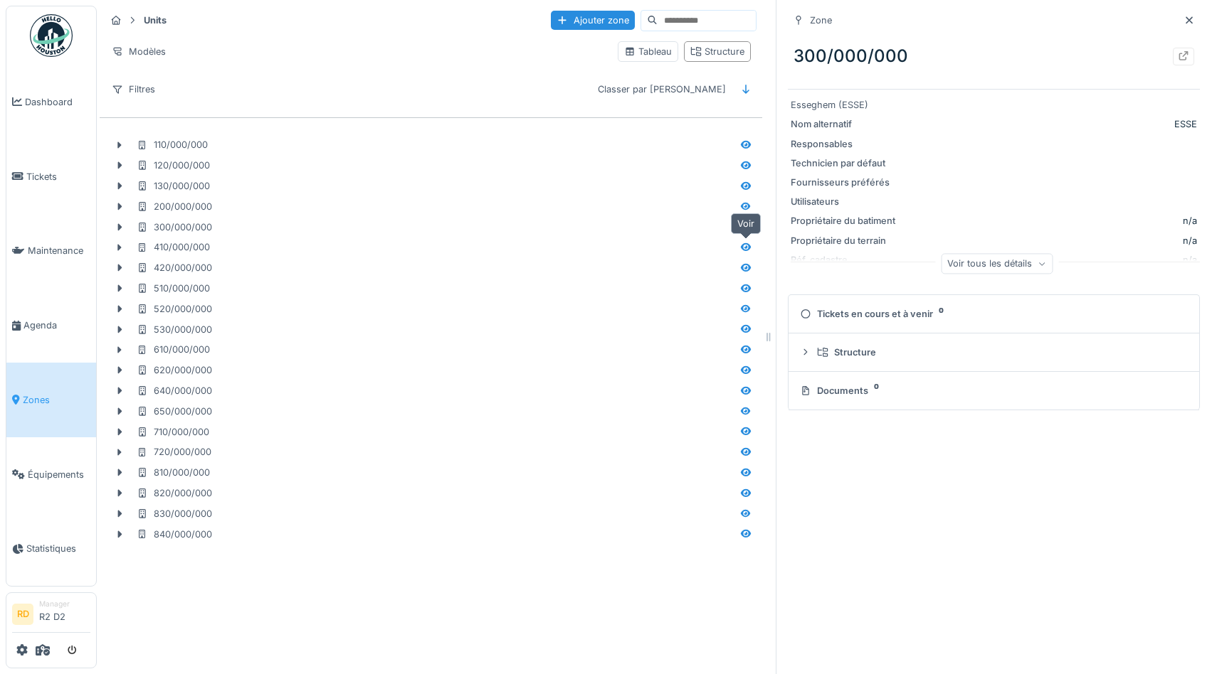
click at [746, 245] on icon at bounding box center [746, 247] width 10 height 8
click at [746, 271] on icon at bounding box center [746, 268] width 10 height 8
click at [747, 287] on icon at bounding box center [745, 288] width 11 height 9
click at [748, 309] on icon at bounding box center [746, 309] width 10 height 8
click at [748, 337] on div at bounding box center [745, 330] width 21 height 18
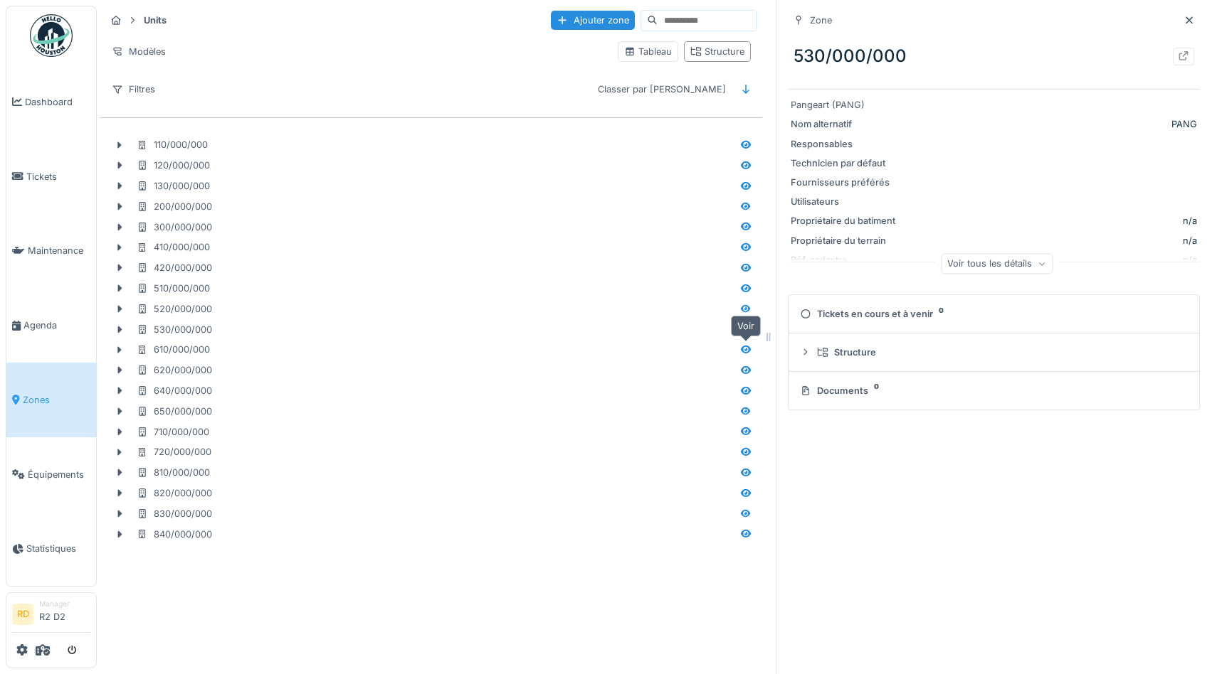
click at [747, 350] on icon at bounding box center [745, 349] width 11 height 9
click at [39, 185] on link "Tickets" at bounding box center [51, 176] width 90 height 75
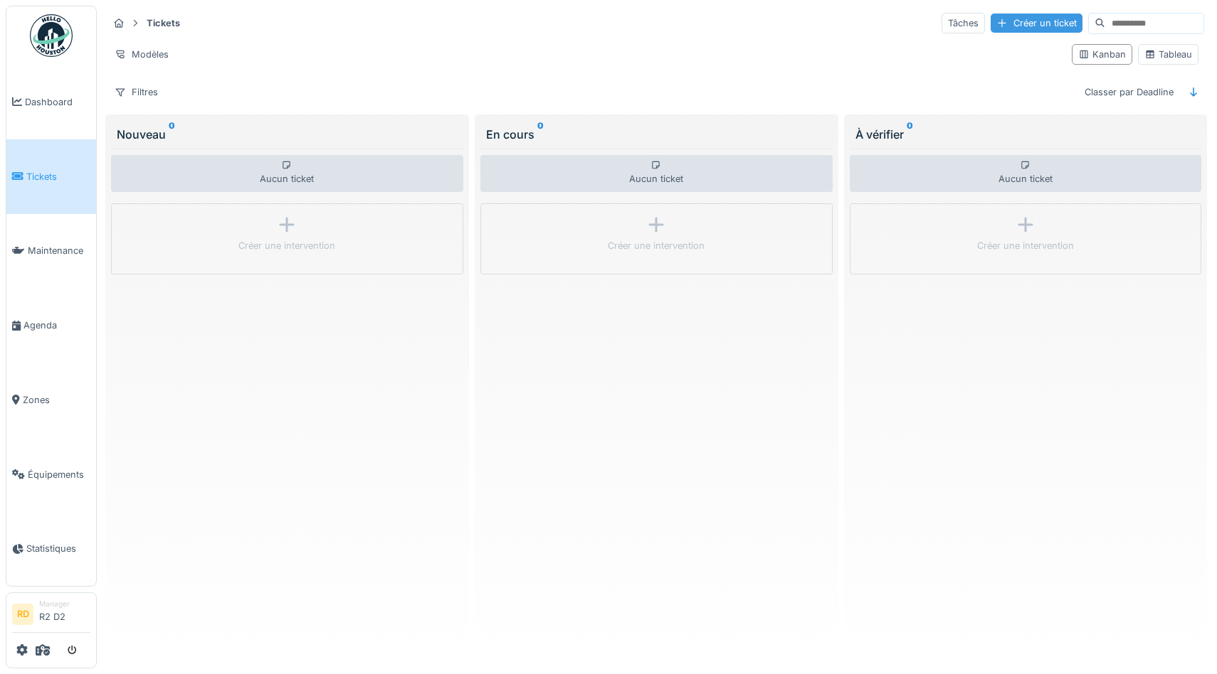
click at [1030, 19] on div "Créer un ticket" at bounding box center [1036, 23] width 92 height 19
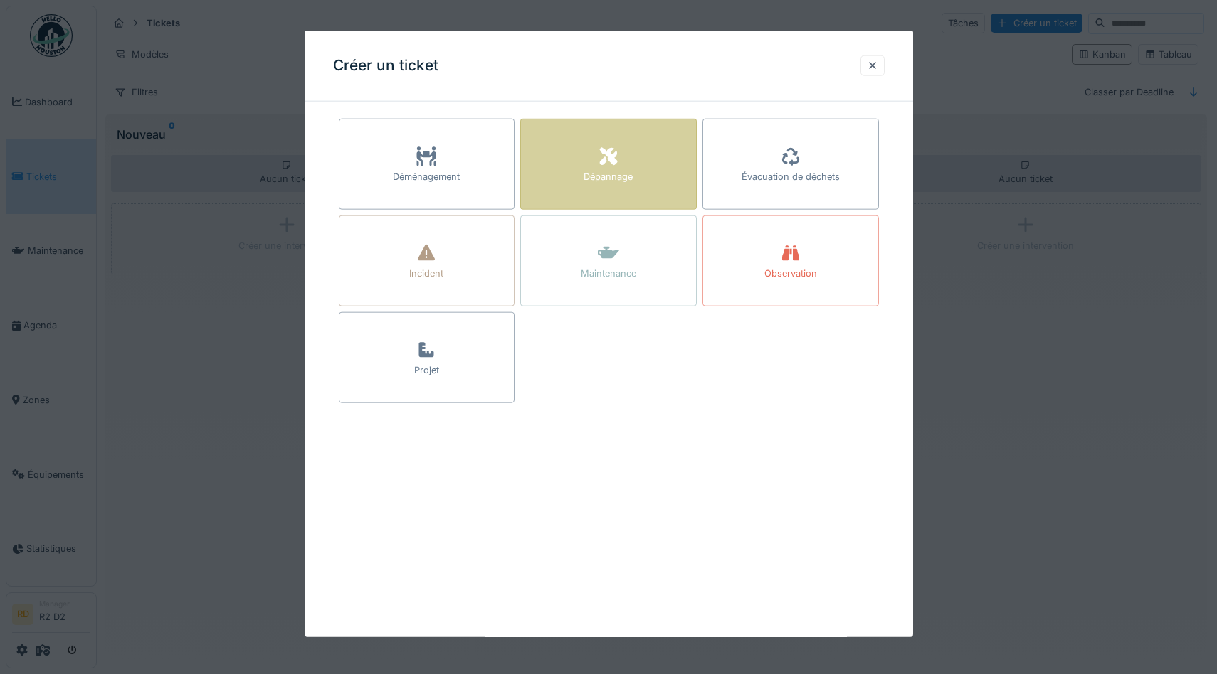
click at [607, 184] on div "Dépannage" at bounding box center [607, 177] width 49 height 14
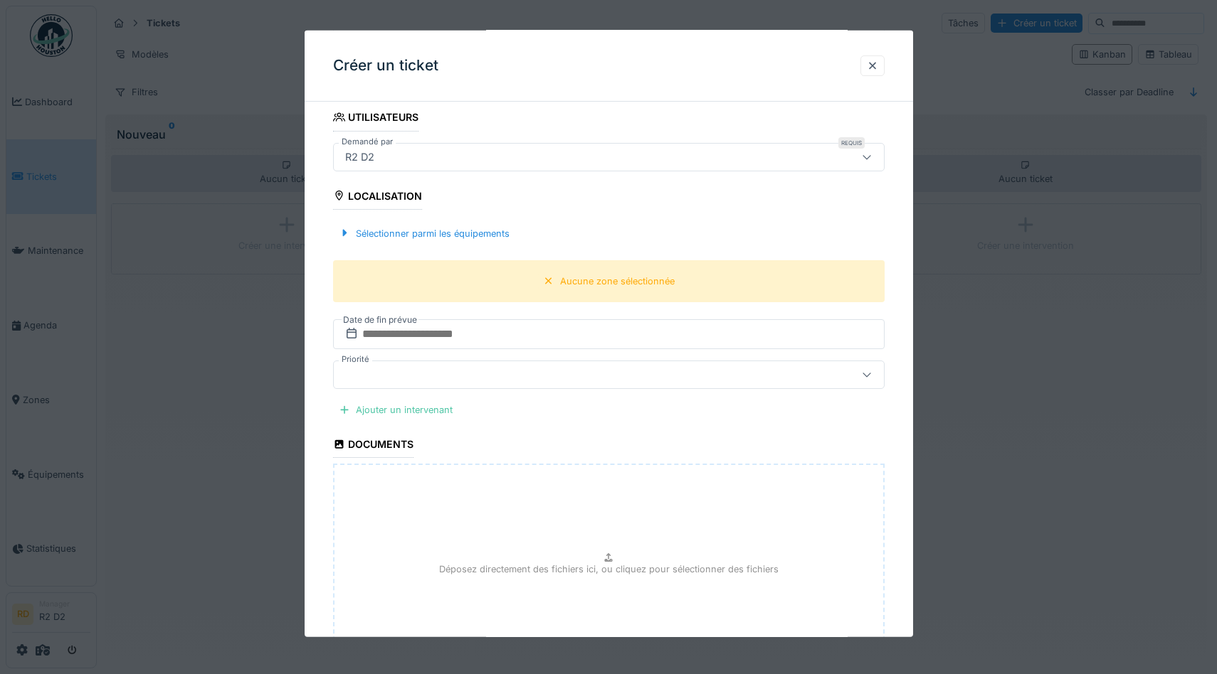
scroll to position [324, 0]
click at [382, 235] on div "Sélectionner parmi les équipements" at bounding box center [424, 234] width 182 height 19
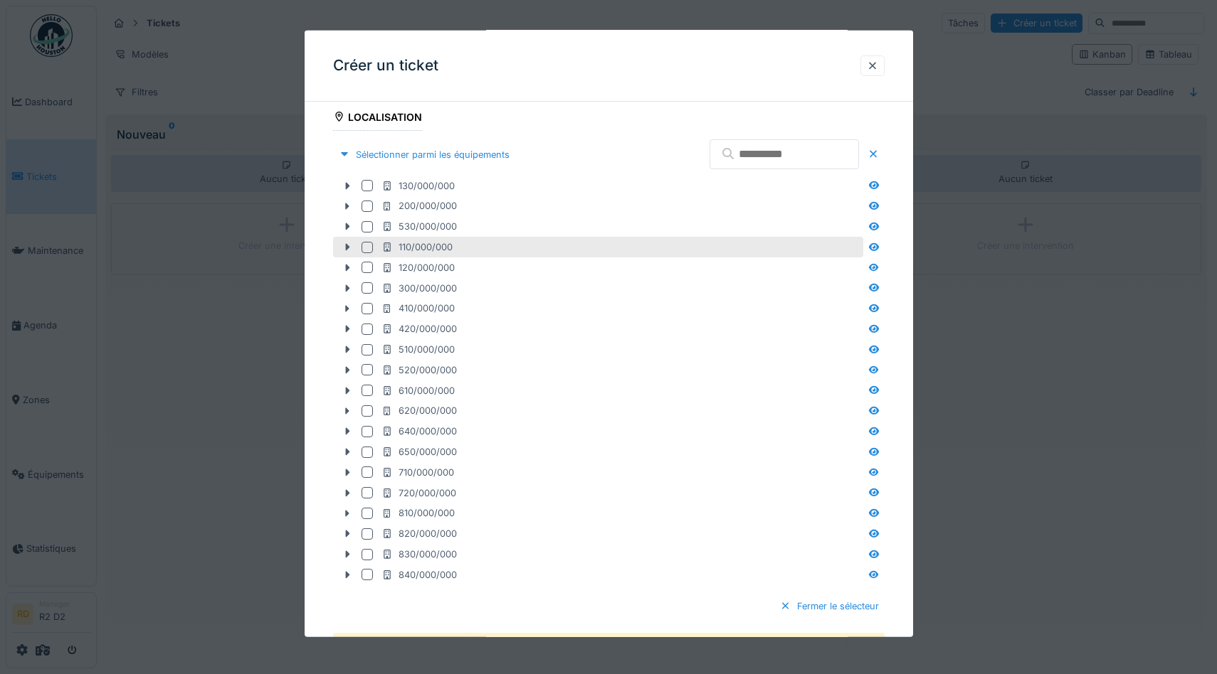
scroll to position [404, 0]
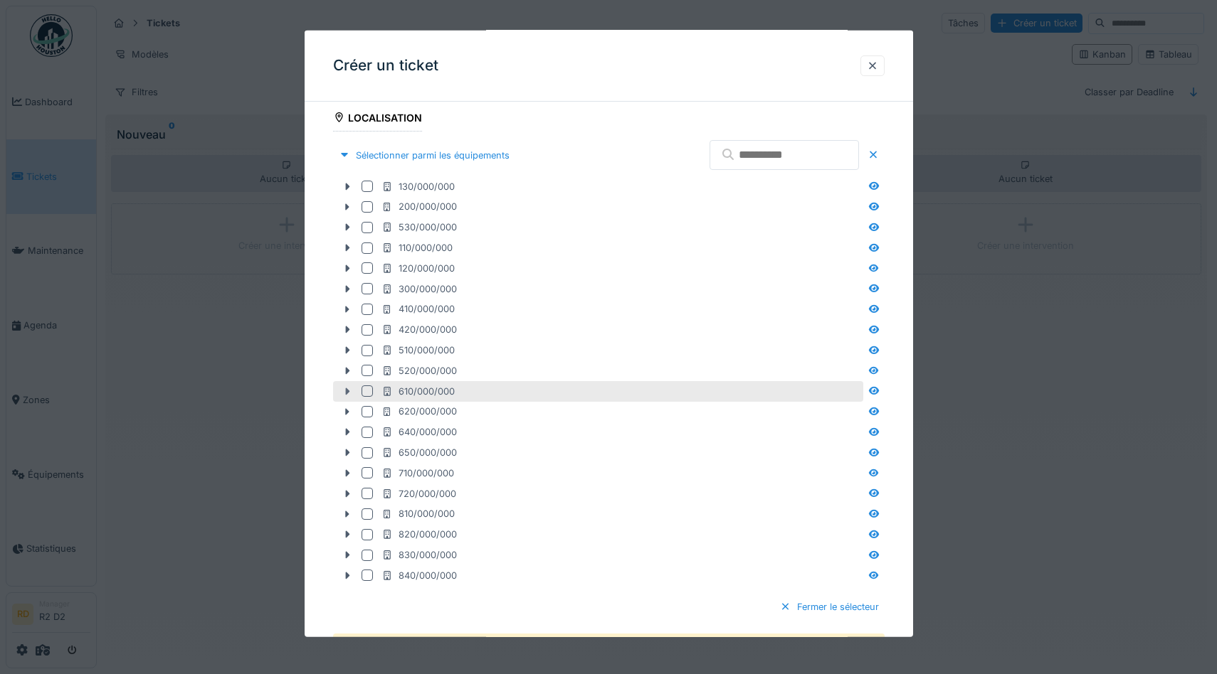
click at [346, 390] on icon at bounding box center [347, 391] width 4 height 7
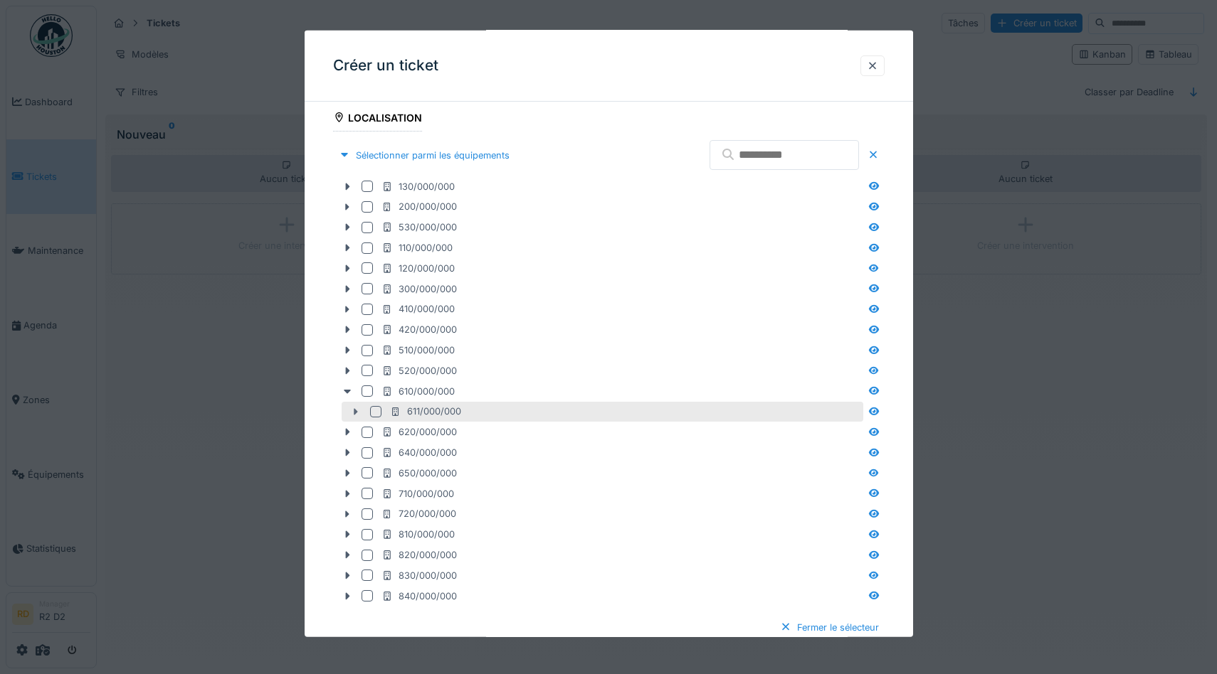
click at [355, 411] on icon at bounding box center [356, 411] width 4 height 7
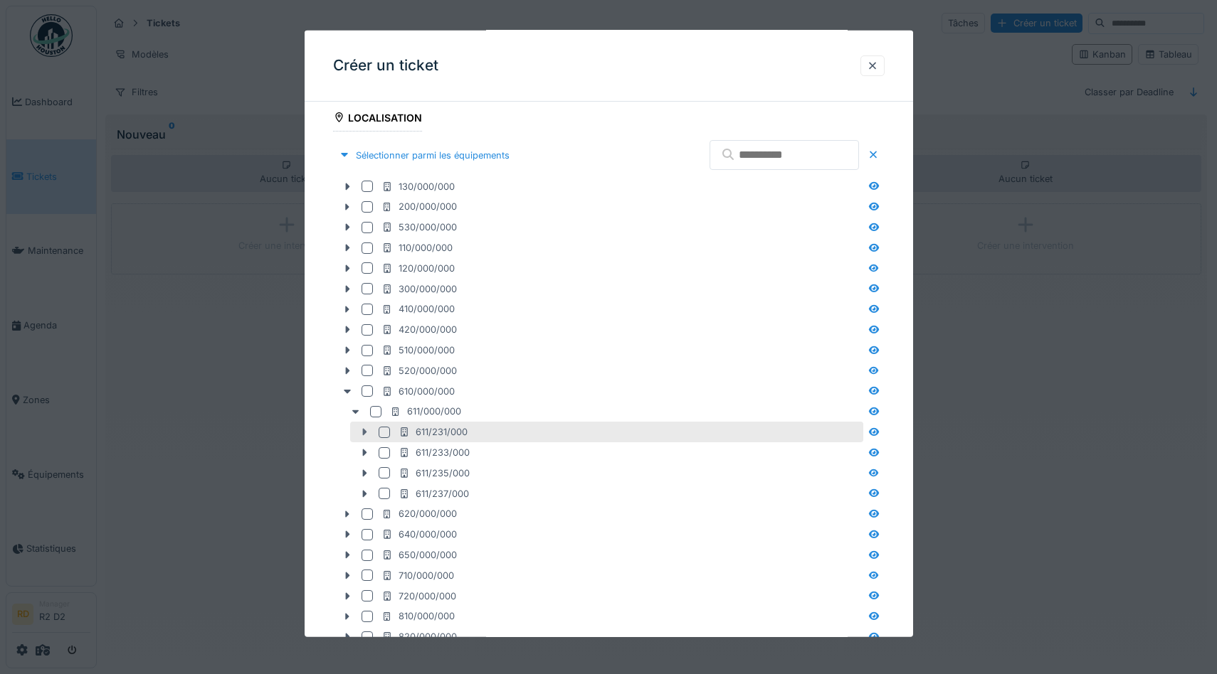
click at [364, 433] on icon at bounding box center [364, 432] width 4 height 7
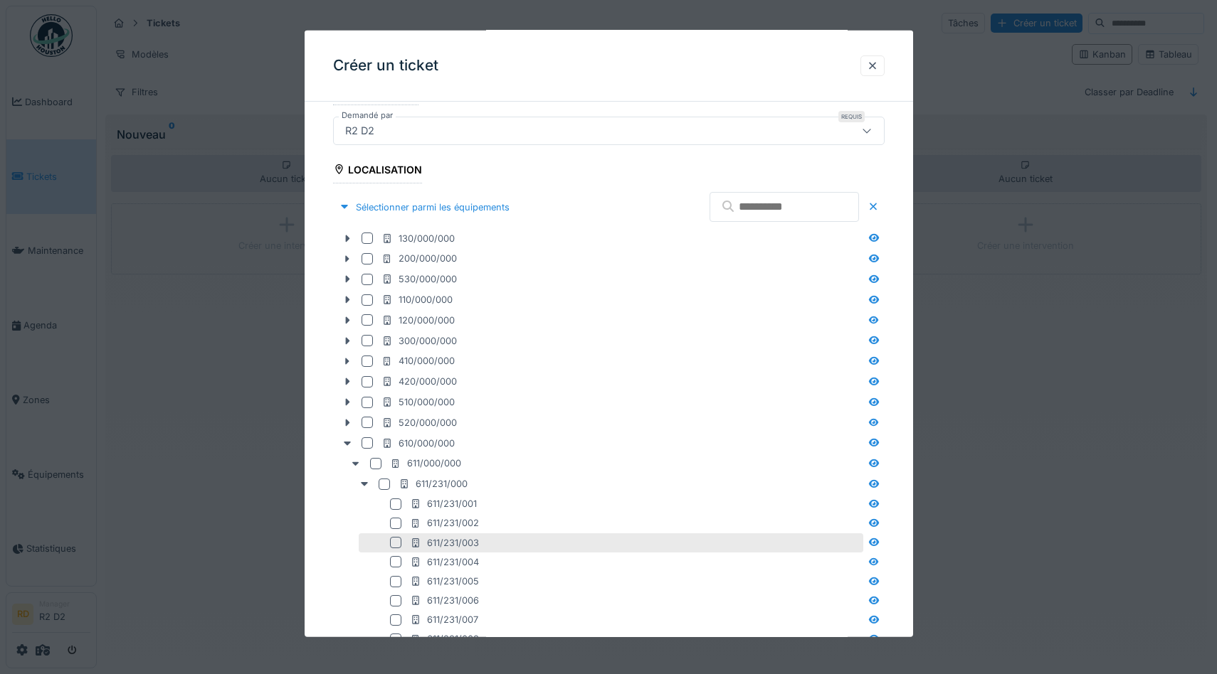
scroll to position [0, 0]
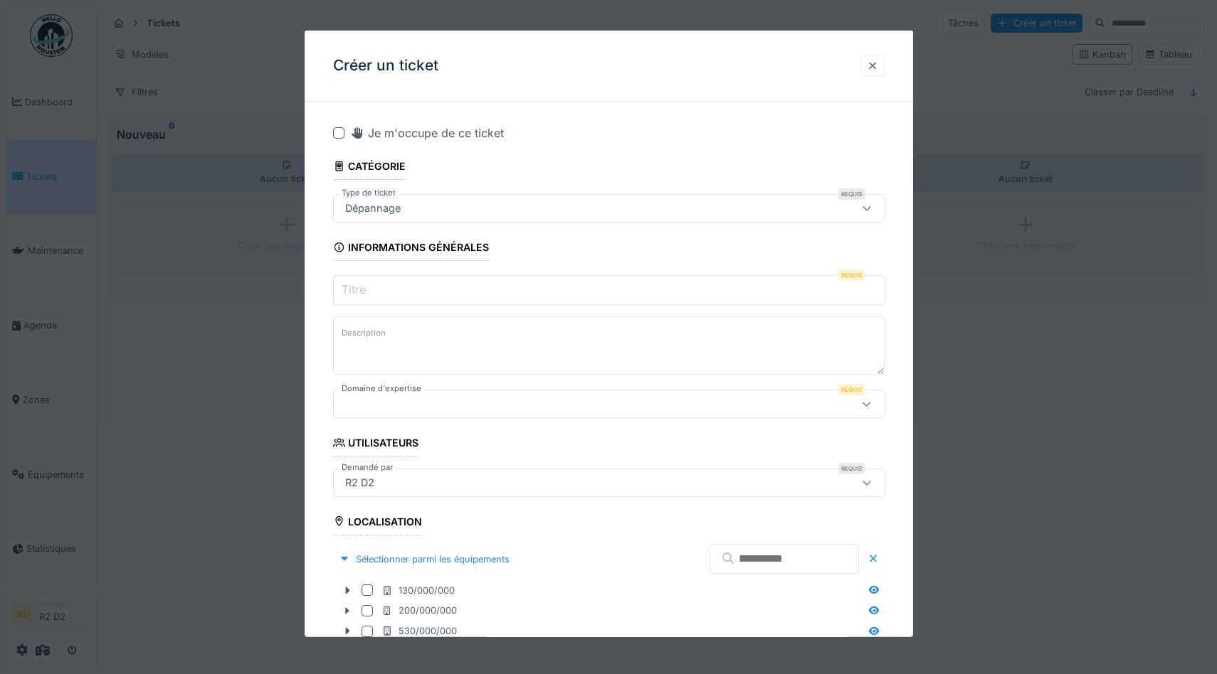
click at [870, 67] on div at bounding box center [872, 66] width 11 height 14
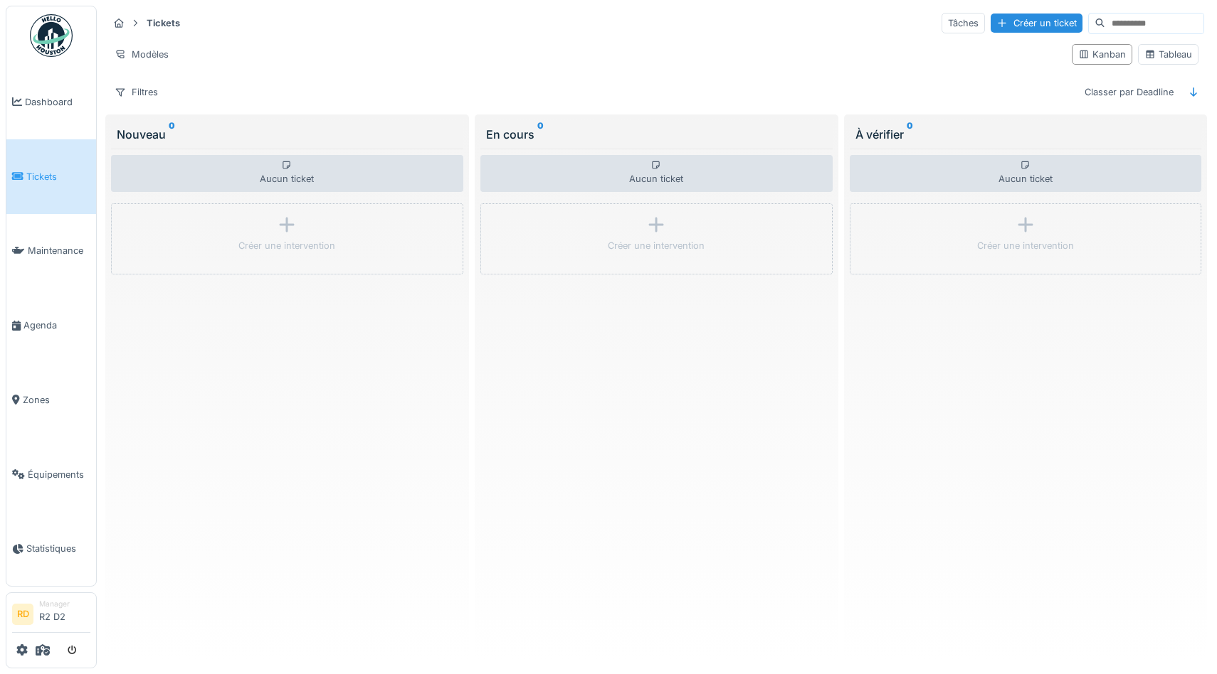
click at [718, 83] on div "Filtres Classer par Deadline" at bounding box center [656, 92] width 1096 height 21
click at [46, 402] on span "Zones" at bounding box center [57, 400] width 68 height 14
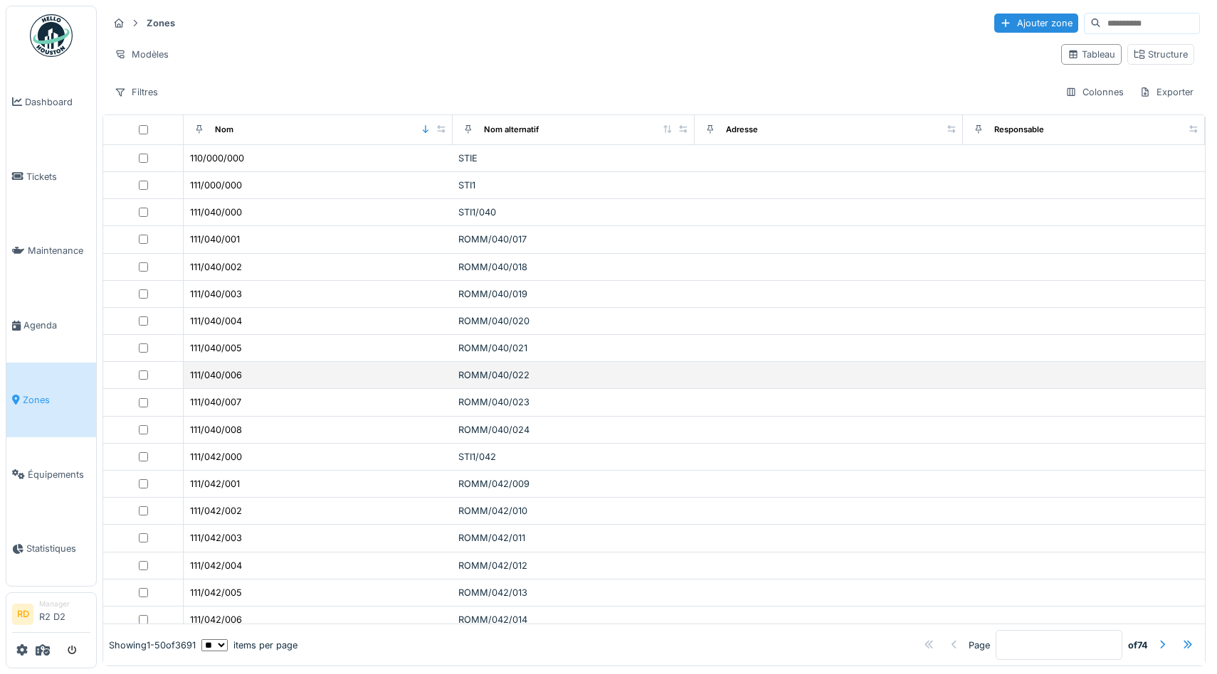
click at [730, 376] on td at bounding box center [828, 375] width 269 height 27
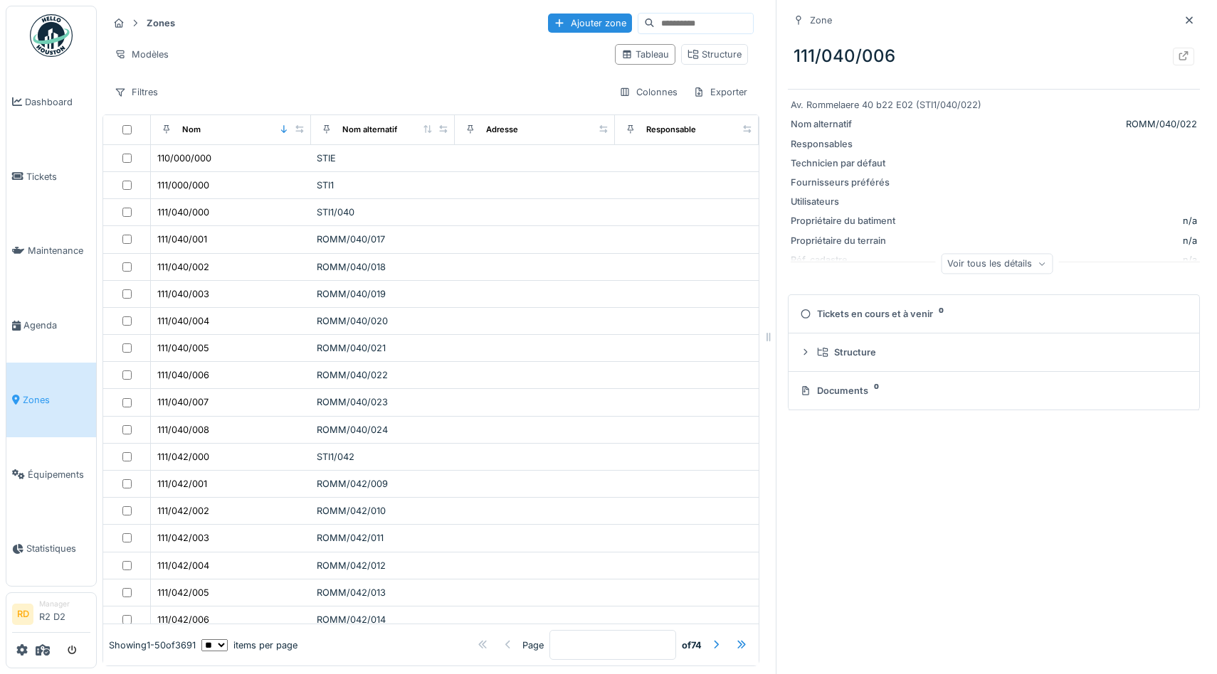
click at [1016, 260] on div "Voir tous les détails" at bounding box center [997, 263] width 112 height 21
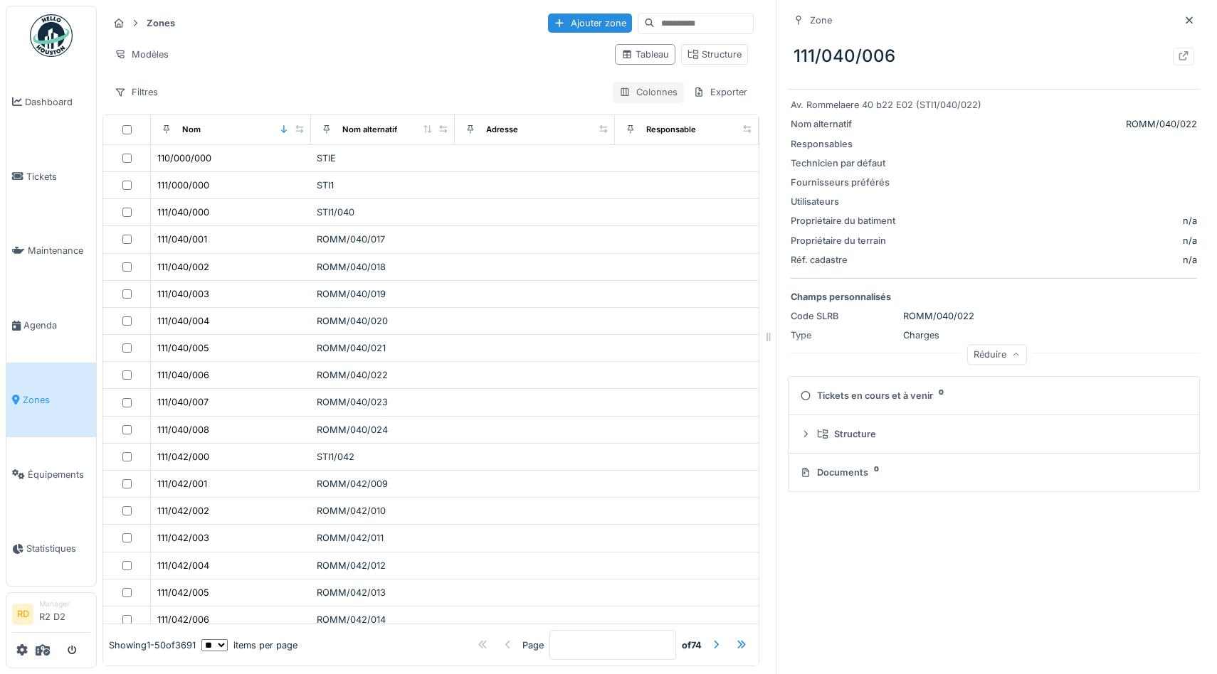
click at [655, 88] on div "Colonnes" at bounding box center [648, 92] width 71 height 21
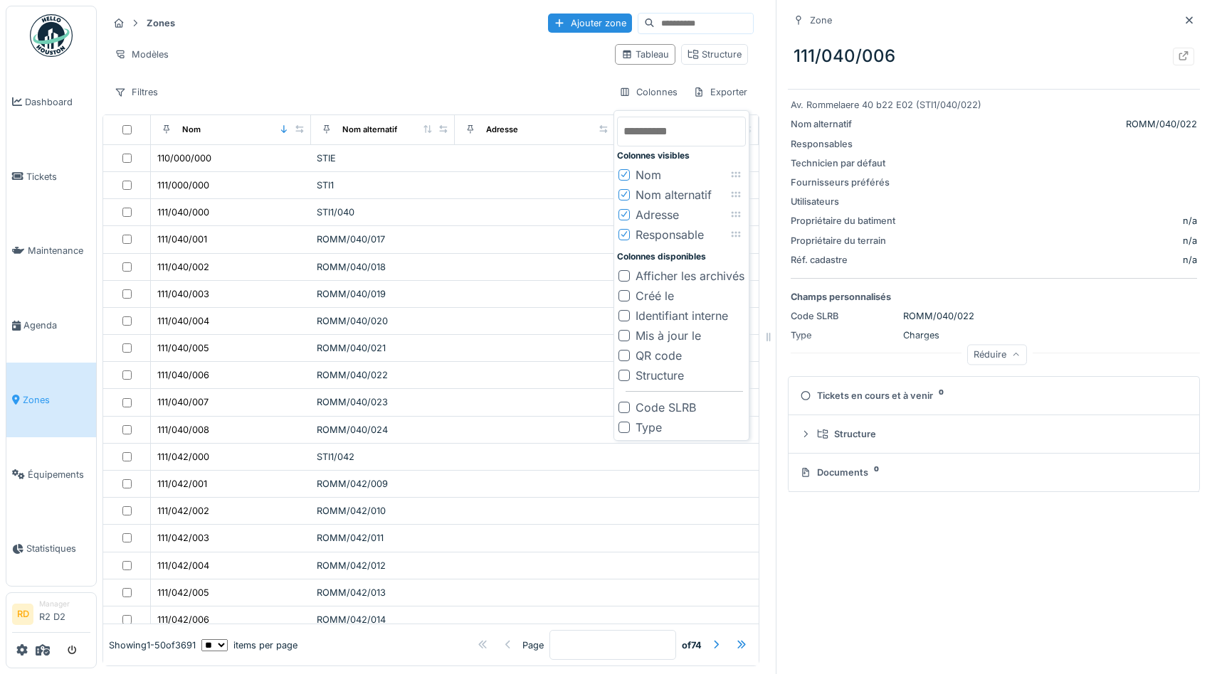
click at [660, 369] on div "Structure" at bounding box center [659, 375] width 48 height 17
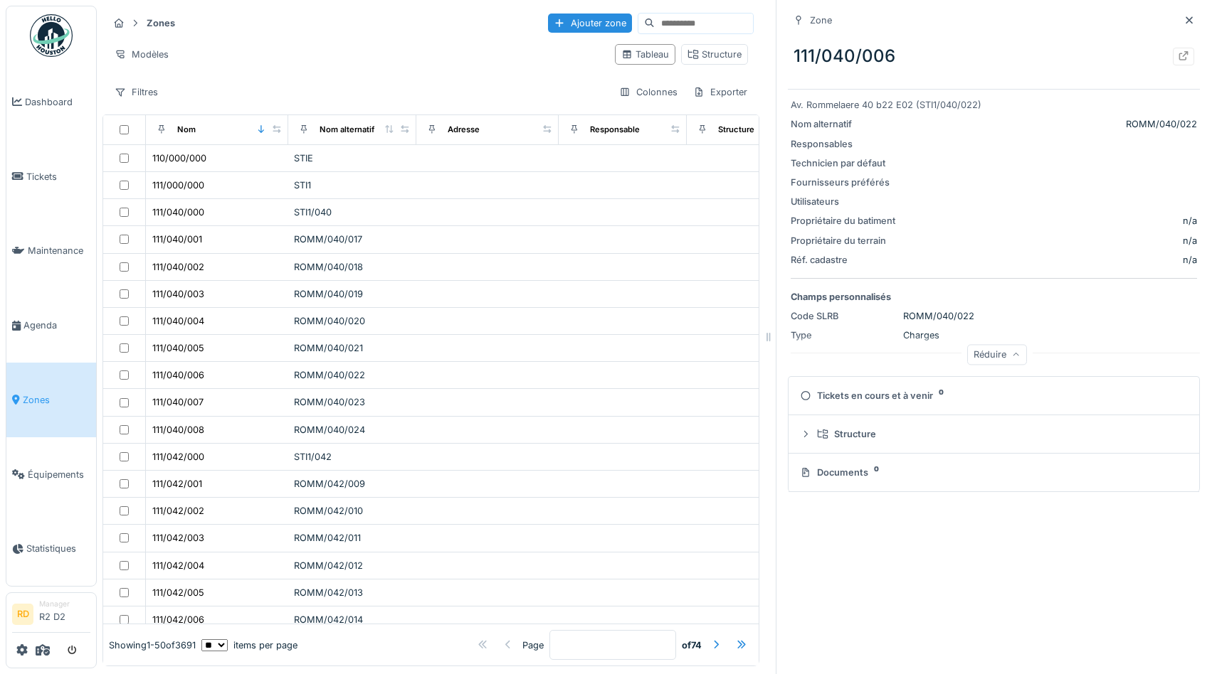
click at [420, 61] on div "Modèles" at bounding box center [355, 54] width 495 height 21
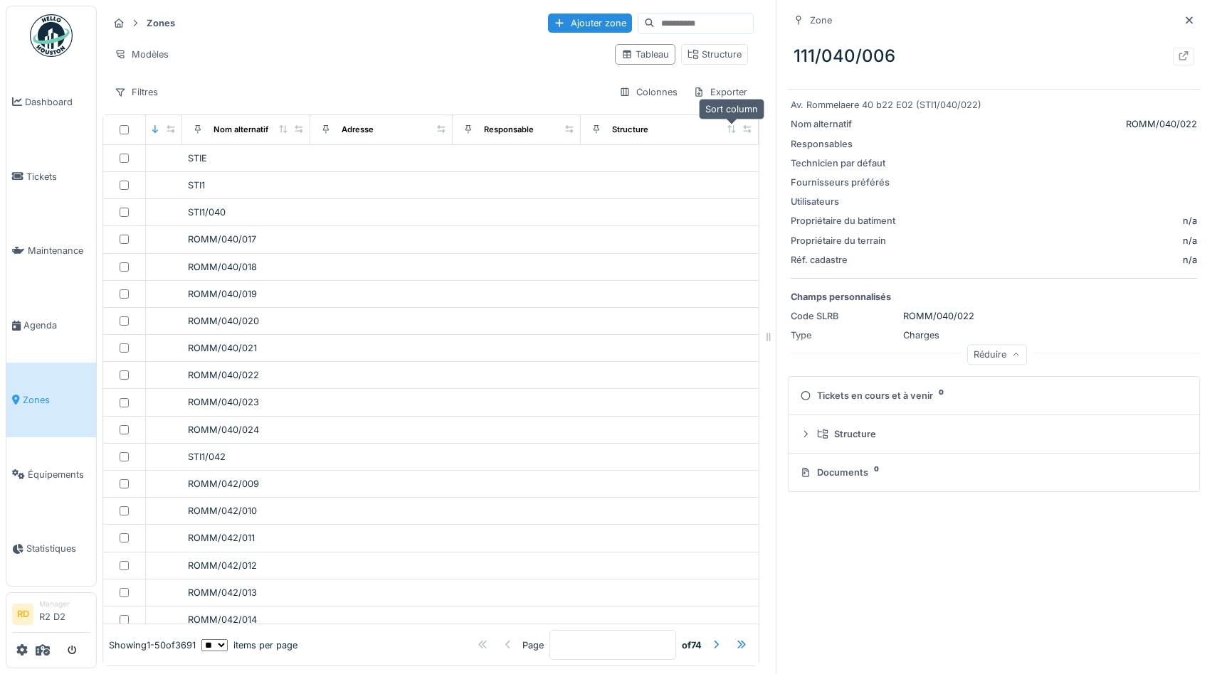
click at [729, 129] on icon at bounding box center [731, 129] width 10 height 8
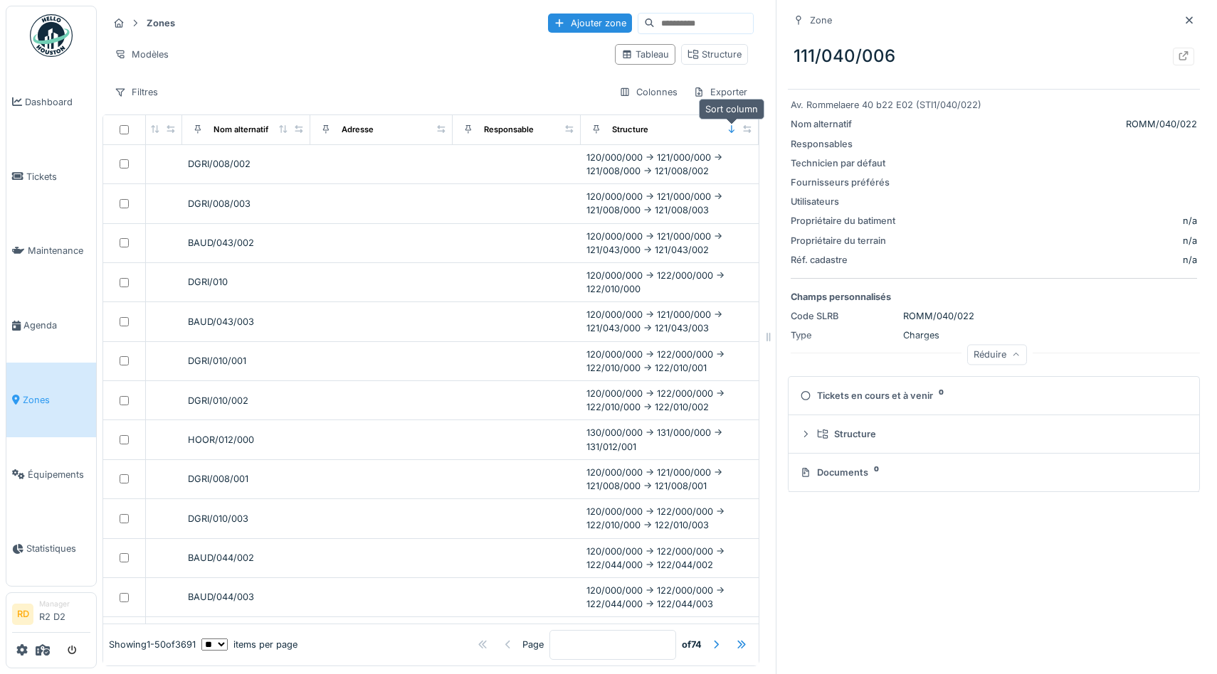
click at [729, 129] on icon at bounding box center [731, 129] width 10 height 8
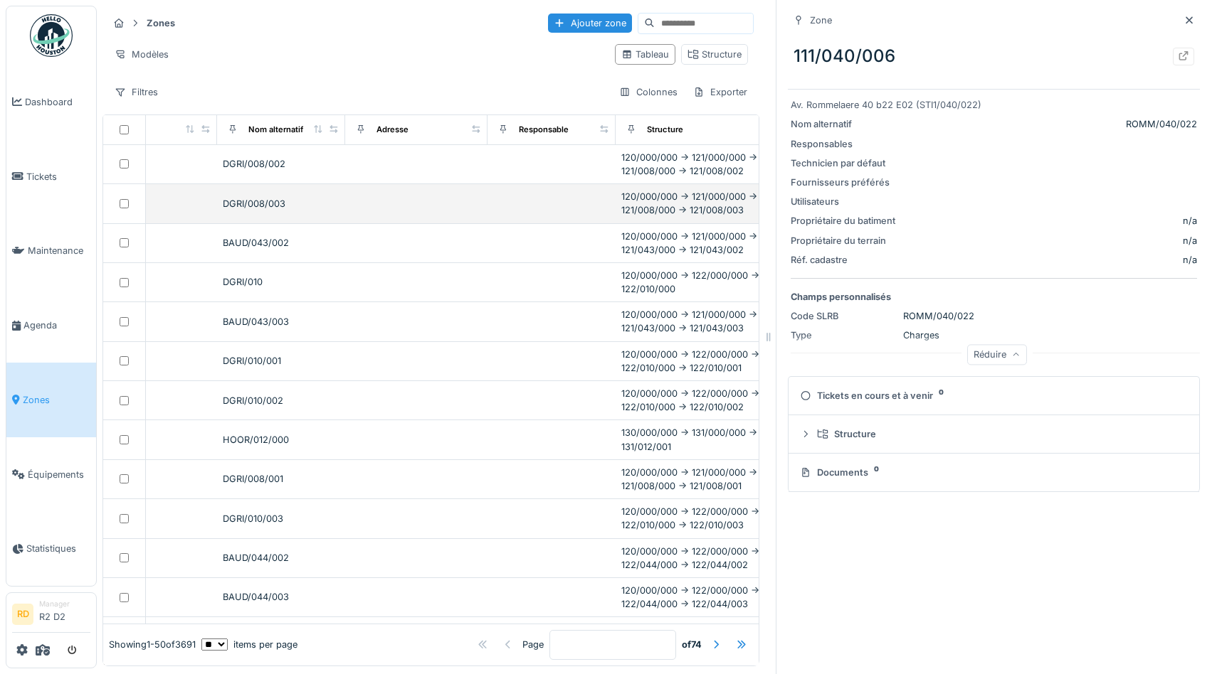
scroll to position [0, 0]
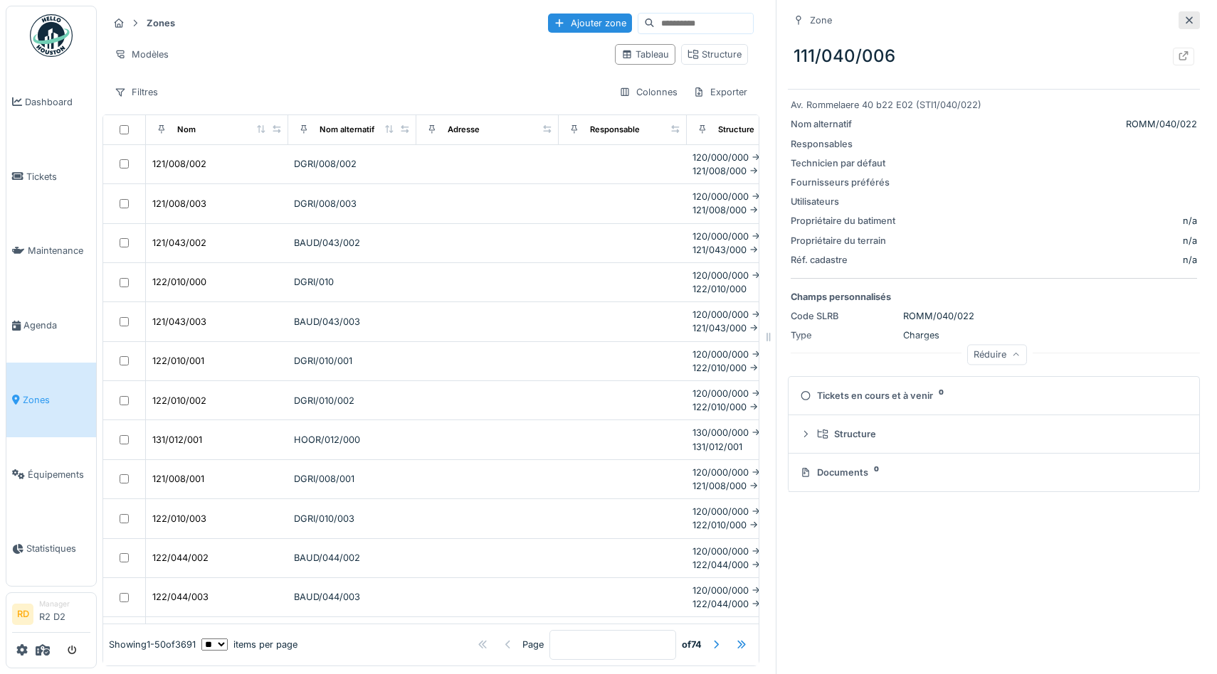
click at [1182, 21] on div at bounding box center [1188, 20] width 21 height 18
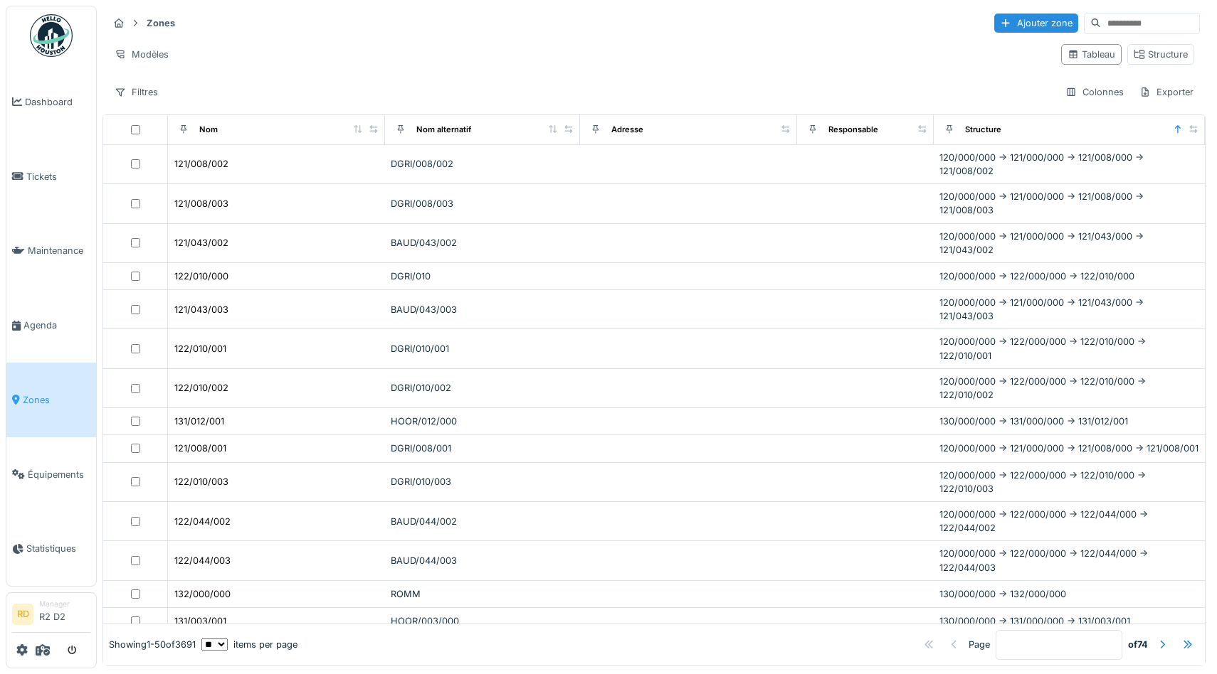
drag, startPoint x: 936, startPoint y: 129, endPoint x: 898, endPoint y: 133, distance: 38.7
click at [898, 133] on div "Responsable" at bounding box center [865, 130] width 125 height 18
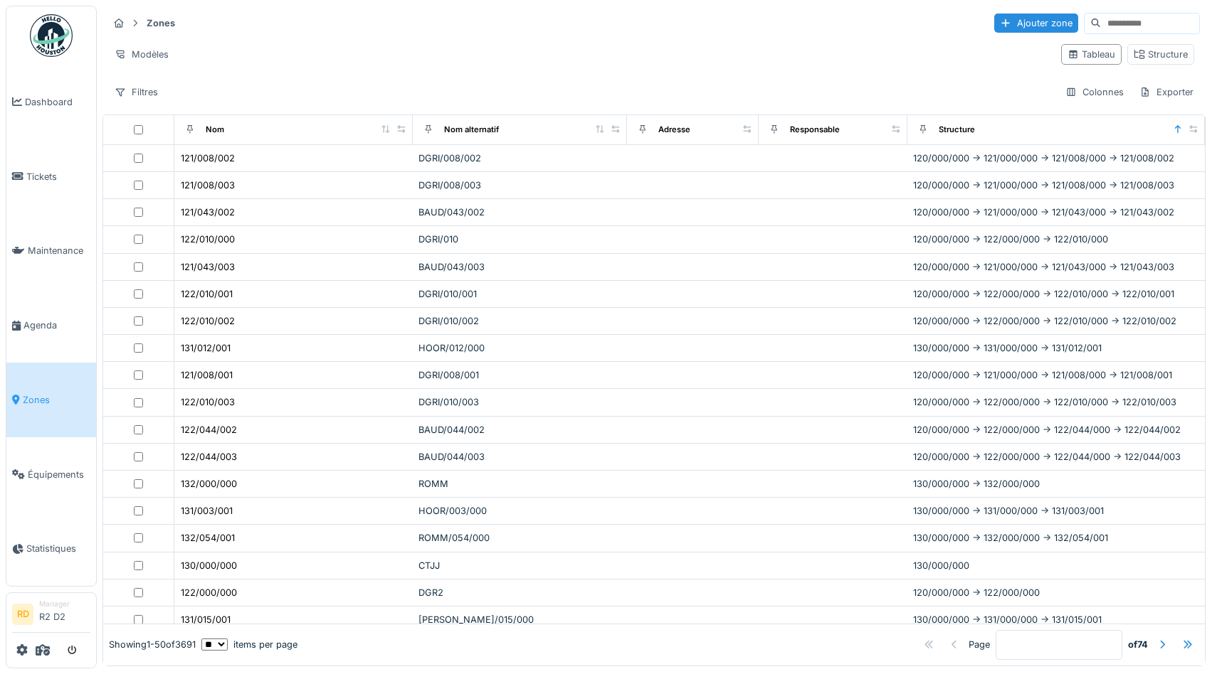
drag, startPoint x: 782, startPoint y: 132, endPoint x: 722, endPoint y: 134, distance: 59.8
click at [721, 134] on div "Adresse" at bounding box center [692, 130] width 120 height 18
click at [1094, 96] on div "Colonnes" at bounding box center [1094, 92] width 71 height 21
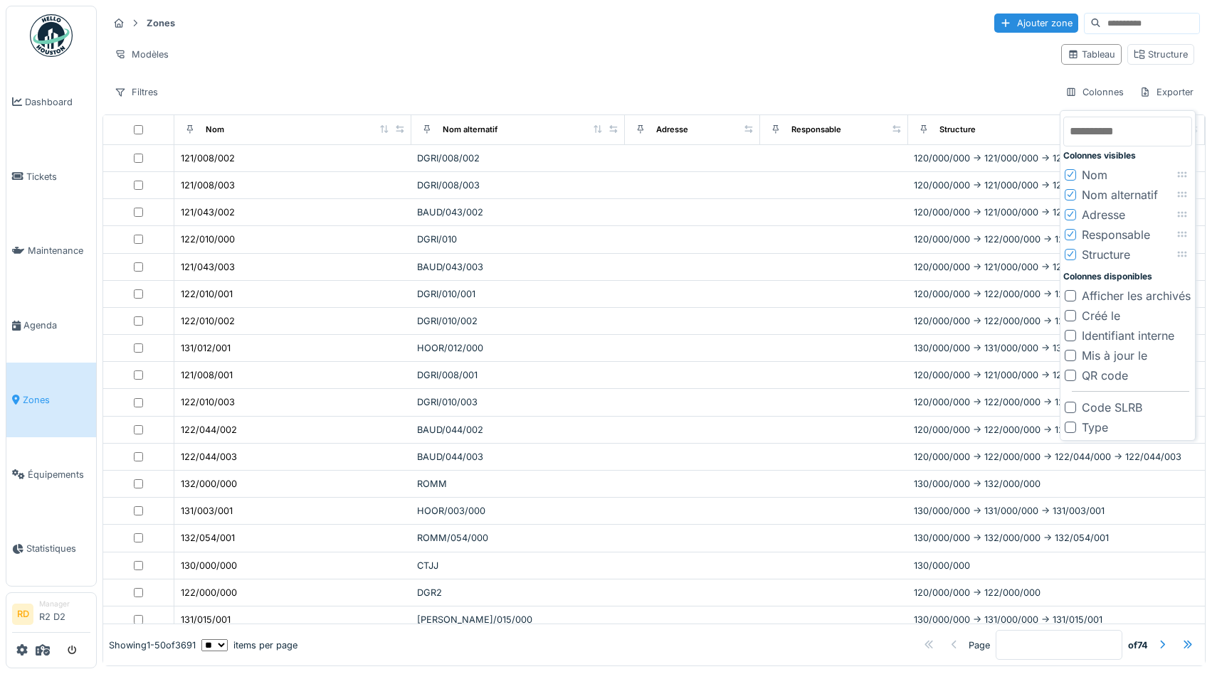
click at [1106, 216] on div "Adresse" at bounding box center [1102, 214] width 43 height 17
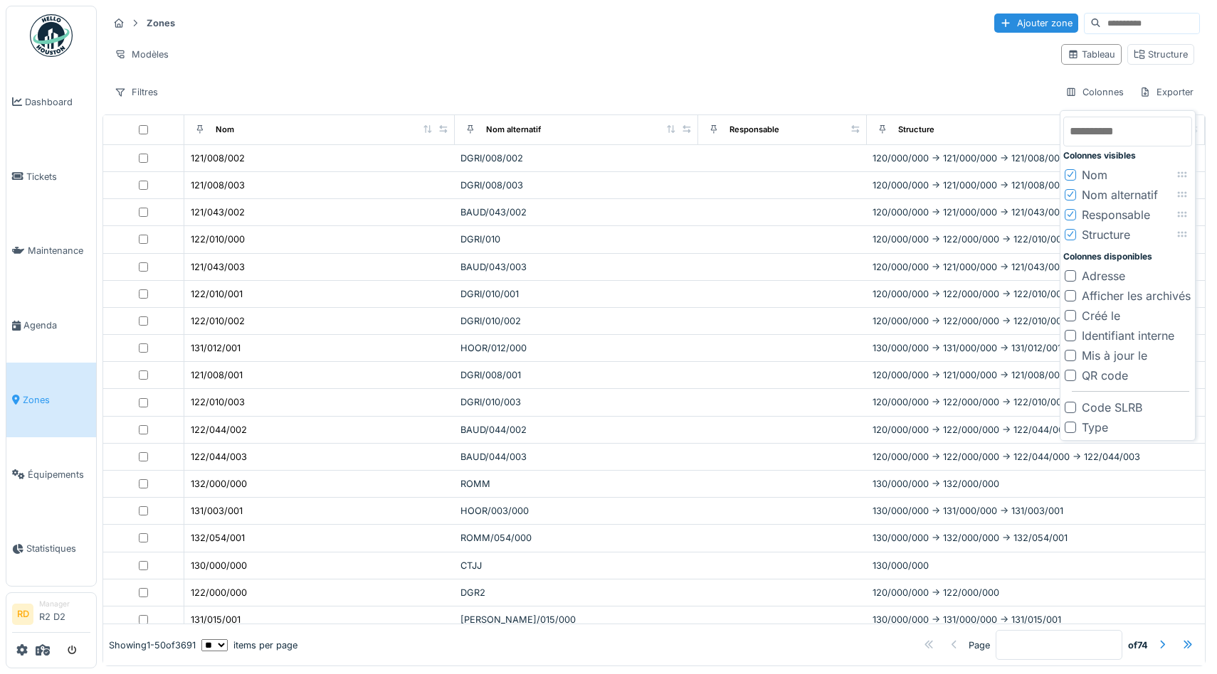
click at [1108, 218] on div "Responsable" at bounding box center [1115, 214] width 68 height 17
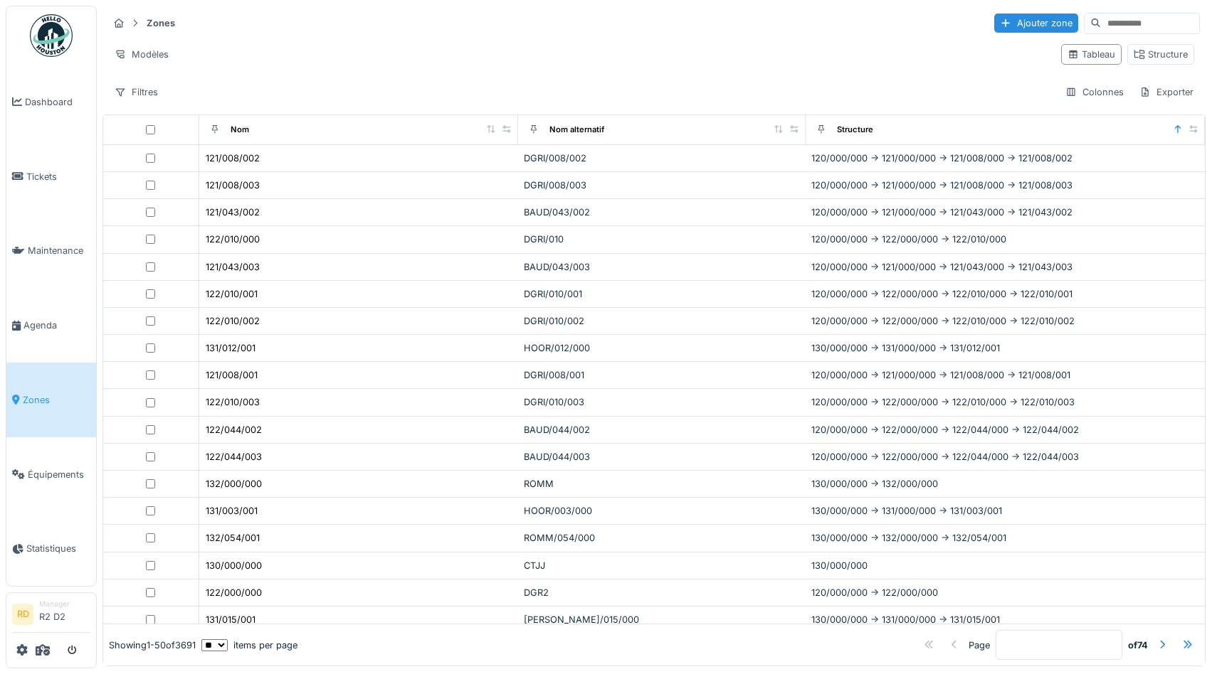
click at [790, 60] on div "Modèles" at bounding box center [578, 54] width 941 height 21
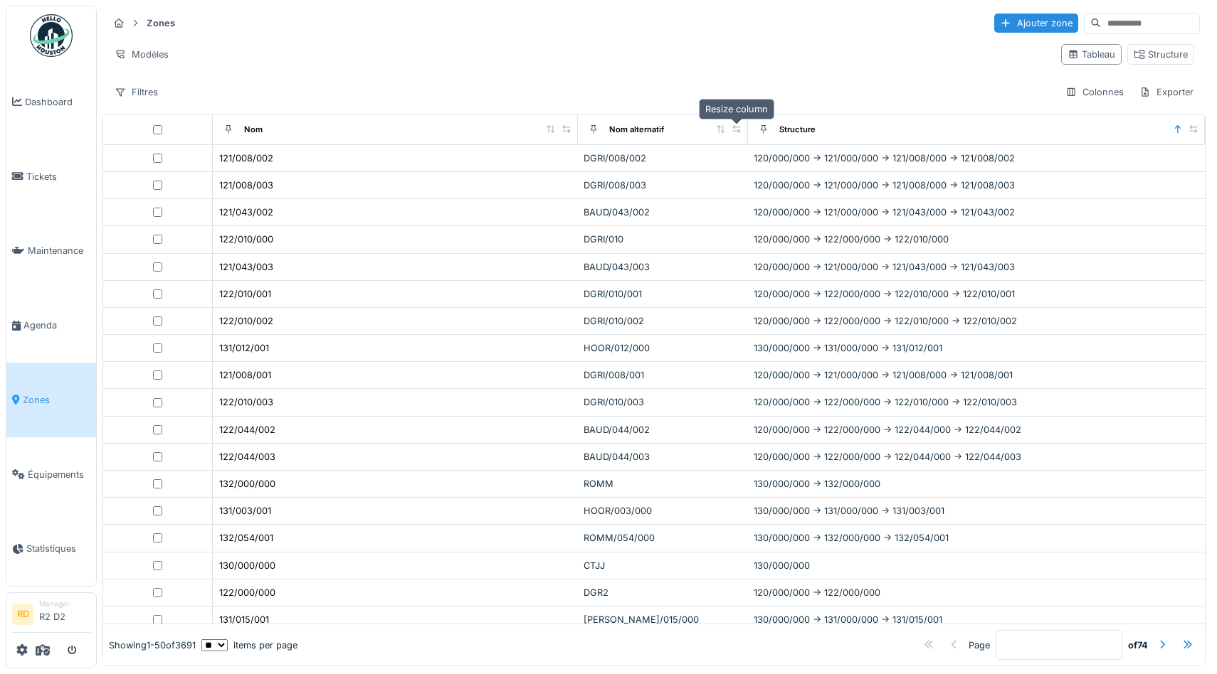
drag, startPoint x: 793, startPoint y: 129, endPoint x: 731, endPoint y: 128, distance: 61.9
click at [731, 128] on icon at bounding box center [736, 129] width 10 height 8
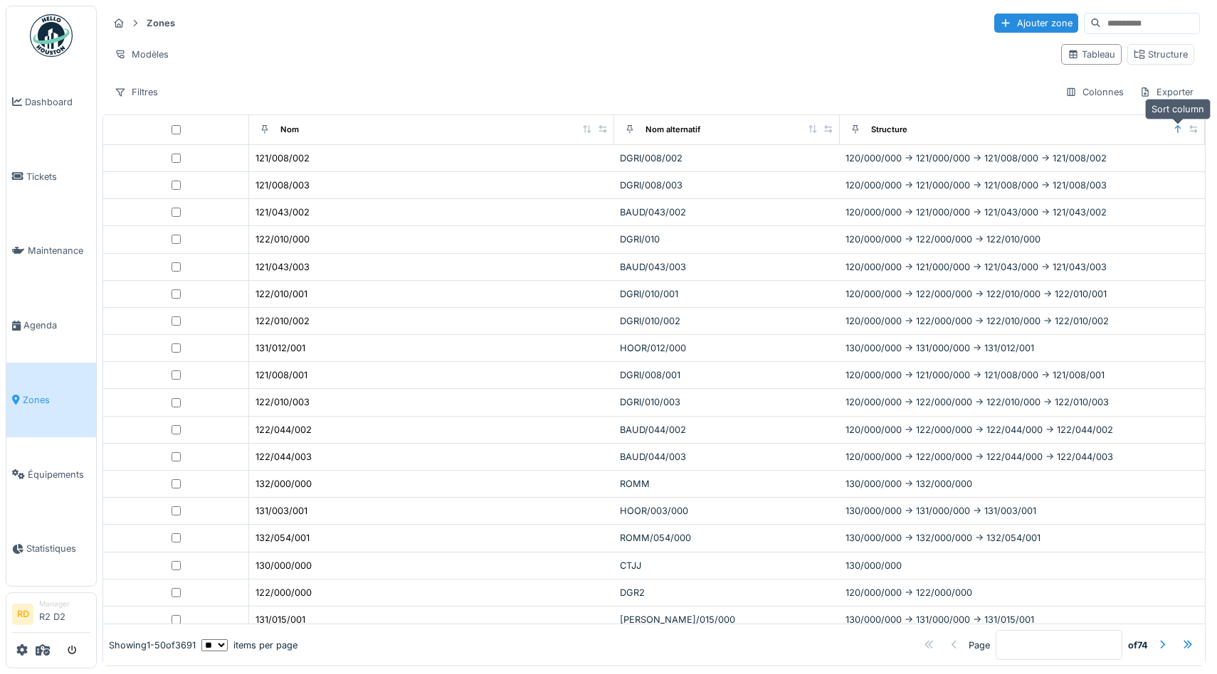
click at [1177, 131] on icon at bounding box center [1178, 129] width 6 height 8
click at [588, 132] on icon at bounding box center [587, 129] width 8 height 8
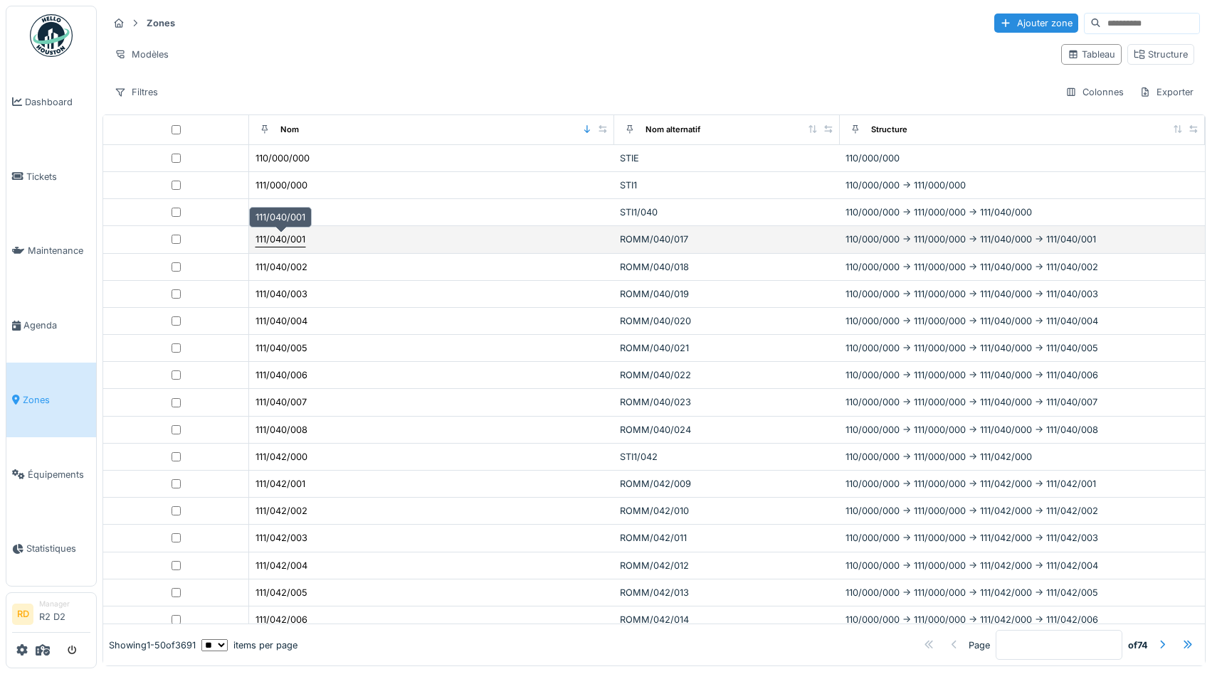
click at [269, 238] on div "111/040/001" at bounding box center [280, 240] width 50 height 14
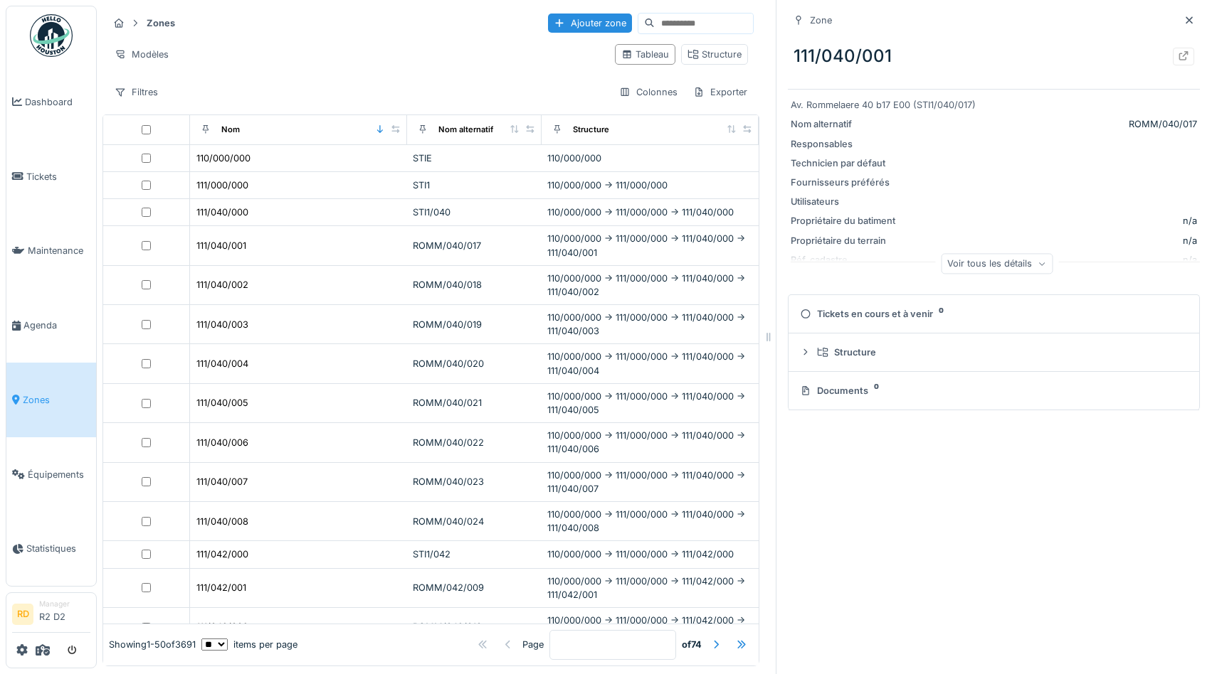
click at [987, 268] on div "Voir tous les détails" at bounding box center [997, 263] width 112 height 21
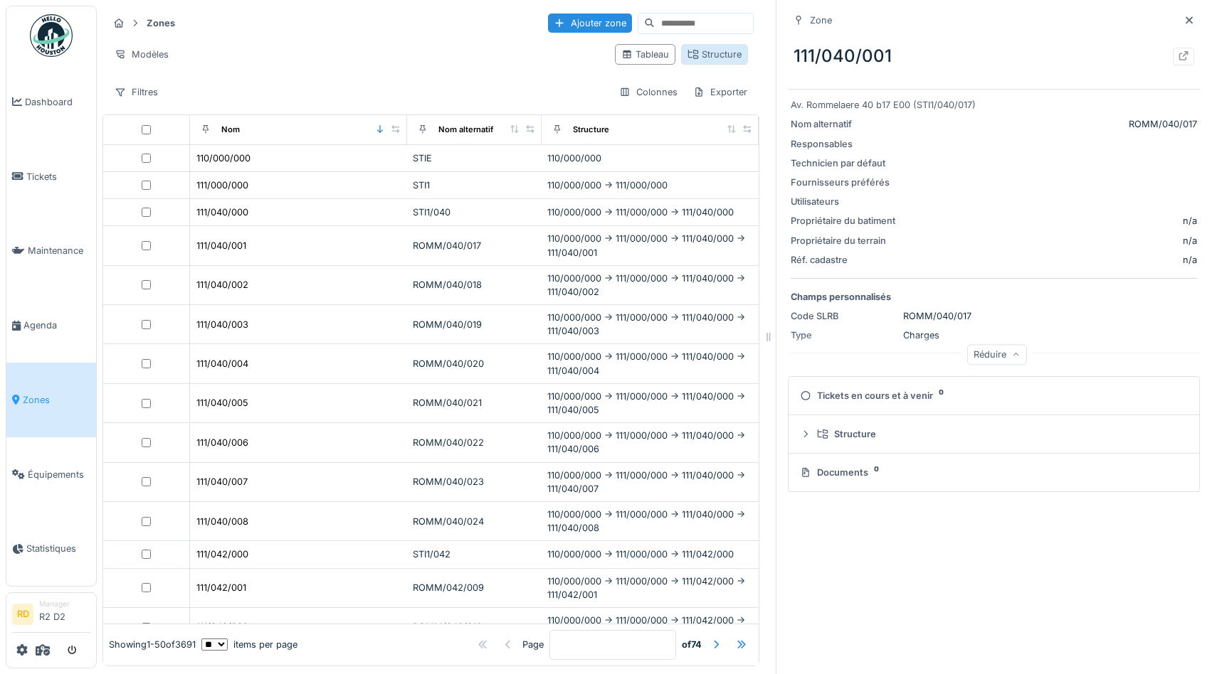
click at [714, 57] on div "Structure" at bounding box center [714, 55] width 54 height 14
